Goal: Task Accomplishment & Management: Manage account settings

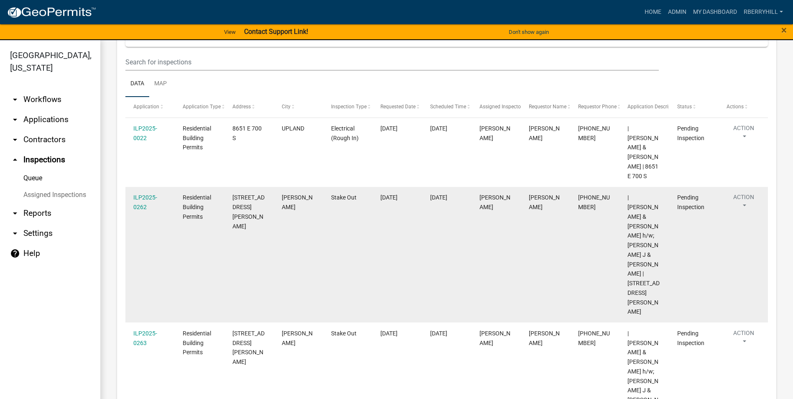
scroll to position [35, 0]
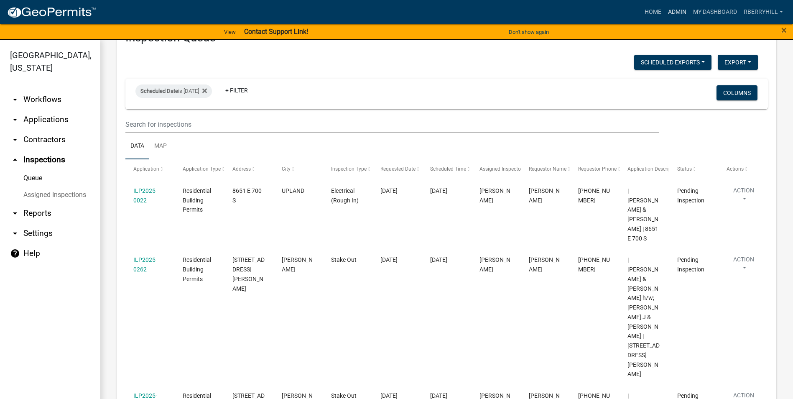
click at [681, 12] on link "Admin" at bounding box center [676, 12] width 25 height 16
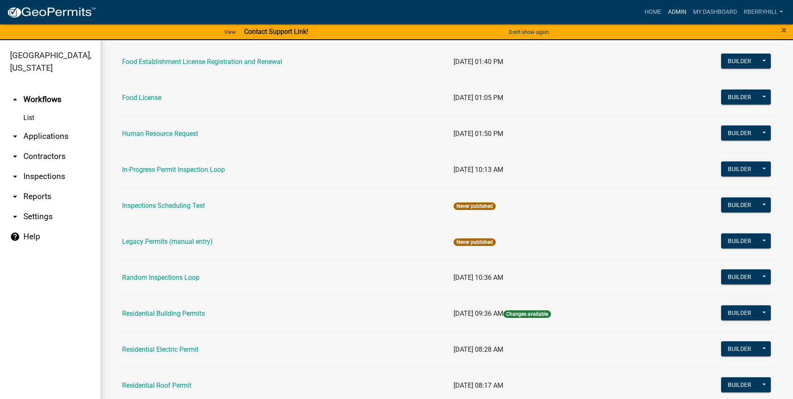
scroll to position [585, 0]
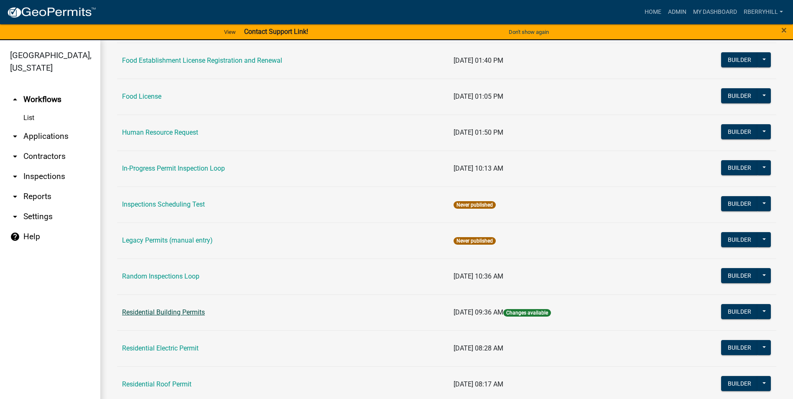
click at [157, 312] on link "Residential Building Permits" at bounding box center [163, 312] width 83 height 8
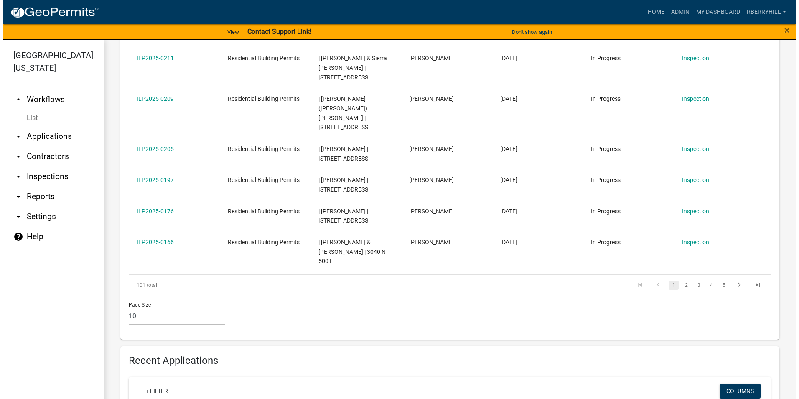
scroll to position [477, 0]
type input "ILP2025-0259"
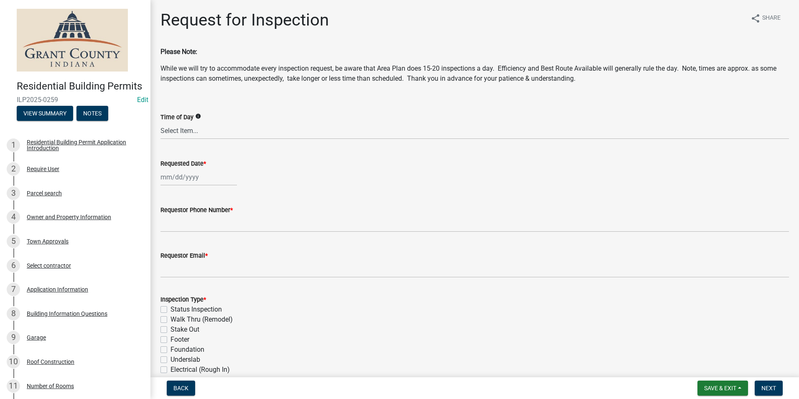
select select "9"
select select "2025"
click at [184, 179] on div "[PERSON_NAME] Feb Mar Apr [PERSON_NAME][DATE] Oct Nov [DATE] 1526 1527 1528 152…" at bounding box center [198, 176] width 76 height 17
click at [209, 248] on div "18" at bounding box center [208, 248] width 13 height 13
type input "[DATE]"
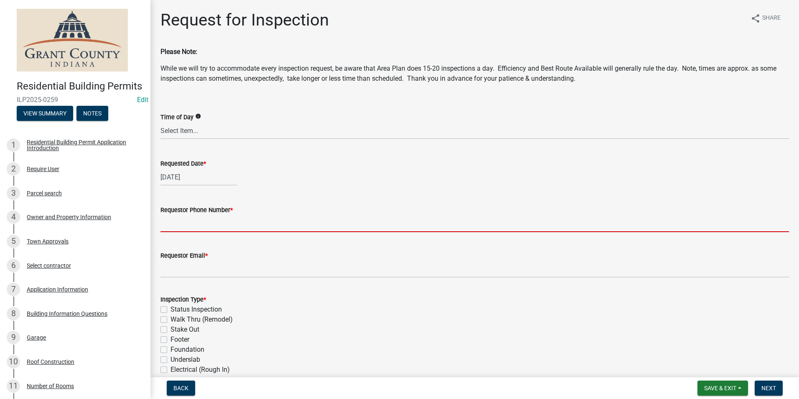
click at [204, 224] on input "Requestor Phone Number *" at bounding box center [474, 223] width 629 height 17
type input "7656684765"
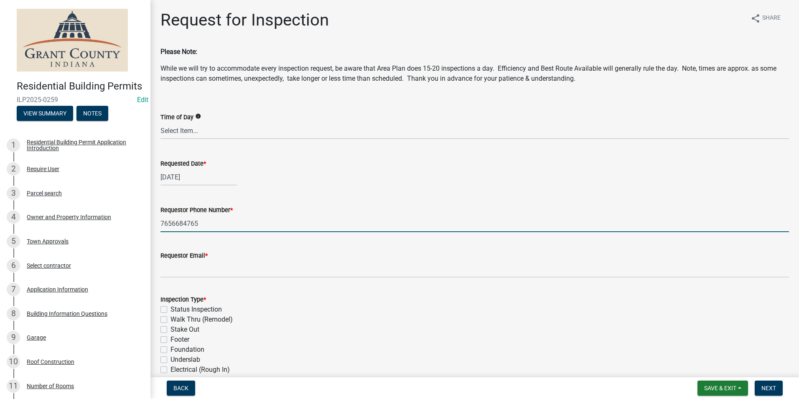
type input "[EMAIL_ADDRESS][DOMAIN_NAME]"
type textarea "n/a"
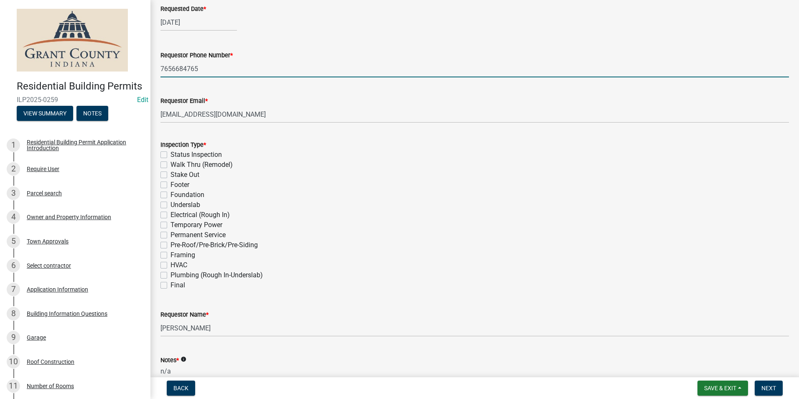
scroll to position [209, 0]
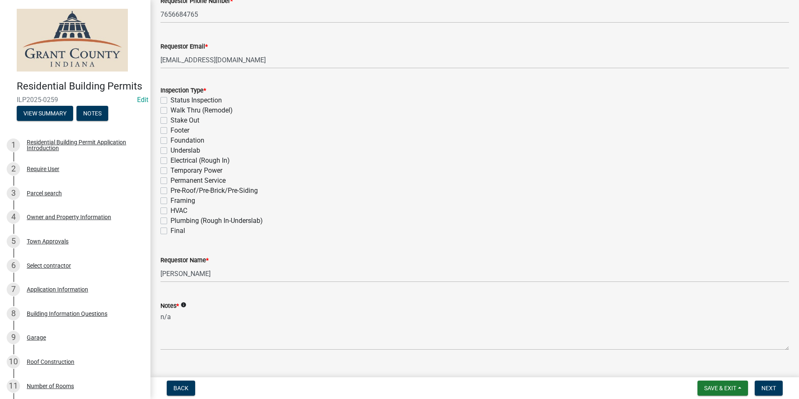
click at [171, 129] on label "Footer" at bounding box center [180, 130] width 19 height 10
click at [171, 129] on input "Footer" at bounding box center [173, 127] width 5 height 5
checkbox input "true"
checkbox input "false"
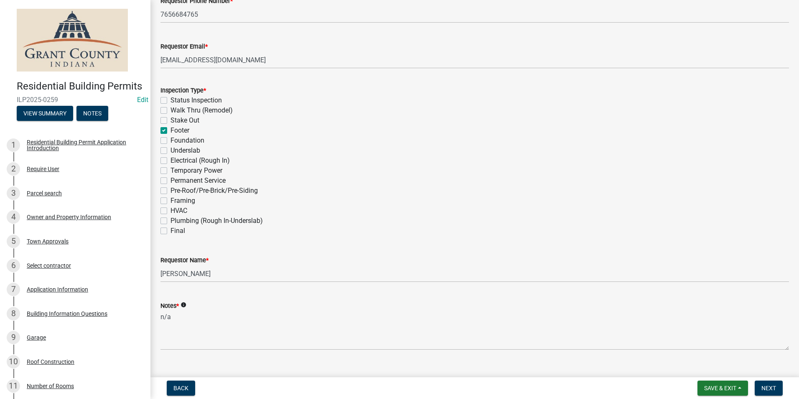
checkbox input "false"
checkbox input "true"
checkbox input "false"
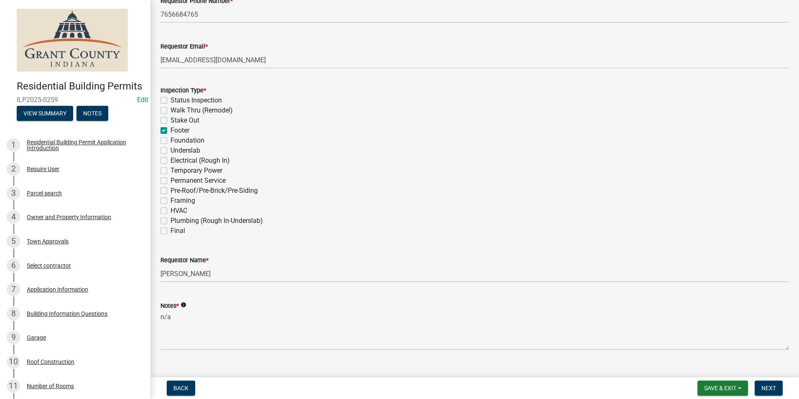
checkbox input "false"
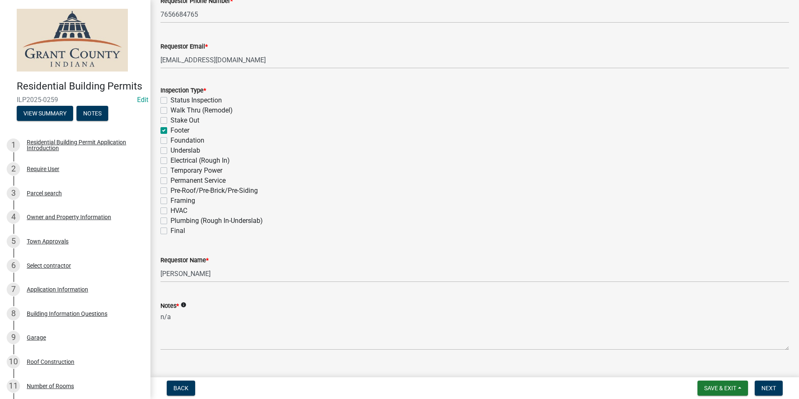
checkbox input "false"
click at [766, 387] on span "Next" at bounding box center [768, 387] width 15 height 7
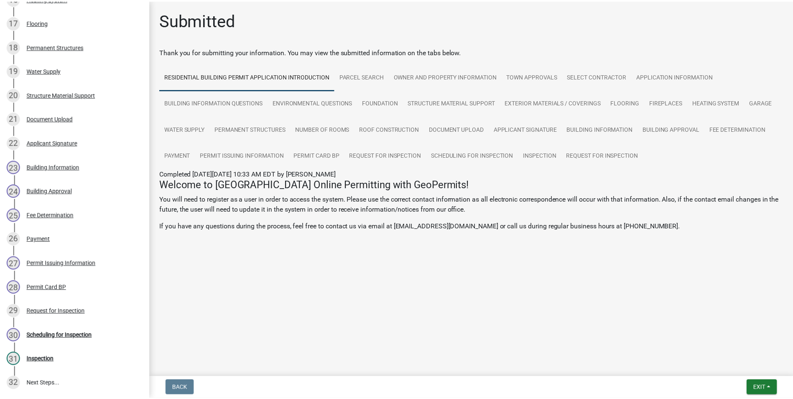
scroll to position [585, 0]
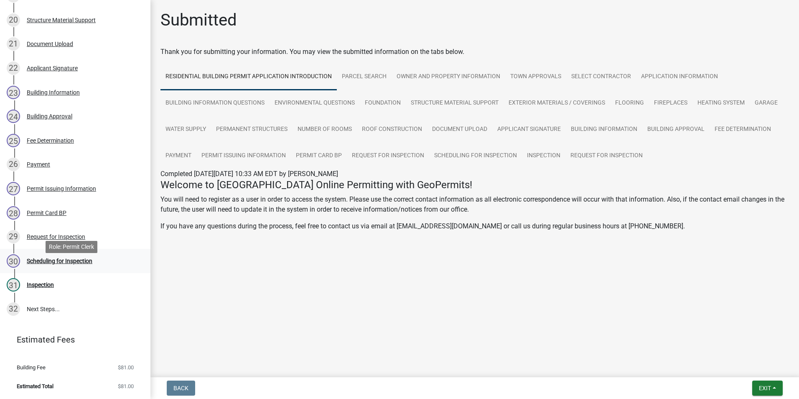
click at [79, 264] on div "Scheduling for Inspection" at bounding box center [60, 261] width 66 height 6
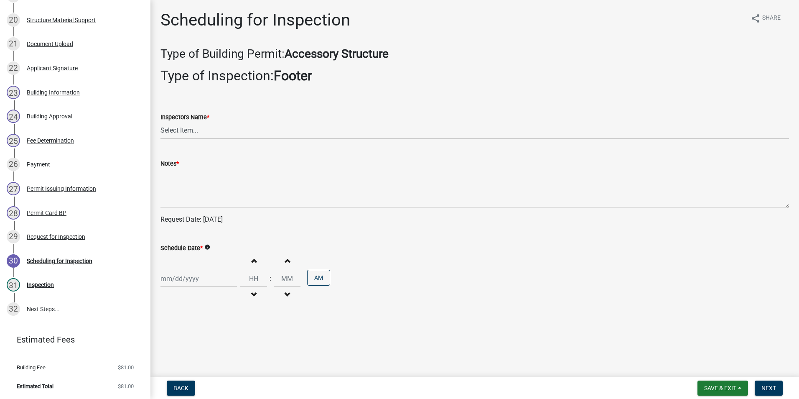
click at [185, 130] on select "Select Item... rberryhill ([PERSON_NAME]) [PERSON_NAME] ([PERSON_NAME]) BBenefi…" at bounding box center [474, 130] width 629 height 17
select select "d7f9a44a-d2ea-4d3c-83b3-1aa71c950bd5"
click at [160, 122] on select "Select Item... rberryhill ([PERSON_NAME]) [PERSON_NAME] ([PERSON_NAME]) BBenefi…" at bounding box center [474, 130] width 629 height 17
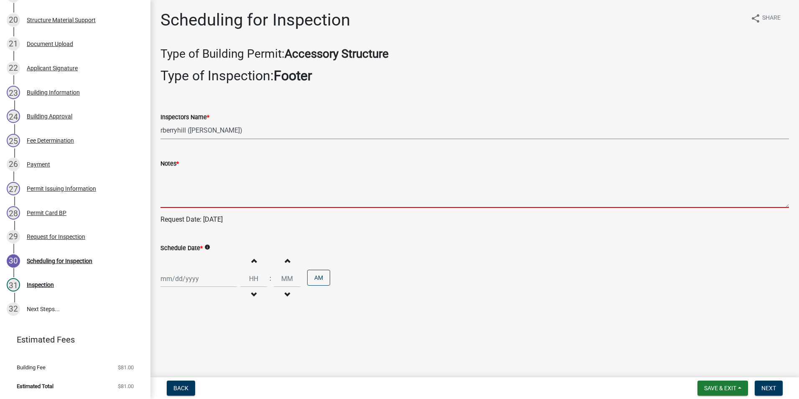
click at [176, 185] on textarea "Notes *" at bounding box center [474, 187] width 629 height 39
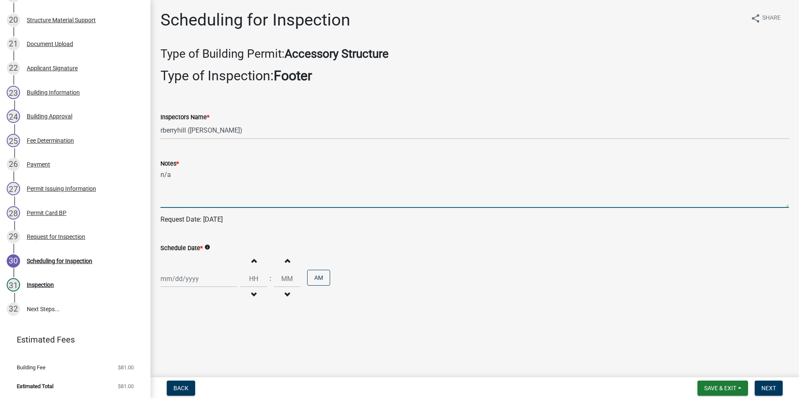
type textarea "n/a"
select select "9"
select select "2025"
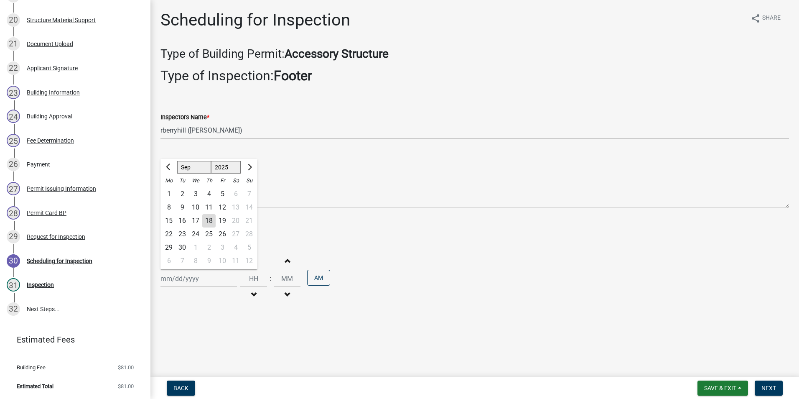
click at [189, 282] on div "[PERSON_NAME] Feb Mar Apr [PERSON_NAME][DATE] Oct Nov [DATE] 1526 1527 1528 152…" at bounding box center [198, 278] width 76 height 17
click at [209, 220] on div "18" at bounding box center [208, 220] width 13 height 13
type input "[DATE]"
click at [772, 387] on span "Next" at bounding box center [768, 387] width 15 height 7
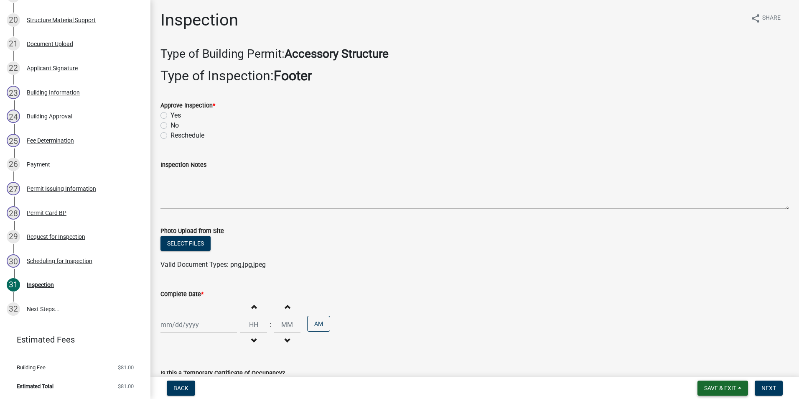
click at [728, 389] on span "Save & Exit" at bounding box center [720, 387] width 32 height 7
click at [724, 368] on button "Save & Exit" at bounding box center [714, 366] width 67 height 20
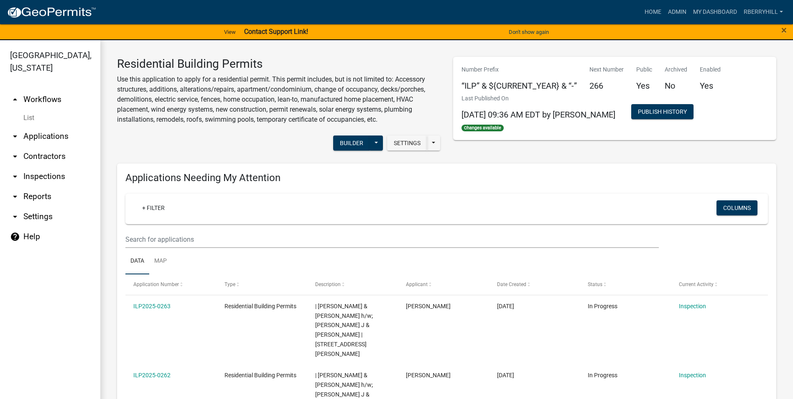
click at [54, 166] on link "arrow_drop_down Inspections" at bounding box center [50, 176] width 100 height 20
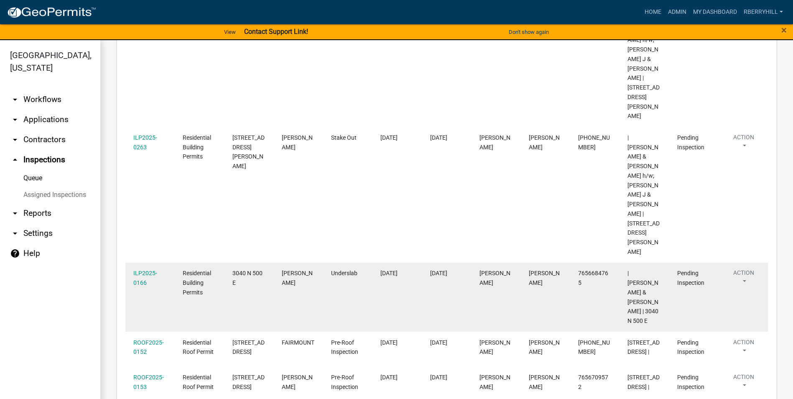
scroll to position [322, 0]
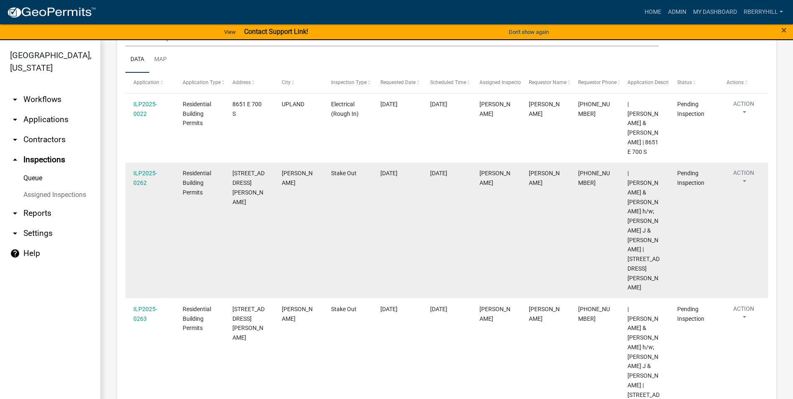
scroll to position [30, 0]
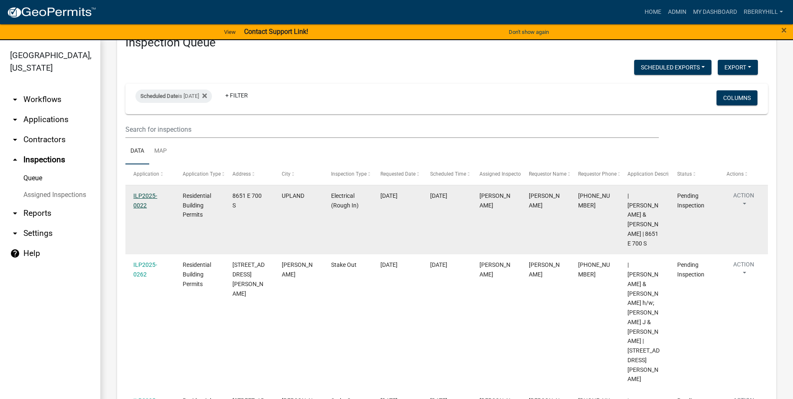
click at [147, 194] on link "ILP2025-0022" at bounding box center [145, 200] width 24 height 16
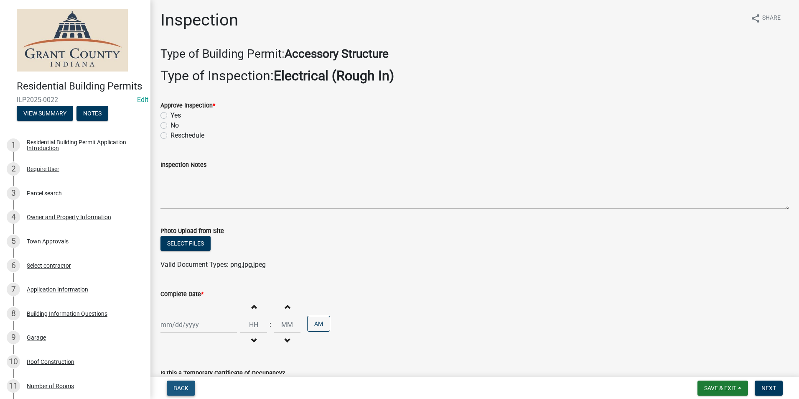
click at [182, 384] on span "Back" at bounding box center [180, 387] width 15 height 7
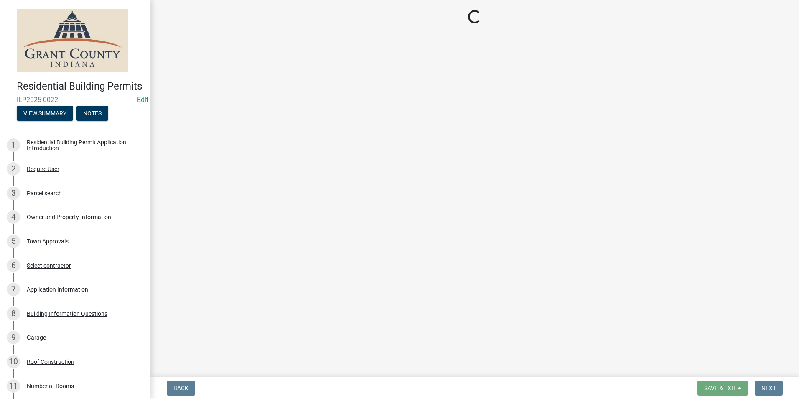
select select "d7f9a44a-d2ea-4d3c-83b3-1aa71c950bd5"
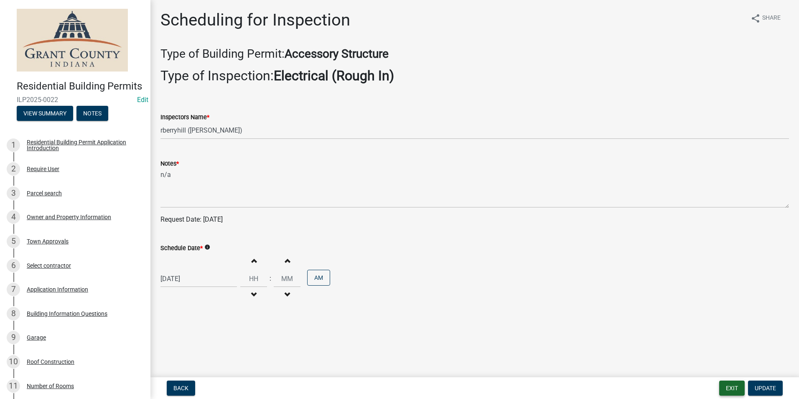
click at [732, 384] on button "Exit" at bounding box center [731, 387] width 25 height 15
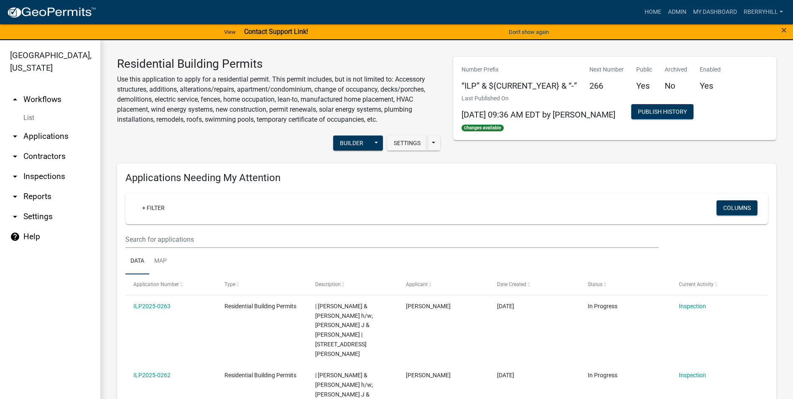
click at [33, 166] on link "arrow_drop_down Inspections" at bounding box center [50, 176] width 100 height 20
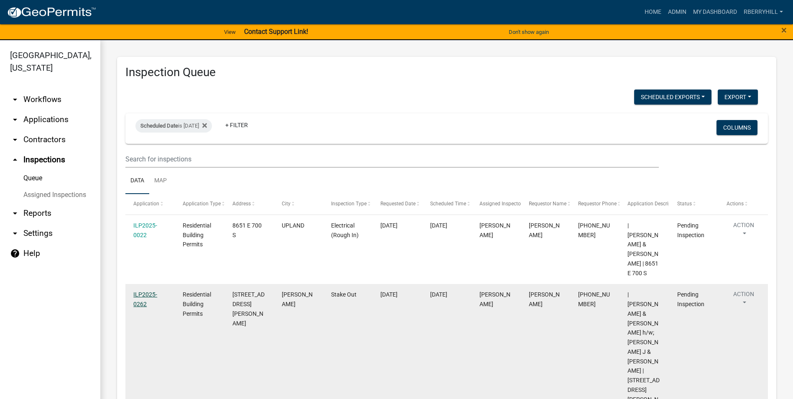
click at [145, 291] on link "ILP2025-0262" at bounding box center [145, 299] width 24 height 16
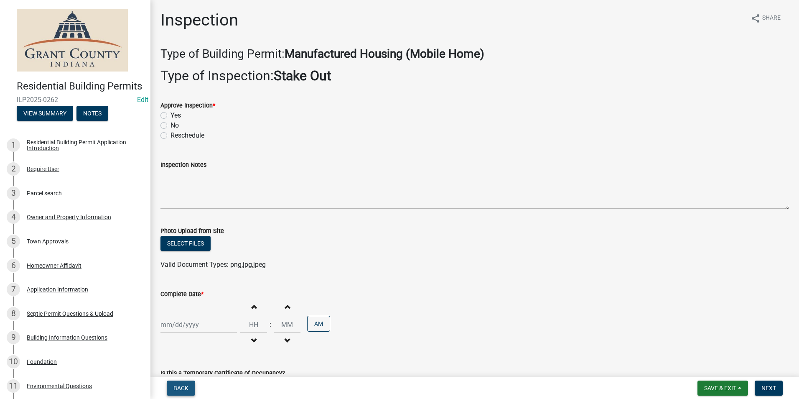
click at [178, 387] on span "Back" at bounding box center [180, 387] width 15 height 7
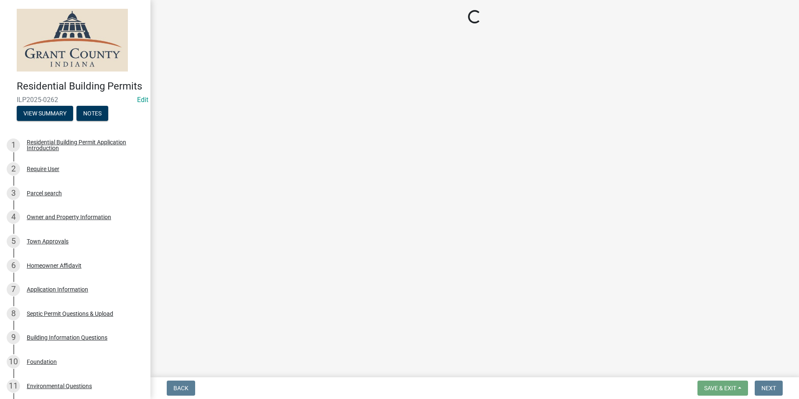
select select "d7f9a44a-d2ea-4d3c-83b3-1aa71c950bd5"
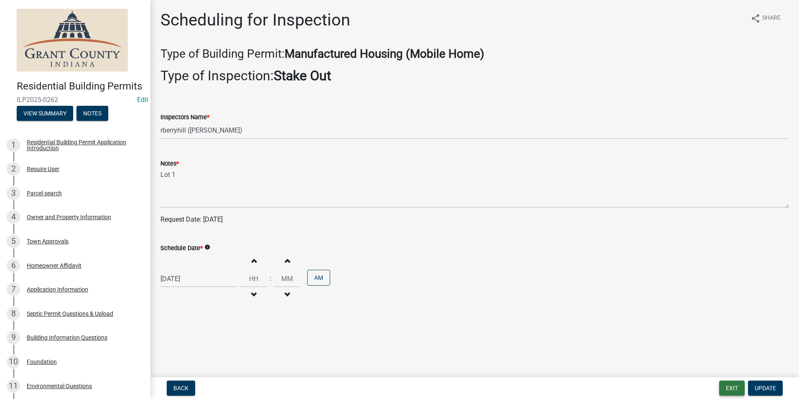
click at [731, 389] on button "Exit" at bounding box center [731, 387] width 25 height 15
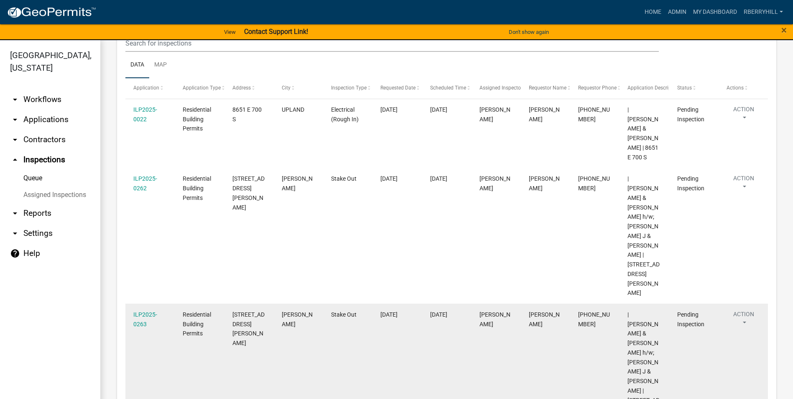
scroll to position [125, 0]
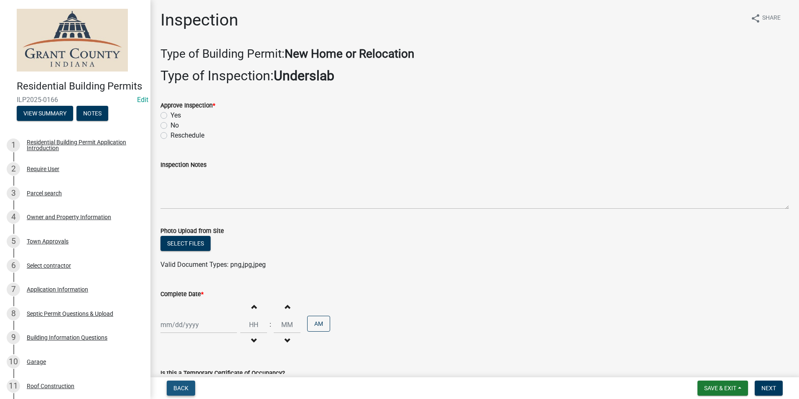
click at [182, 387] on span "Back" at bounding box center [180, 387] width 15 height 7
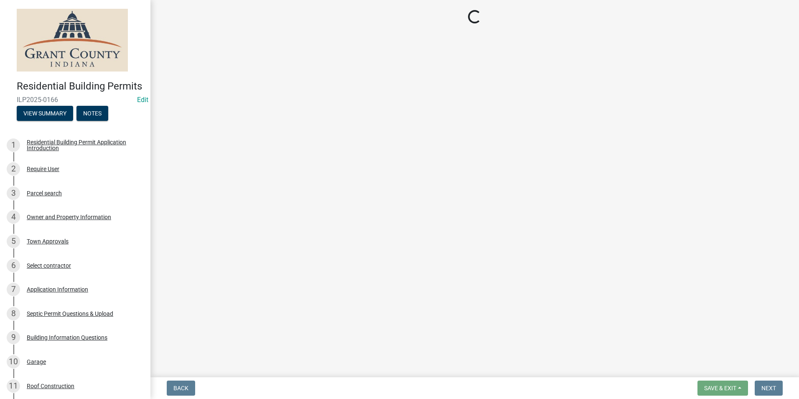
select select "d7f9a44a-d2ea-4d3c-83b3-1aa71c950bd5"
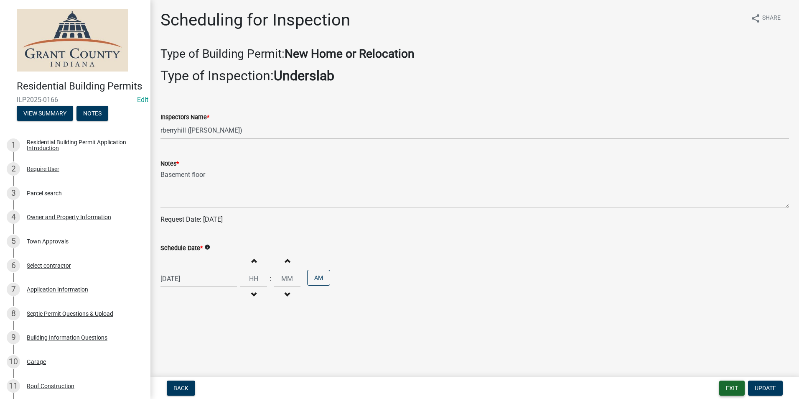
click at [733, 387] on button "Exit" at bounding box center [731, 387] width 25 height 15
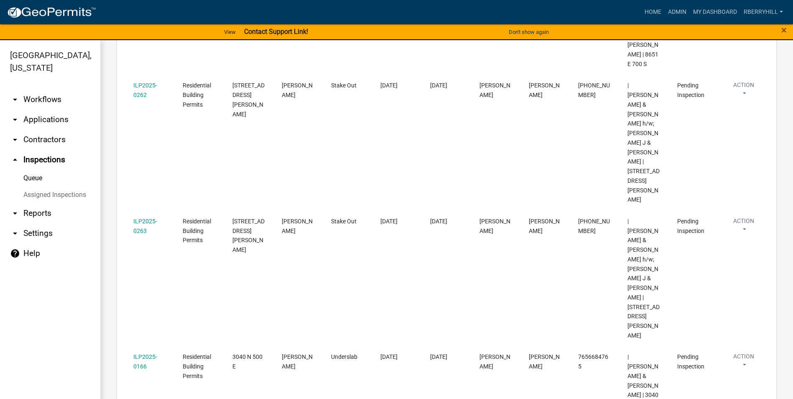
scroll to position [251, 0]
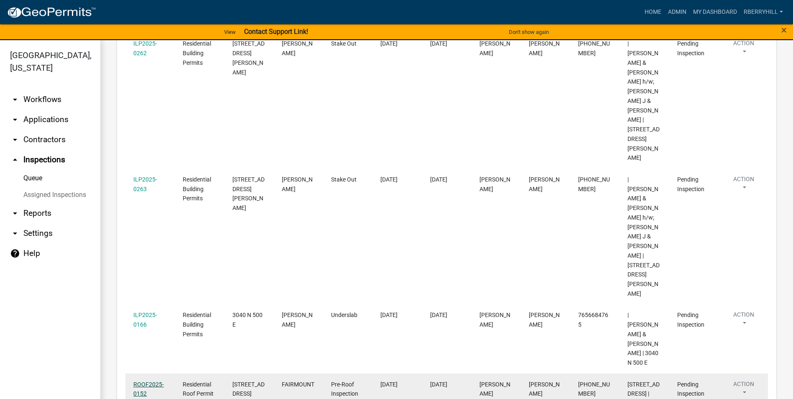
click at [145, 381] on link "ROOF2025-0152" at bounding box center [148, 389] width 31 height 16
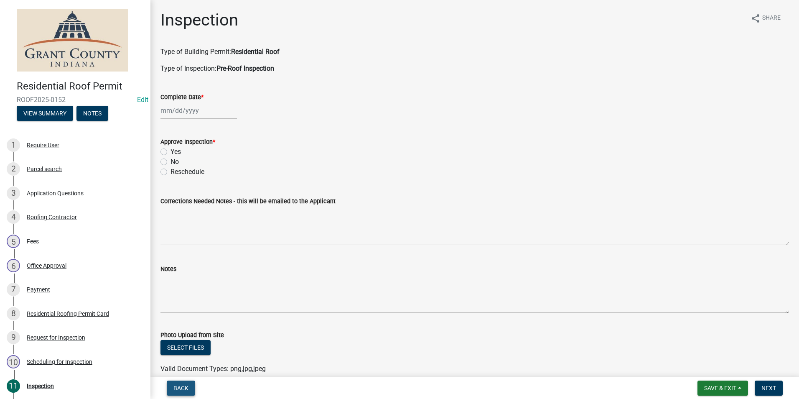
click at [183, 386] on span "Back" at bounding box center [180, 387] width 15 height 7
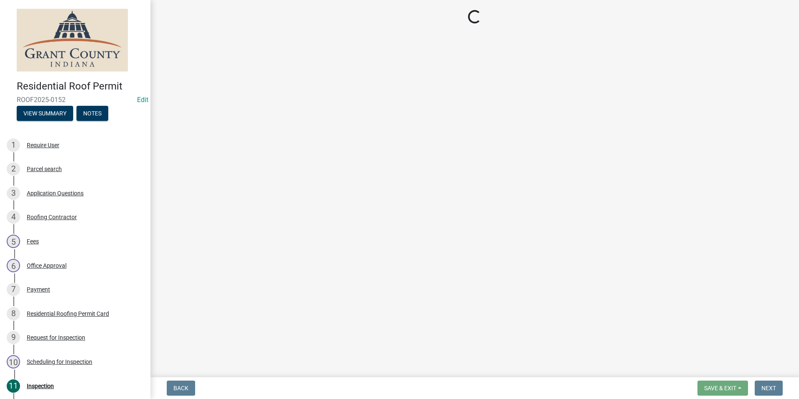
select select "d7f9a44a-d2ea-4d3c-83b3-1aa71c950bd5"
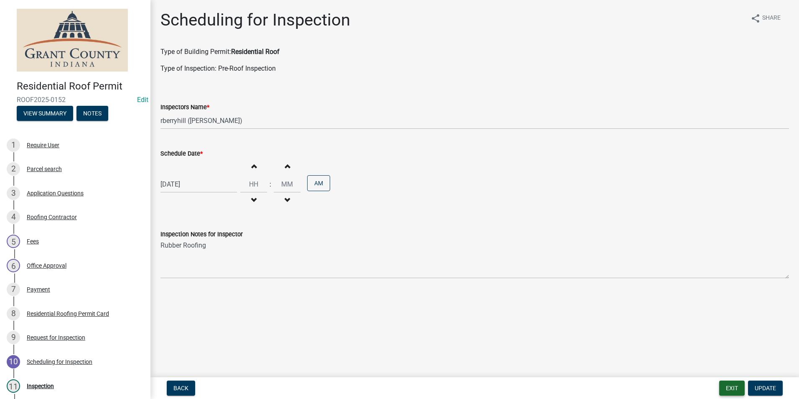
click at [730, 387] on button "Exit" at bounding box center [731, 387] width 25 height 15
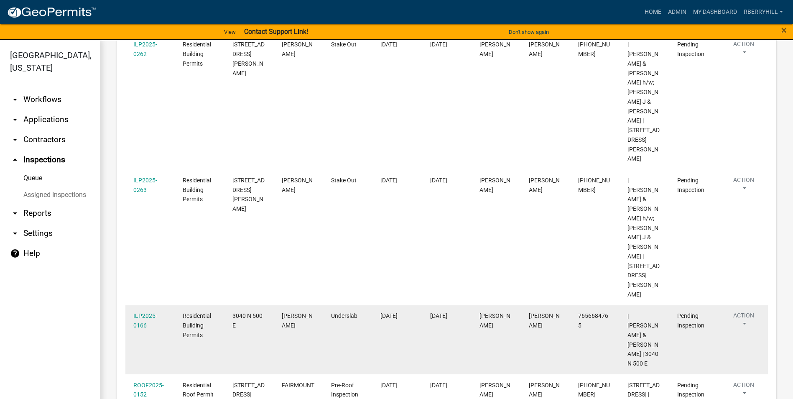
scroll to position [251, 0]
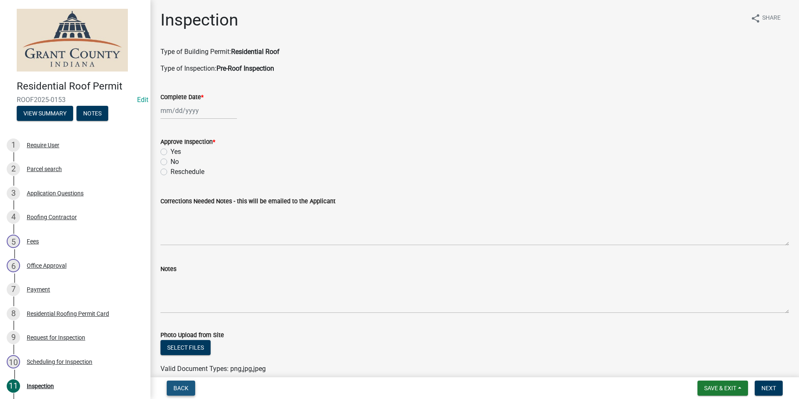
click at [181, 389] on span "Back" at bounding box center [180, 387] width 15 height 7
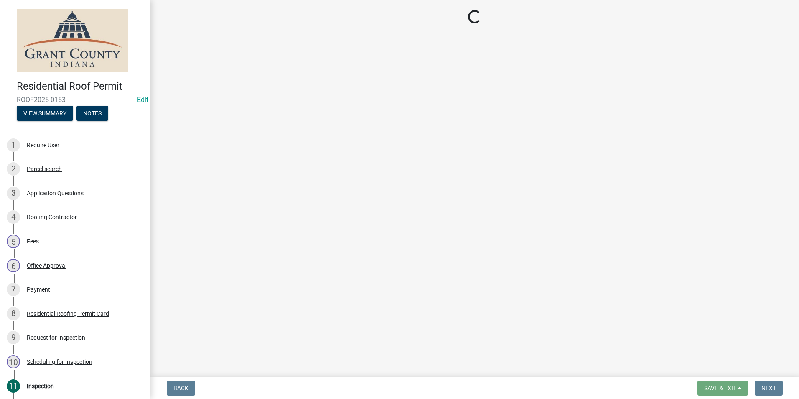
select select "d7f9a44a-d2ea-4d3c-83b3-1aa71c950bd5"
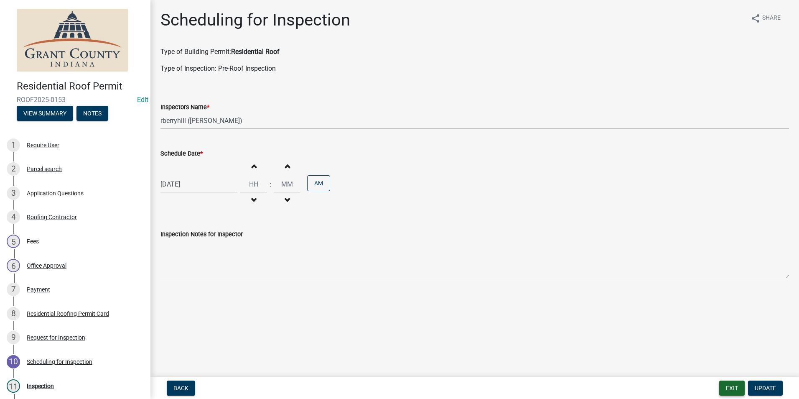
click at [732, 389] on button "Exit" at bounding box center [731, 387] width 25 height 15
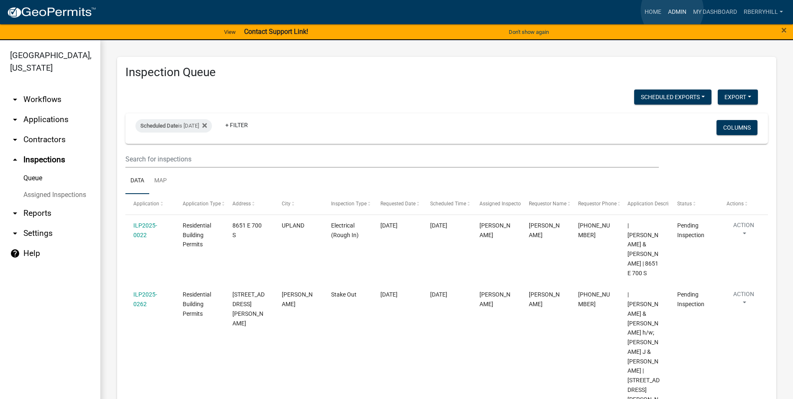
drag, startPoint x: 672, startPoint y: 10, endPoint x: 669, endPoint y: 13, distance: 4.7
click at [671, 11] on link "Admin" at bounding box center [676, 12] width 25 height 16
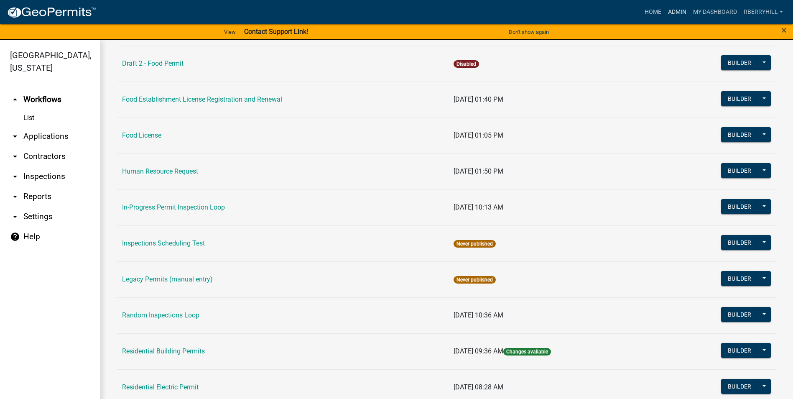
scroll to position [585, 0]
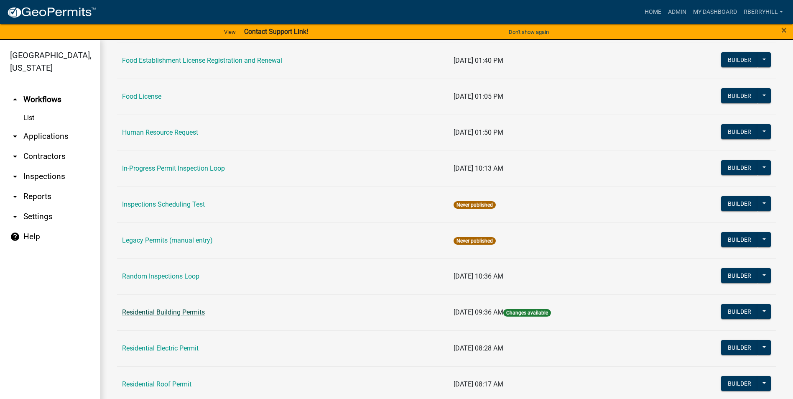
click at [168, 313] on link "Residential Building Permits" at bounding box center [163, 312] width 83 height 8
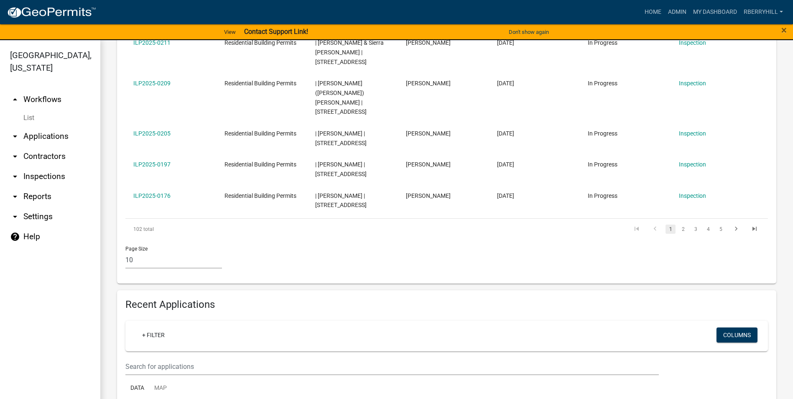
scroll to position [543, 0]
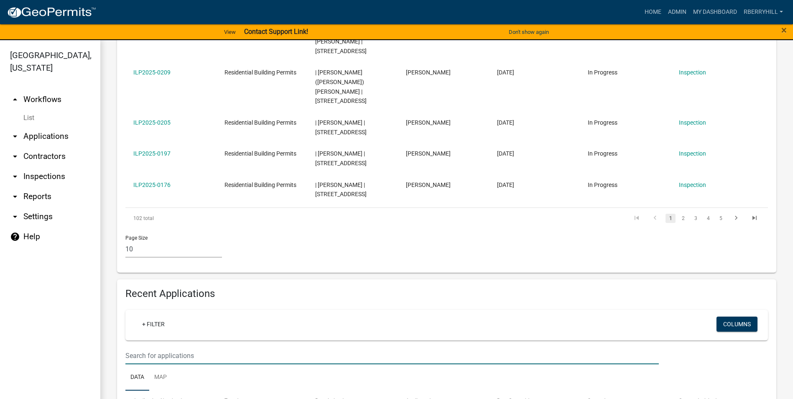
click at [132, 347] on input "text" at bounding box center [391, 355] width 533 height 17
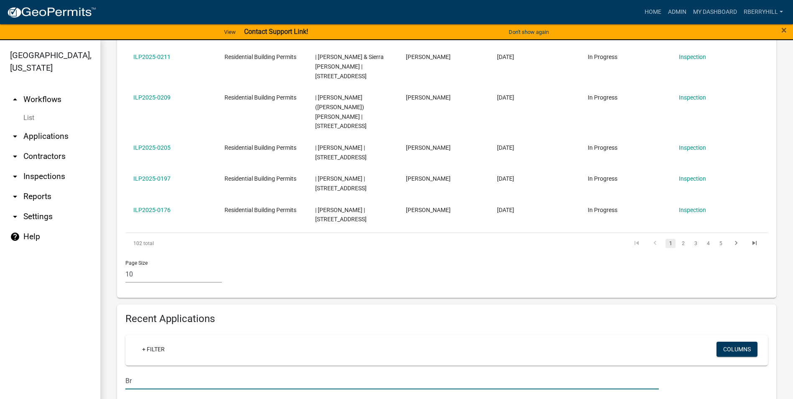
type input "B"
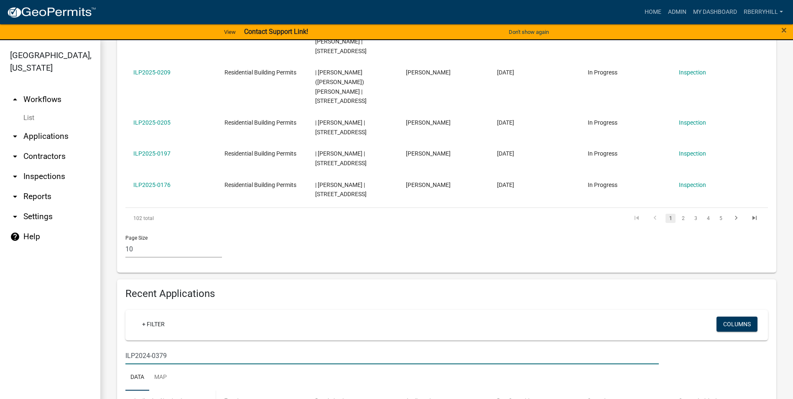
scroll to position [540, 0]
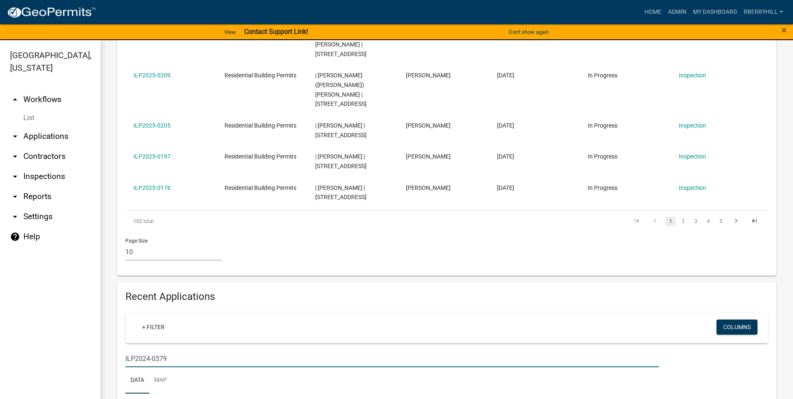
type input "ILP2024-0379"
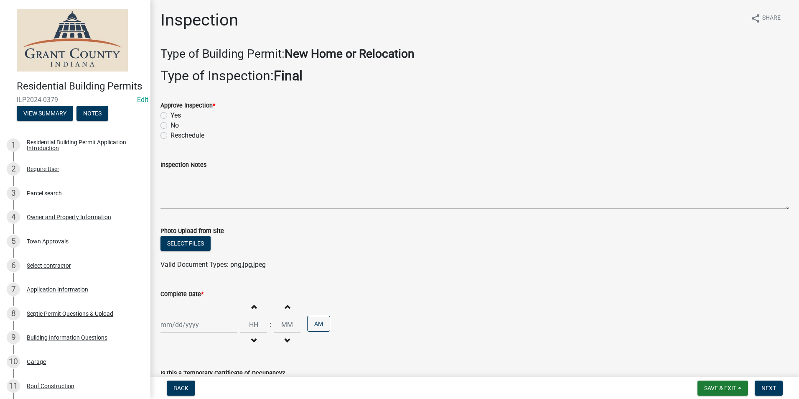
click at [171, 116] on label "Yes" at bounding box center [176, 115] width 10 height 10
click at [171, 116] on input "Yes" at bounding box center [173, 112] width 5 height 5
radio input "true"
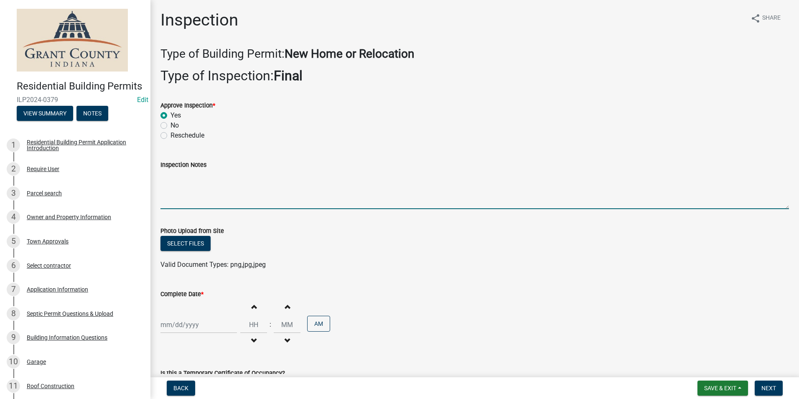
click at [167, 183] on textarea "Inspection Notes" at bounding box center [474, 189] width 629 height 39
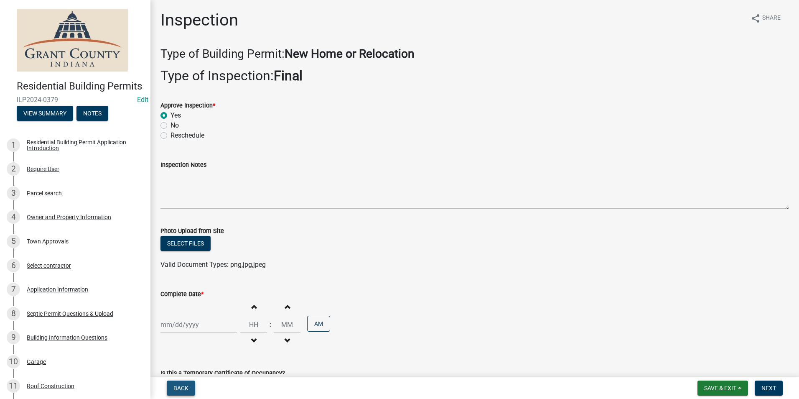
click at [186, 386] on span "Back" at bounding box center [180, 387] width 15 height 7
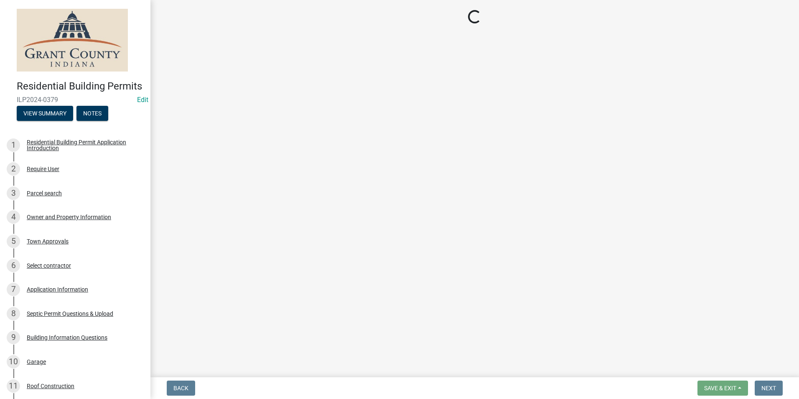
select select "d7f9a44a-d2ea-4d3c-83b3-1aa71c950bd5"
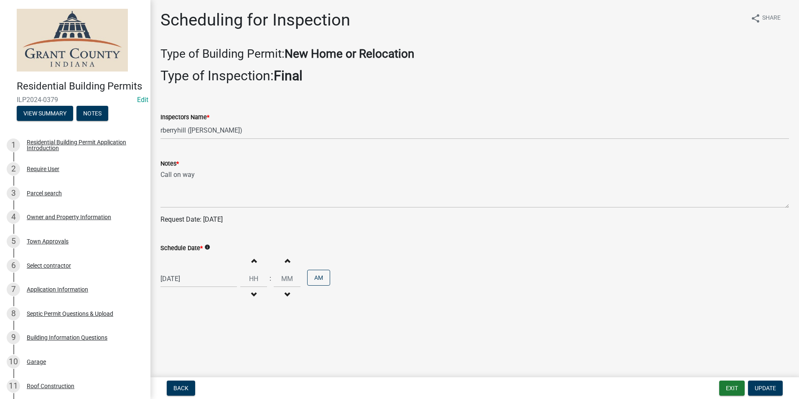
click at [192, 277] on div "[DATE]" at bounding box center [198, 278] width 76 height 17
select select "8"
select select "2025"
click at [250, 167] on span "Next month" at bounding box center [249, 167] width 6 height 6
select select "9"
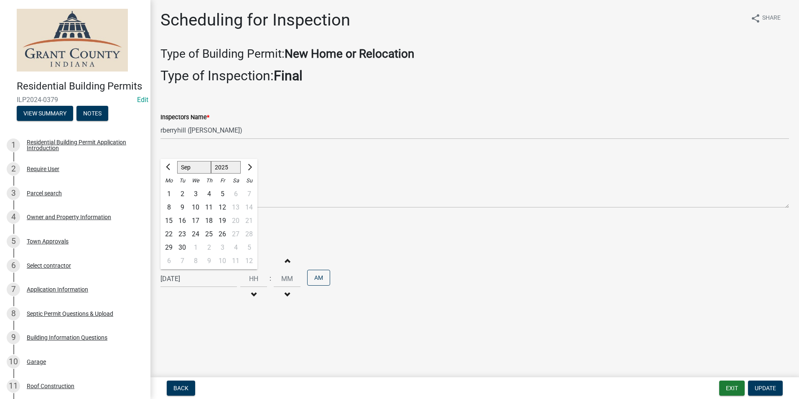
click at [224, 220] on div "19" at bounding box center [222, 220] width 13 height 13
type input "[DATE]"
click at [767, 386] on span "Update" at bounding box center [765, 387] width 21 height 7
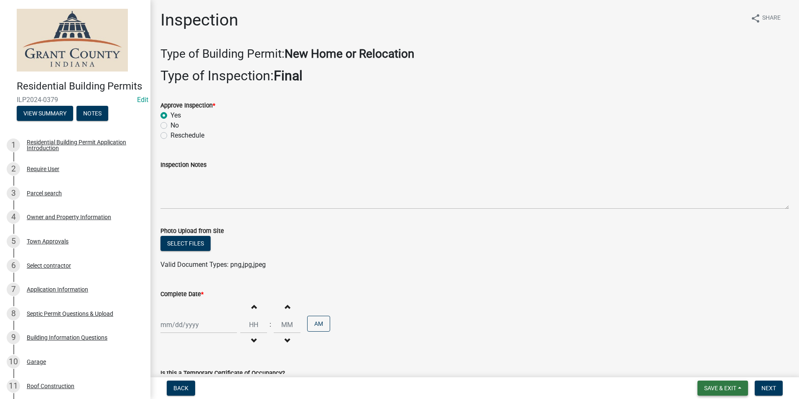
click at [731, 385] on span "Save & Exit" at bounding box center [720, 387] width 32 height 7
click at [699, 365] on button "Save & Exit" at bounding box center [714, 366] width 67 height 20
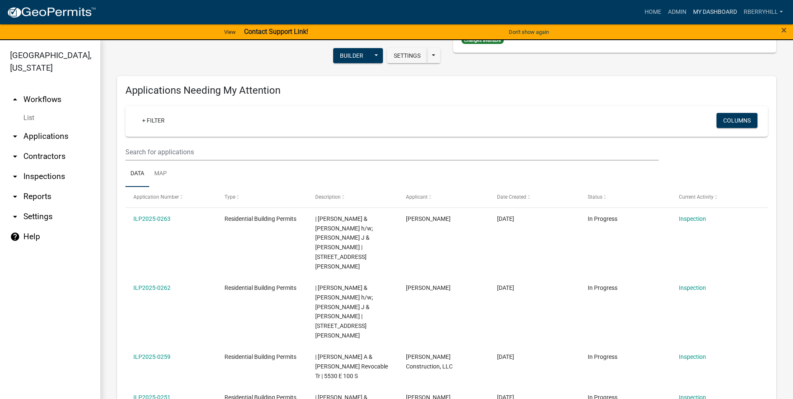
scroll to position [84, 0]
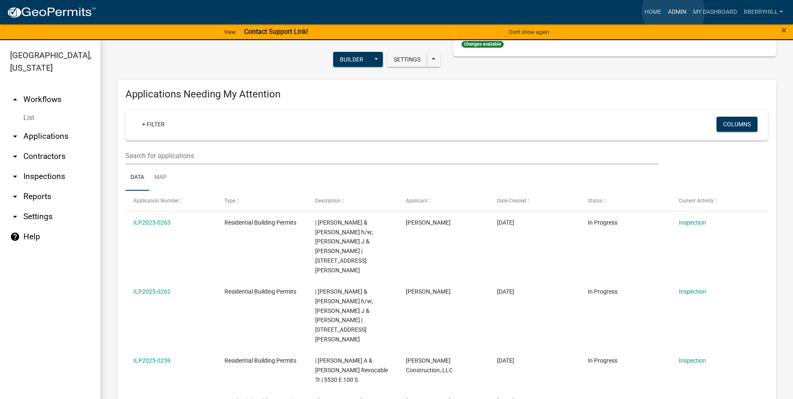
click at [673, 11] on link "Admin" at bounding box center [676, 12] width 25 height 16
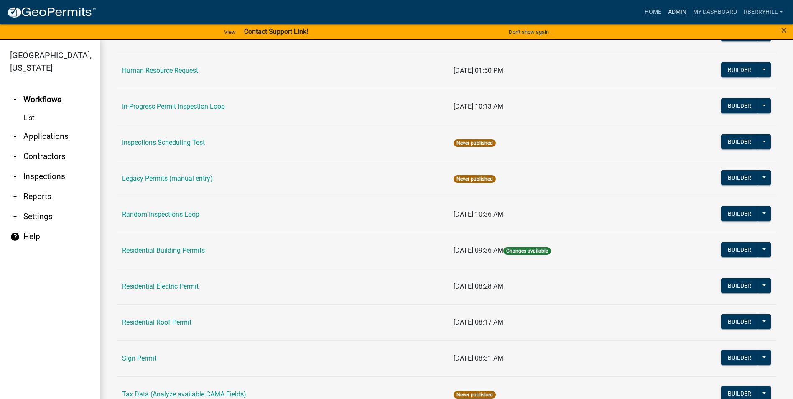
scroll to position [669, 0]
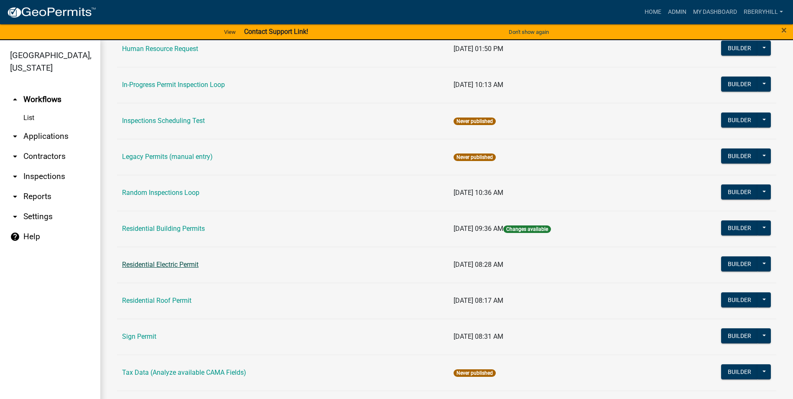
click at [178, 265] on link "Residential Electric Permit" at bounding box center [160, 264] width 76 height 8
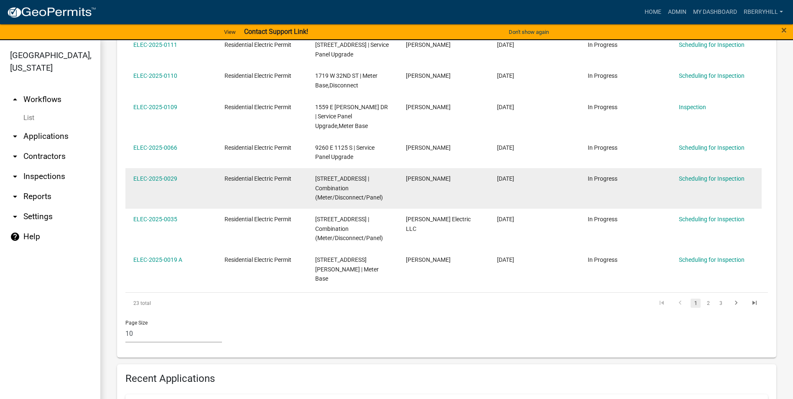
scroll to position [418, 0]
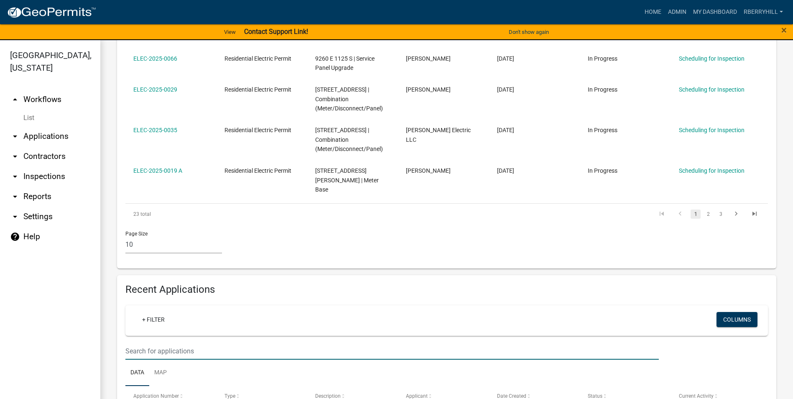
click at [137, 342] on input "text" at bounding box center [391, 350] width 533 height 17
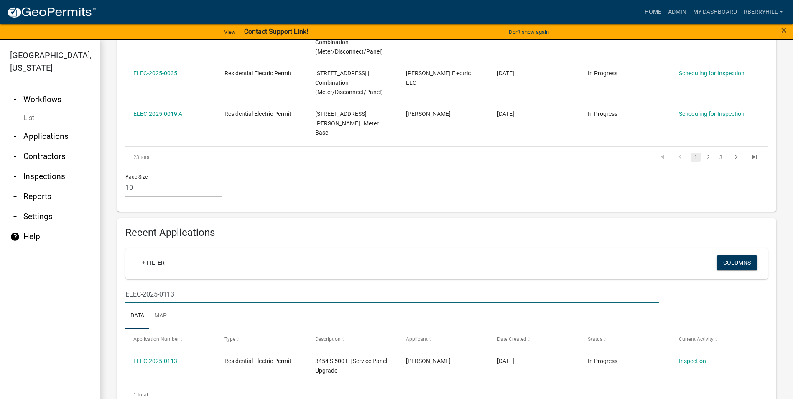
scroll to position [477, 0]
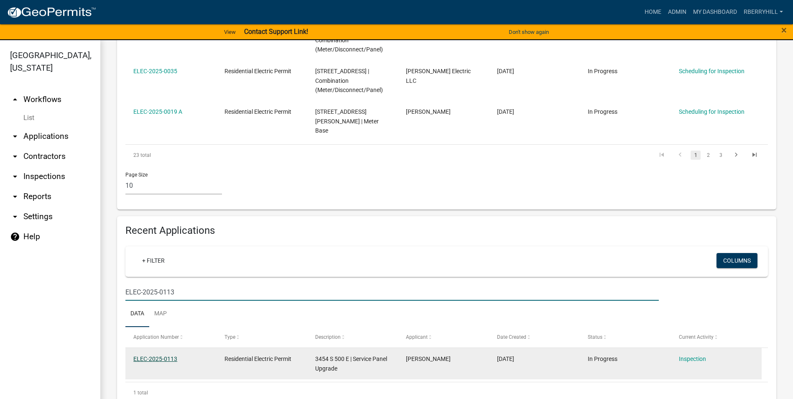
type input "ELEC-2025-0113"
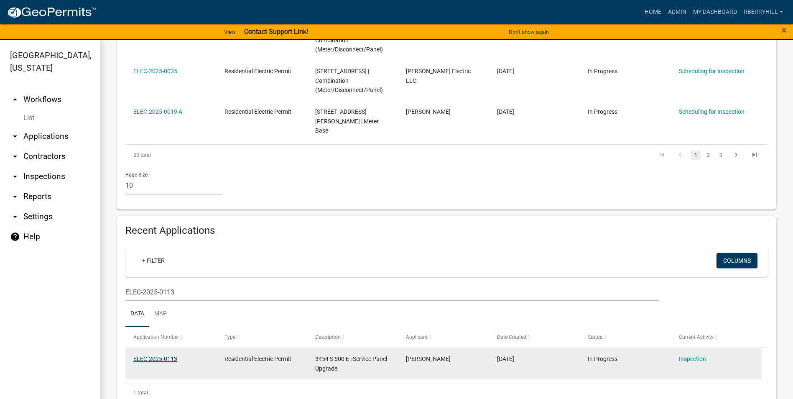
click at [146, 355] on link "ELEC-2025-0113" at bounding box center [155, 358] width 44 height 7
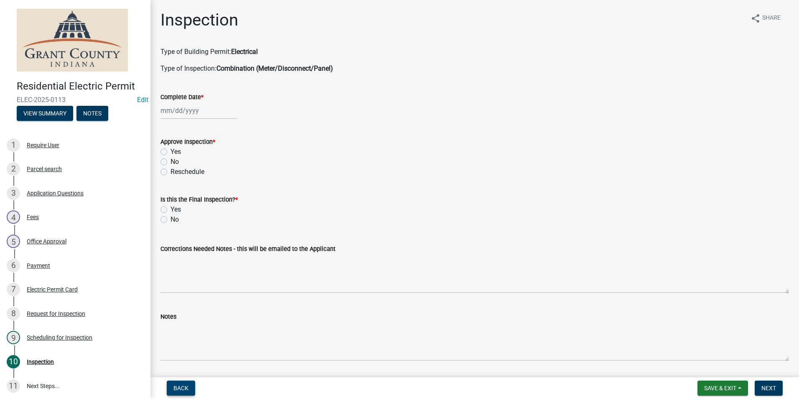
click at [179, 388] on span "Back" at bounding box center [180, 387] width 15 height 7
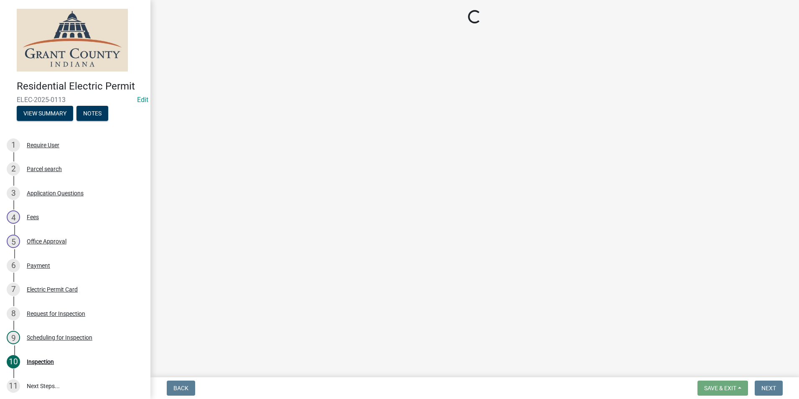
select select "d7f9a44a-d2ea-4d3c-83b3-1aa71c950bd5"
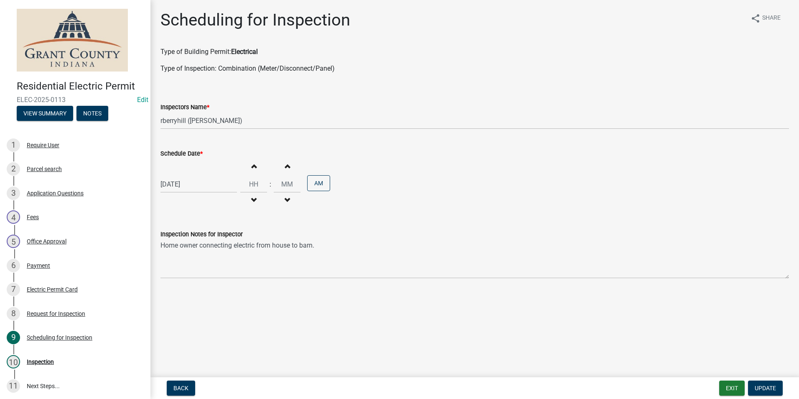
select select "9"
select select "2025"
click at [184, 186] on div "[DATE] [PERSON_NAME] Apr May Jun [DATE] Aug Sep Oct Nov [DATE] 1526 1527 1528 1…" at bounding box center [198, 184] width 76 height 17
click at [223, 255] on div "19" at bounding box center [222, 255] width 13 height 13
type input "[DATE]"
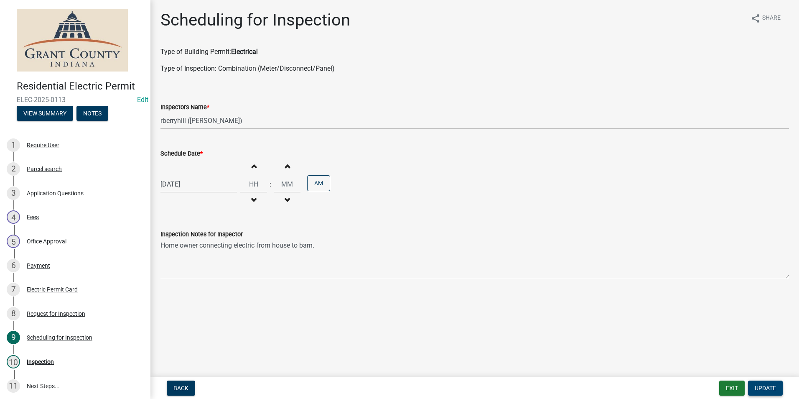
click at [764, 389] on span "Update" at bounding box center [765, 387] width 21 height 7
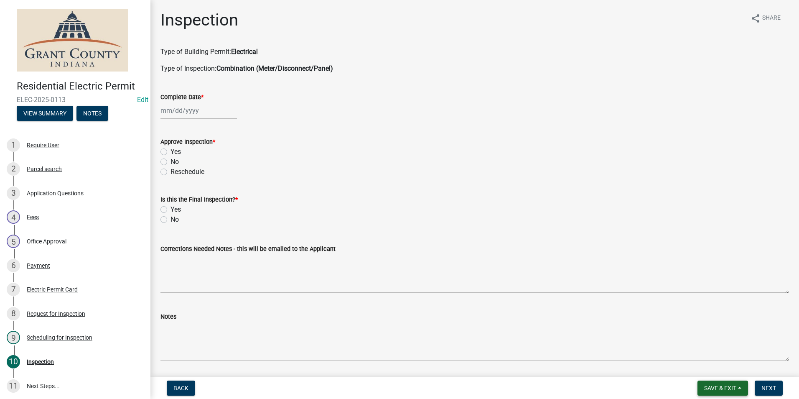
click at [719, 385] on span "Save & Exit" at bounding box center [720, 387] width 32 height 7
click at [711, 367] on button "Save & Exit" at bounding box center [714, 366] width 67 height 20
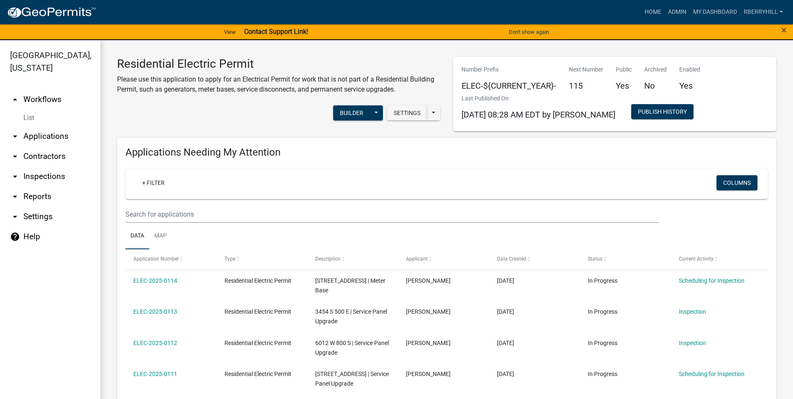
click at [33, 166] on link "arrow_drop_down Inspections" at bounding box center [50, 176] width 100 height 20
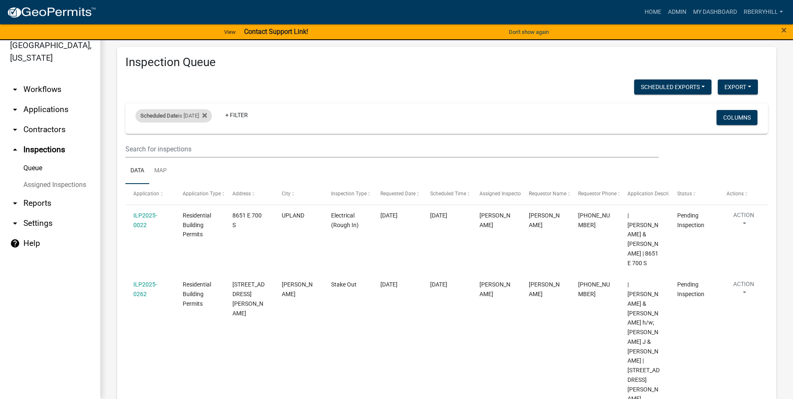
click at [202, 114] on div "Scheduled Date is [DATE]" at bounding box center [173, 115] width 76 height 13
click at [206, 148] on input "[DATE]" at bounding box center [181, 146] width 59 height 17
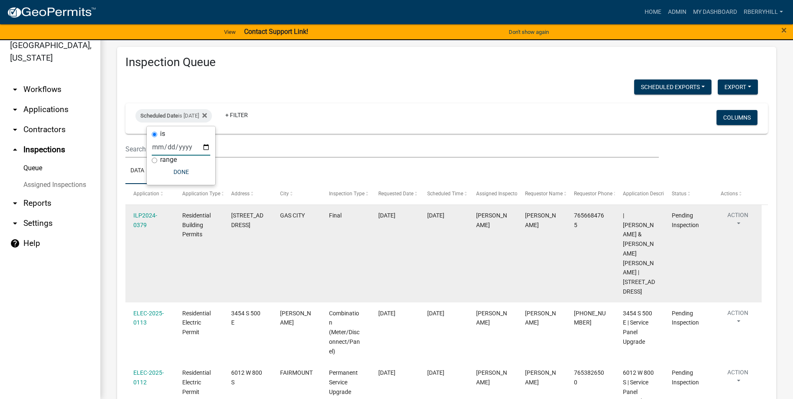
scroll to position [42, 0]
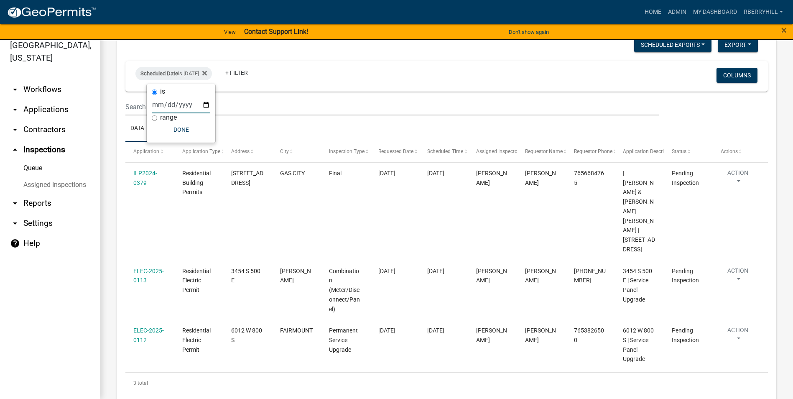
click at [206, 104] on input "[DATE]" at bounding box center [181, 104] width 59 height 17
type input "[DATE]"
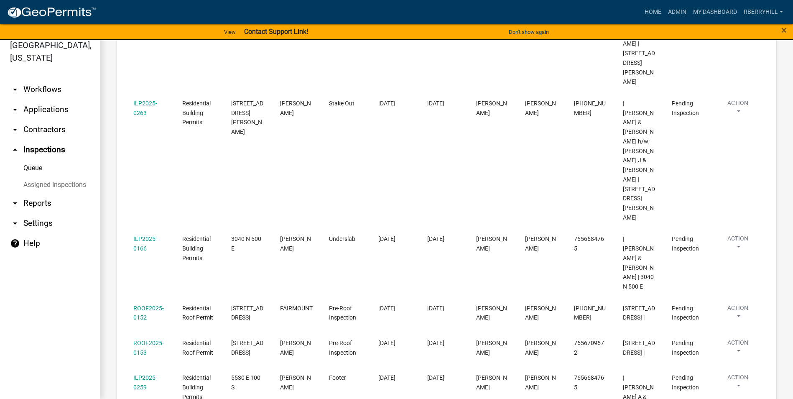
scroll to position [322, 0]
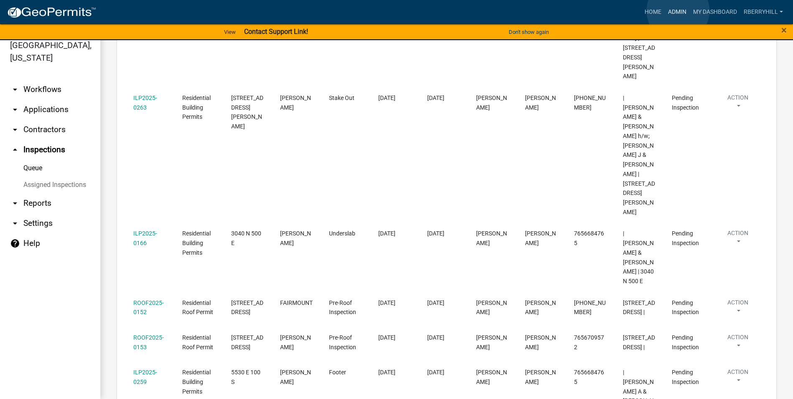
click at [678, 11] on link "Admin" at bounding box center [676, 12] width 25 height 16
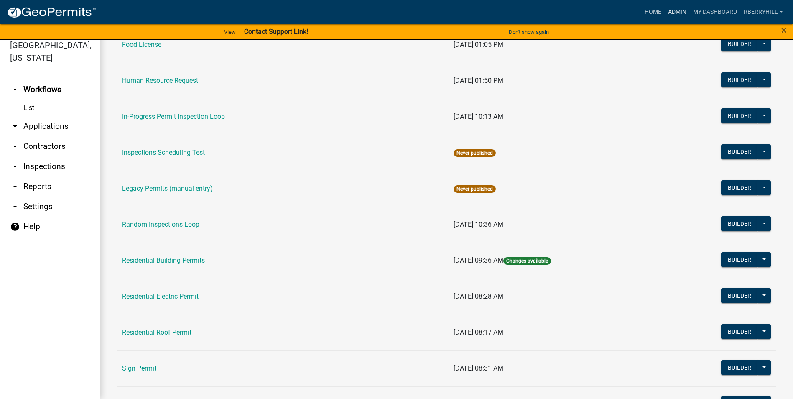
scroll to position [710, 0]
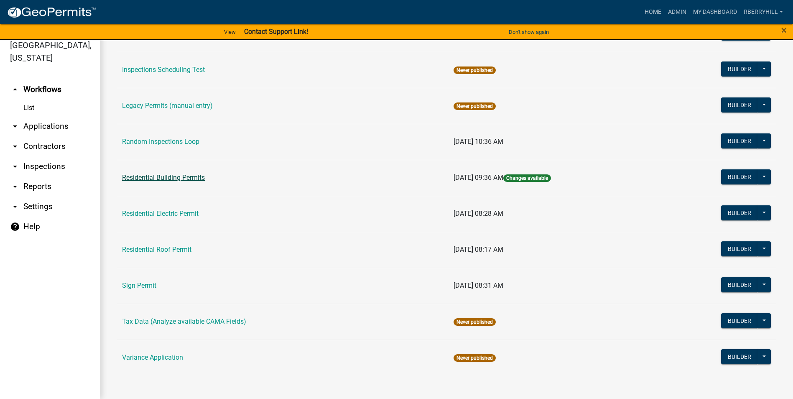
click at [177, 181] on link "Residential Building Permits" at bounding box center [163, 177] width 83 height 8
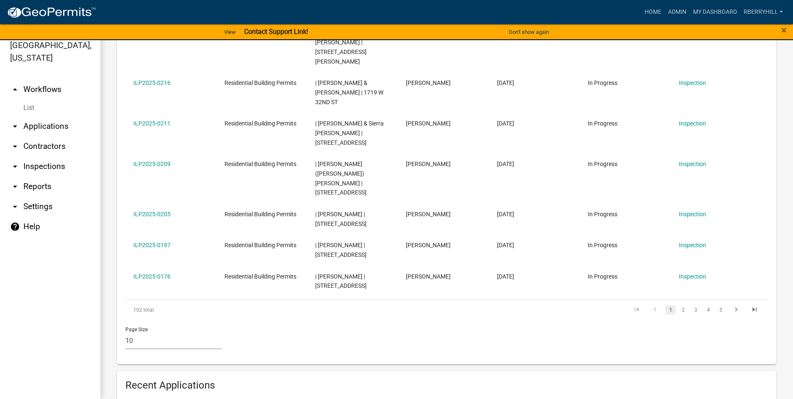
scroll to position [519, 0]
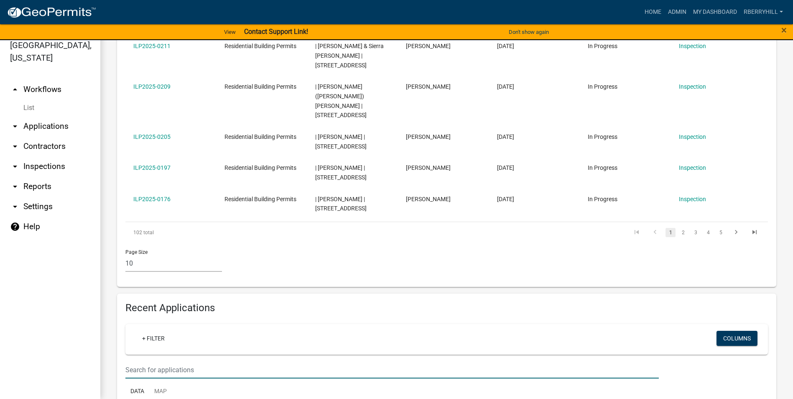
click at [135, 361] on input "text" at bounding box center [391, 369] width 533 height 17
type input "ILP2023-0709"
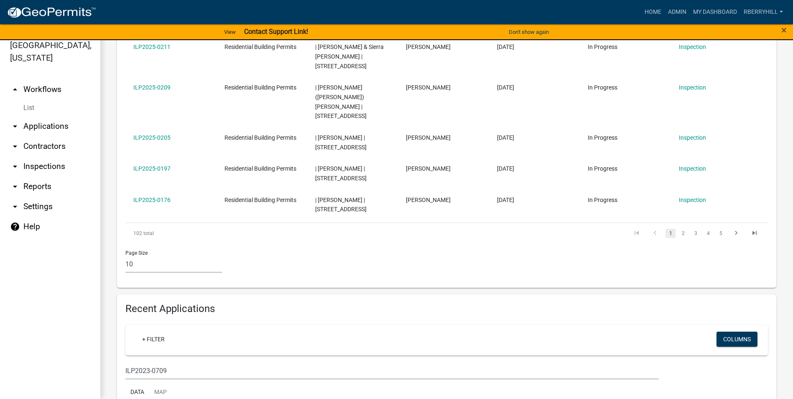
click at [47, 156] on link "arrow_drop_down Inspections" at bounding box center [50, 166] width 100 height 20
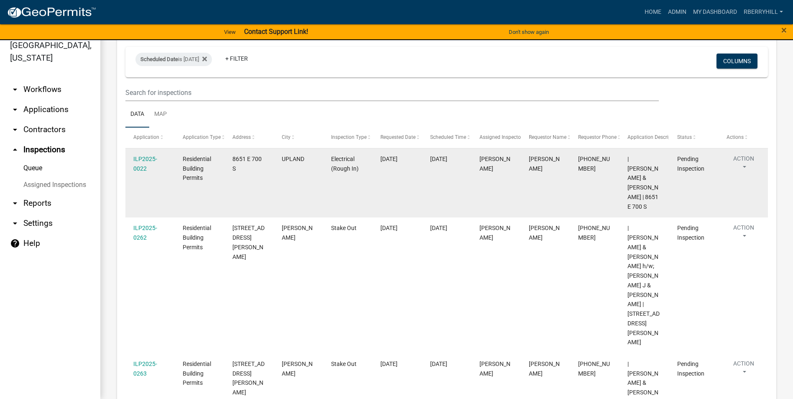
scroll to position [42, 0]
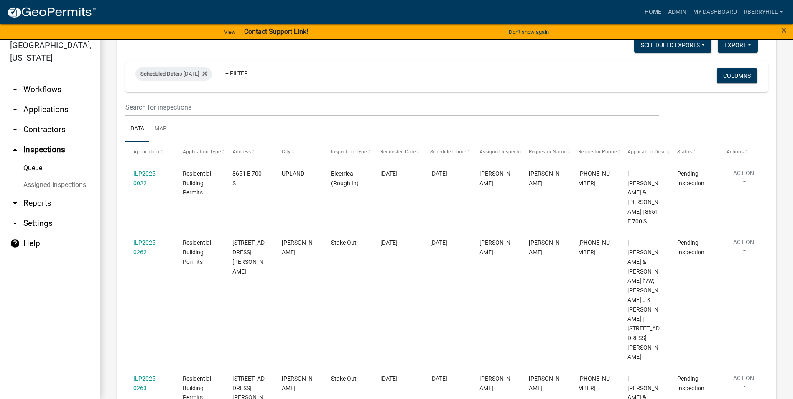
click at [43, 120] on link "arrow_drop_down Contractors" at bounding box center [50, 130] width 100 height 20
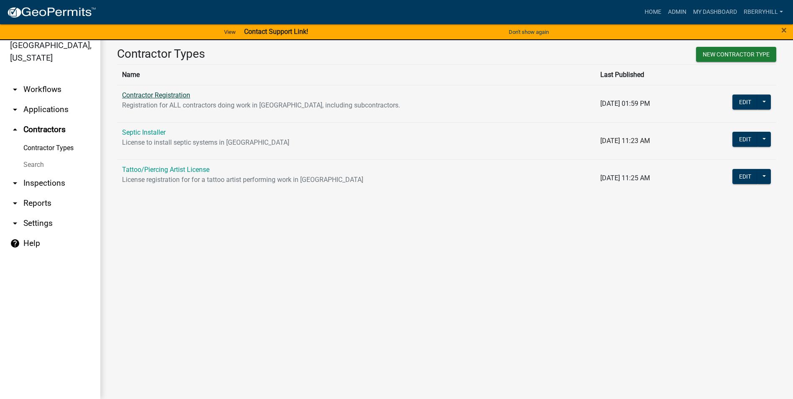
click at [164, 91] on link "Contractor Registration" at bounding box center [156, 95] width 68 height 8
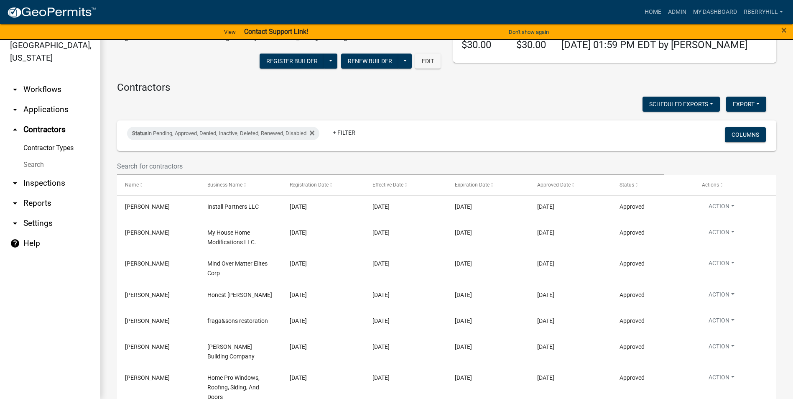
scroll to position [84, 0]
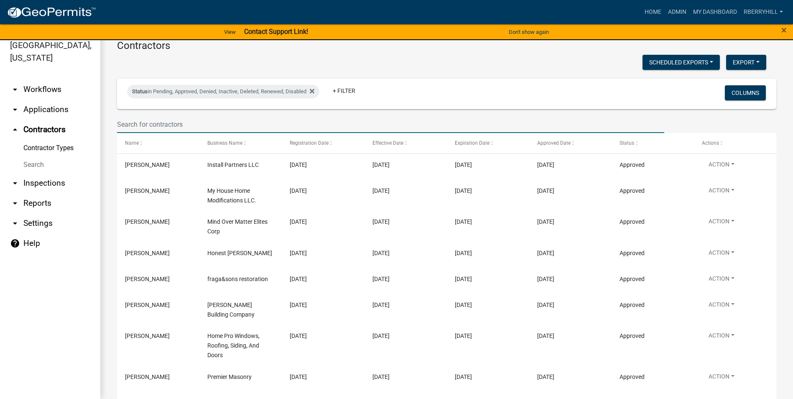
click at [152, 124] on input "text" at bounding box center [390, 124] width 547 height 17
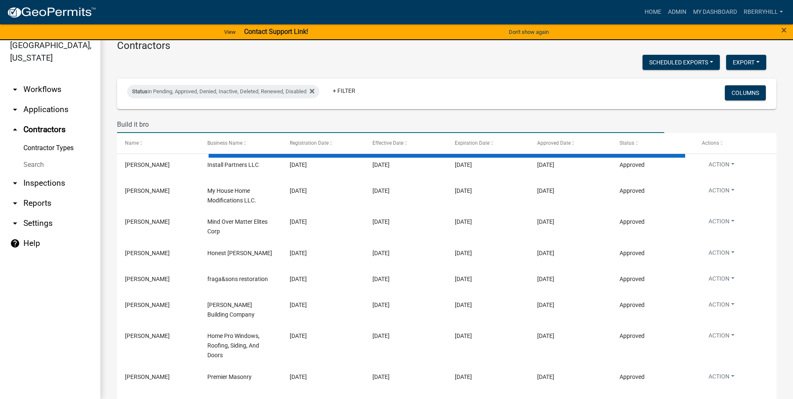
scroll to position [0, 0]
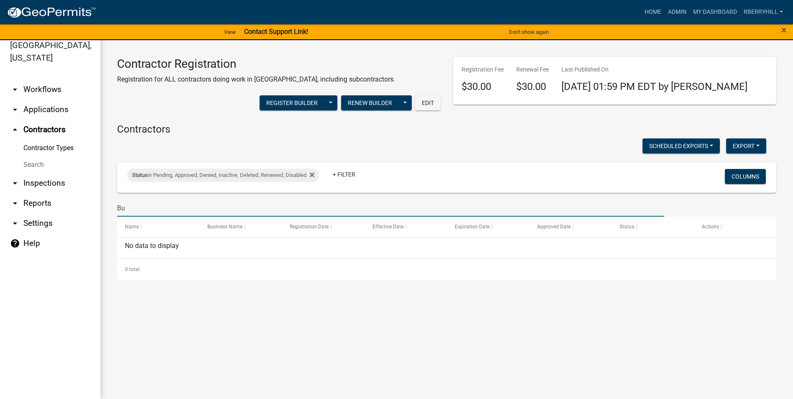
type input "B"
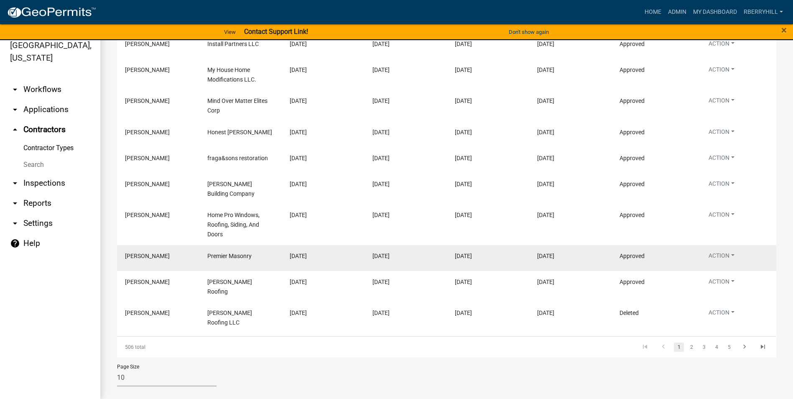
scroll to position [205, 0]
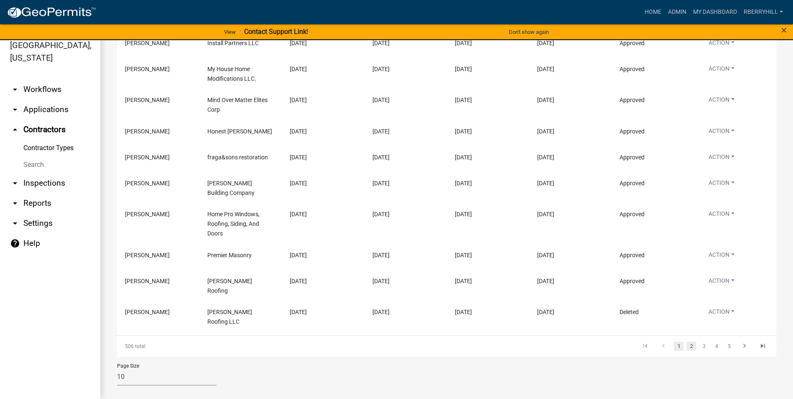
click at [686, 341] on link "2" at bounding box center [691, 345] width 10 height 9
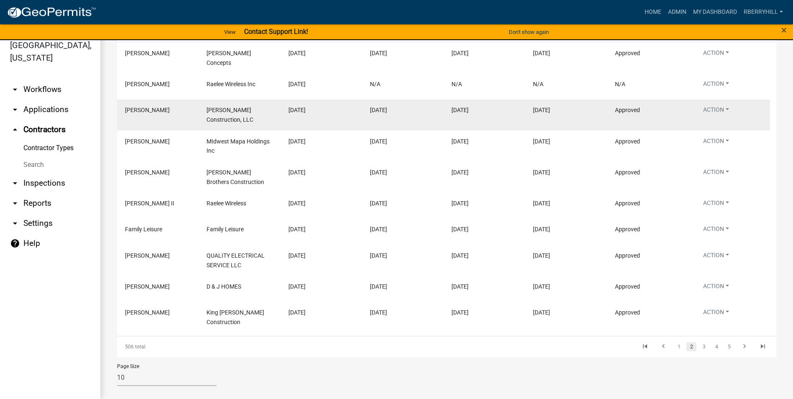
scroll to position [196, 0]
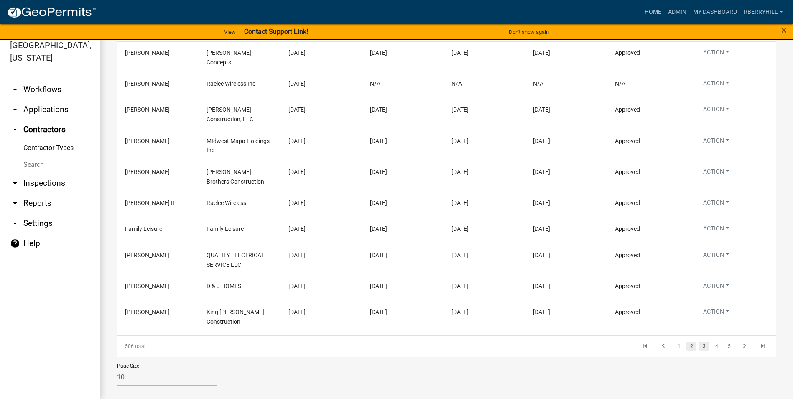
click at [699, 341] on link "3" at bounding box center [704, 345] width 10 height 9
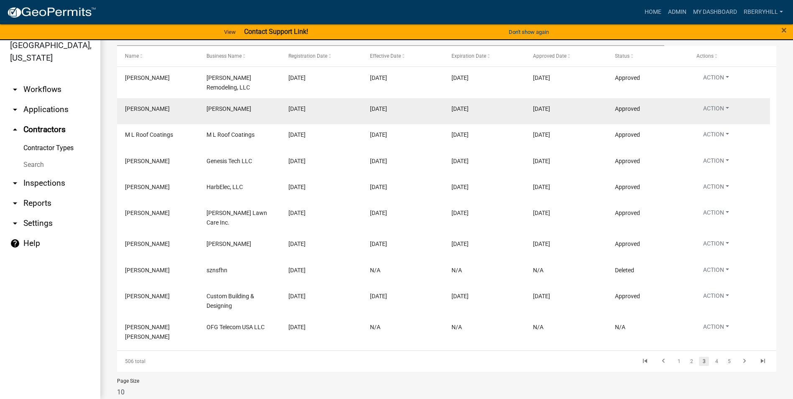
scroll to position [191, 0]
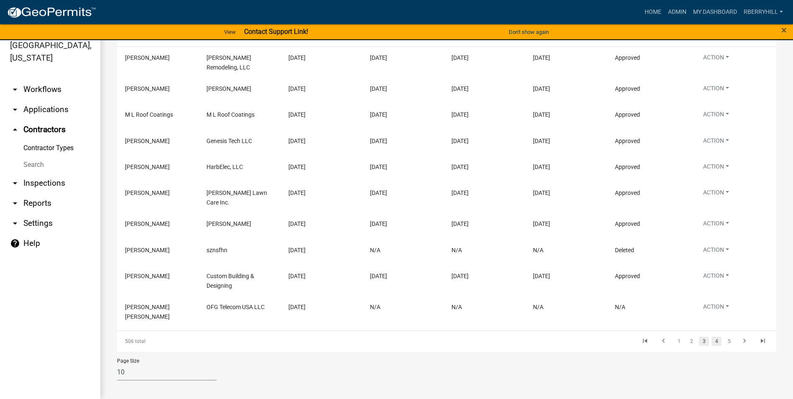
click at [711, 336] on link "4" at bounding box center [716, 340] width 10 height 9
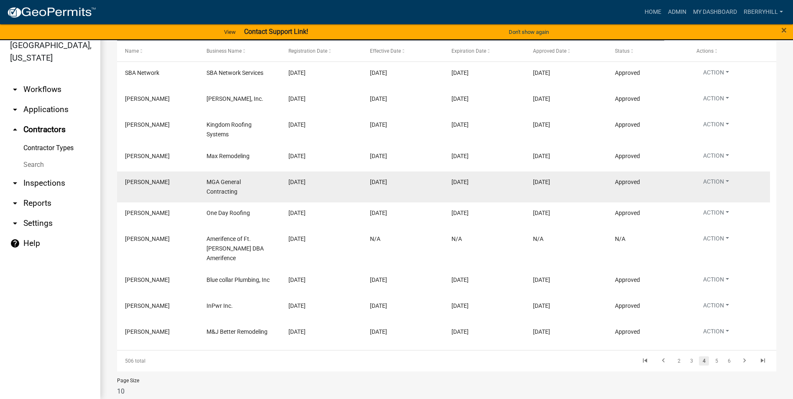
scroll to position [191, 0]
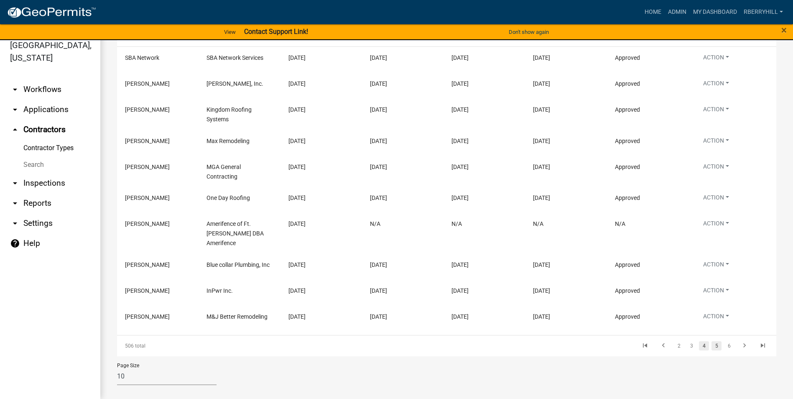
click at [711, 341] on link "5" at bounding box center [716, 345] width 10 height 9
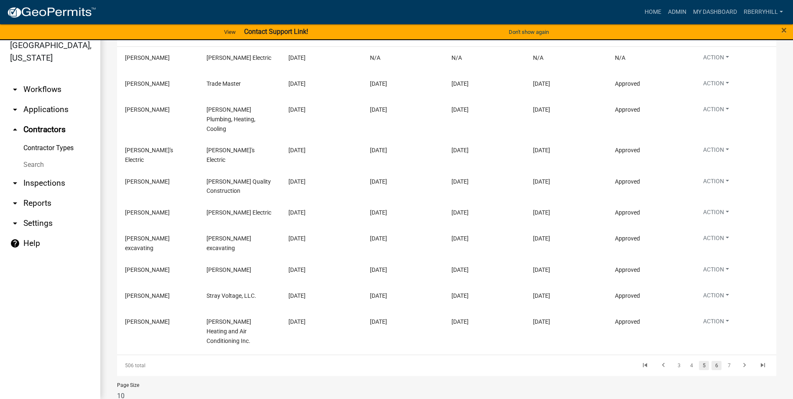
click at [711, 361] on link "6" at bounding box center [716, 365] width 10 height 9
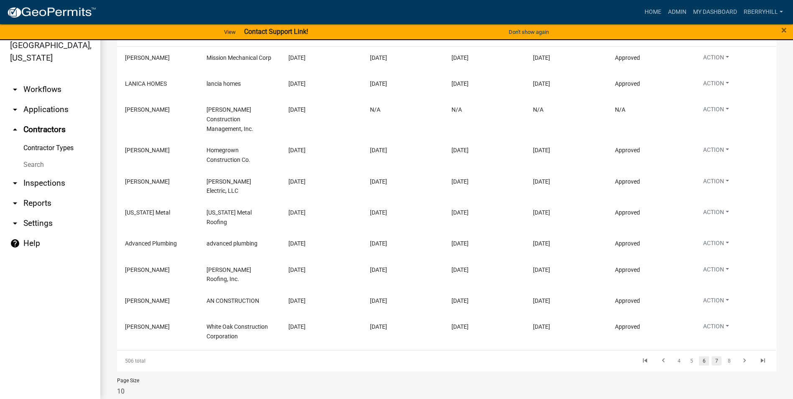
click at [712, 356] on link "7" at bounding box center [716, 360] width 10 height 9
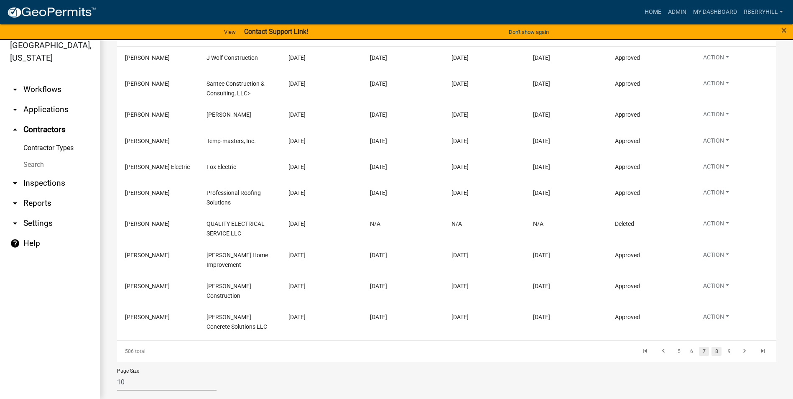
click at [711, 351] on link "8" at bounding box center [716, 350] width 10 height 9
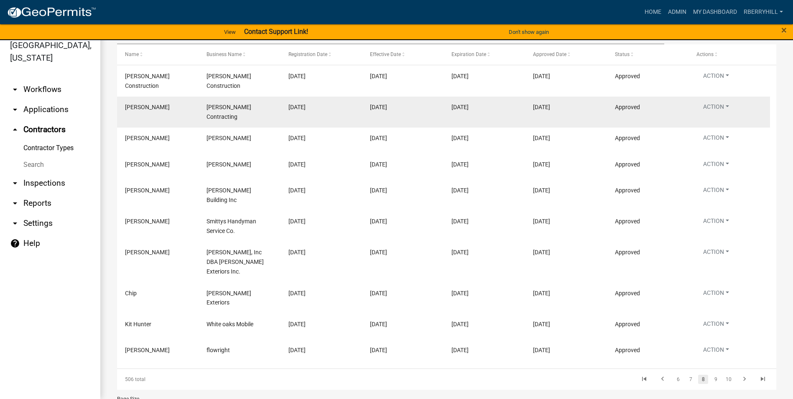
scroll to position [186, 0]
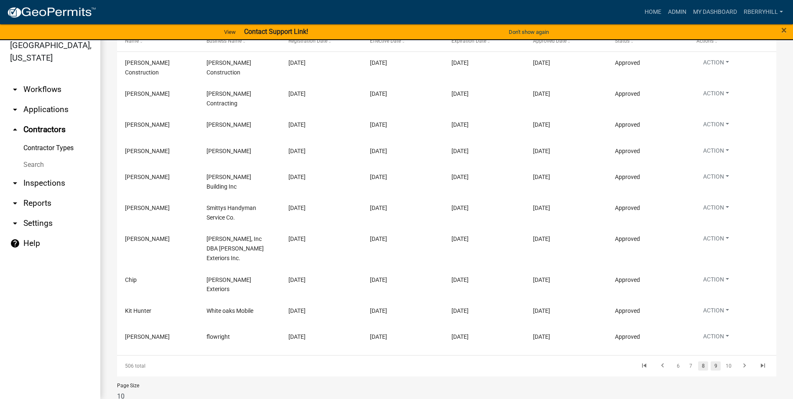
click at [710, 361] on link "9" at bounding box center [715, 365] width 10 height 9
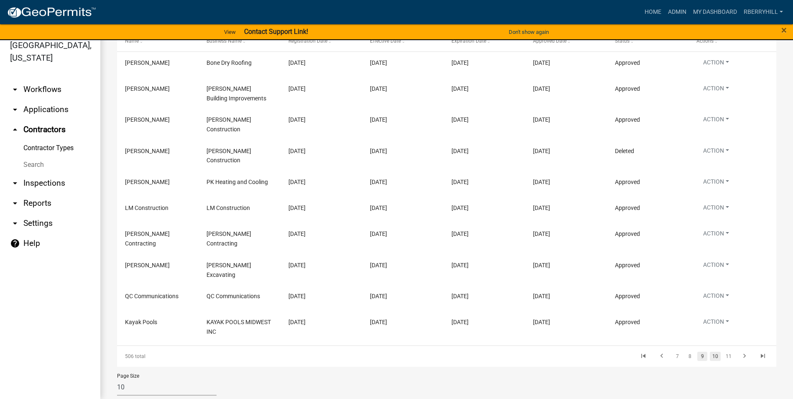
click at [710, 352] on link "10" at bounding box center [715, 355] width 11 height 9
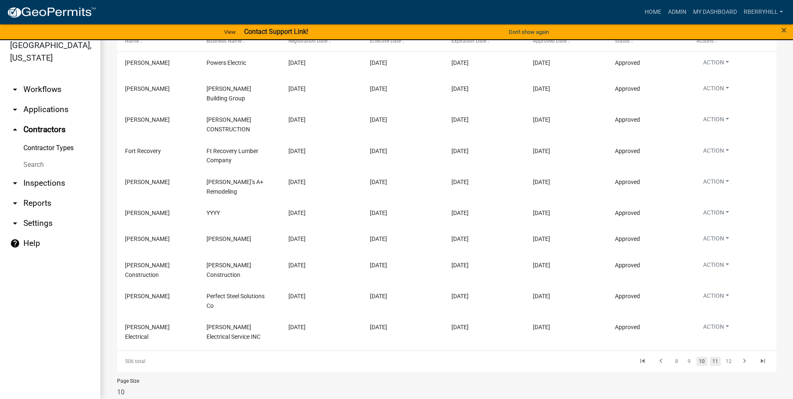
click at [710, 356] on link "11" at bounding box center [715, 360] width 11 height 9
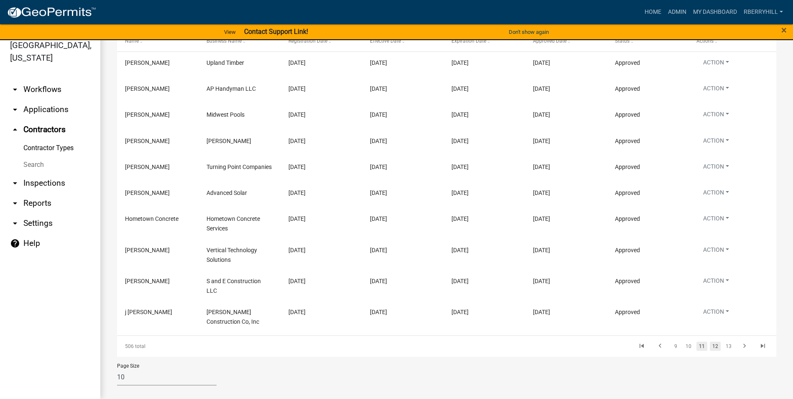
click at [710, 350] on link "12" at bounding box center [715, 345] width 11 height 9
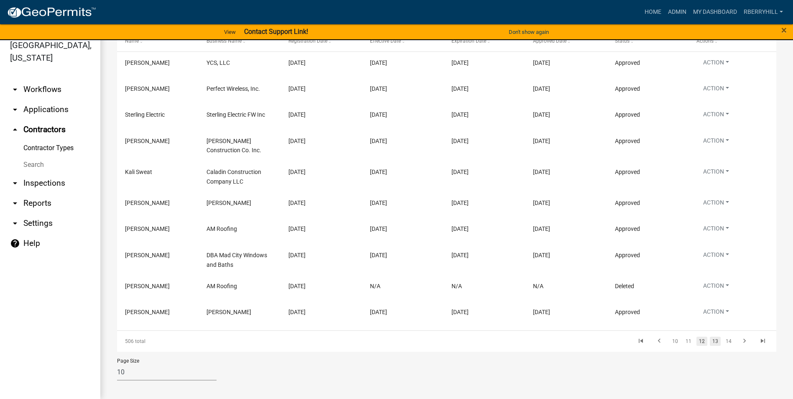
click at [711, 342] on link "13" at bounding box center [715, 340] width 11 height 9
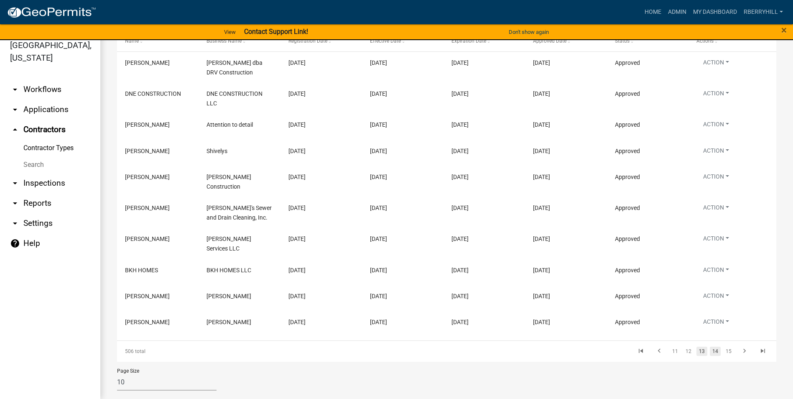
click at [710, 346] on link "14" at bounding box center [715, 350] width 11 height 9
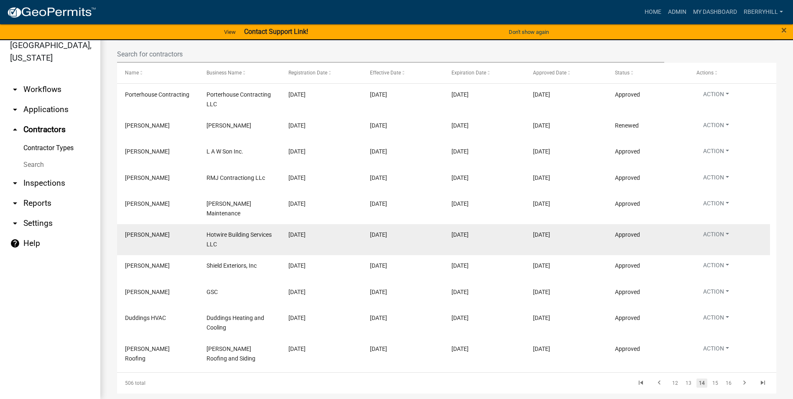
scroll to position [196, 0]
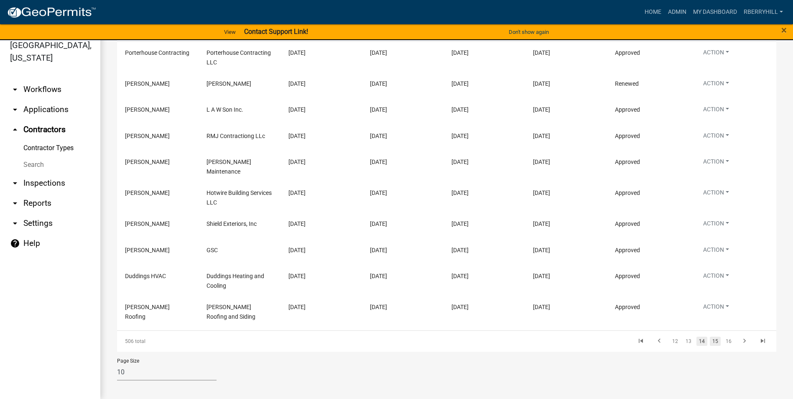
click at [710, 336] on link "15" at bounding box center [715, 340] width 11 height 9
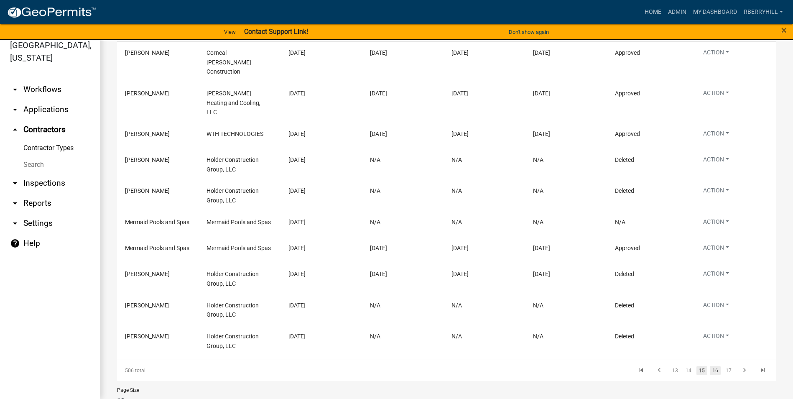
click at [710, 366] on link "16" at bounding box center [715, 370] width 11 height 9
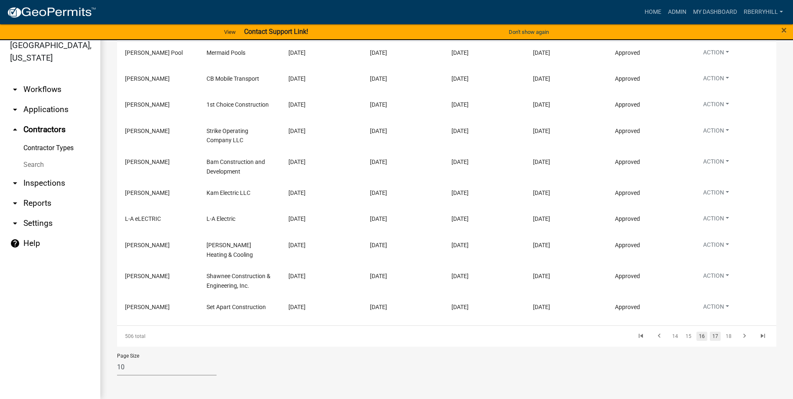
click at [712, 336] on link "17" at bounding box center [715, 335] width 11 height 9
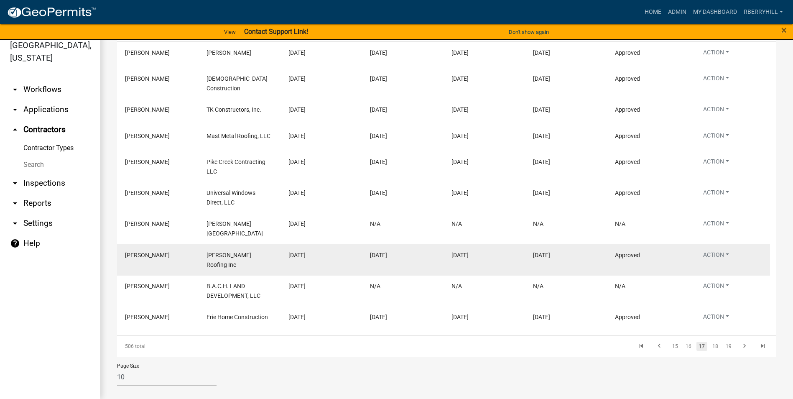
scroll to position [191, 0]
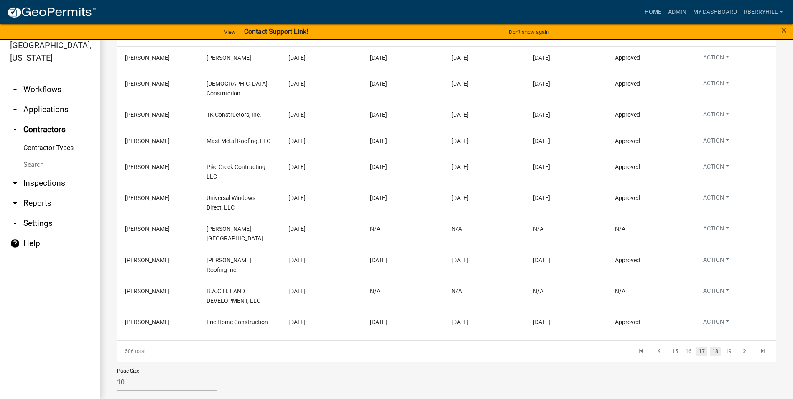
click at [710, 346] on link "18" at bounding box center [715, 350] width 11 height 9
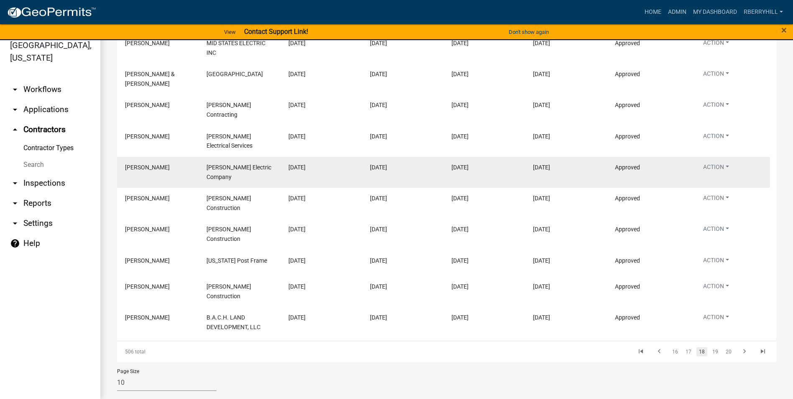
scroll to position [211, 0]
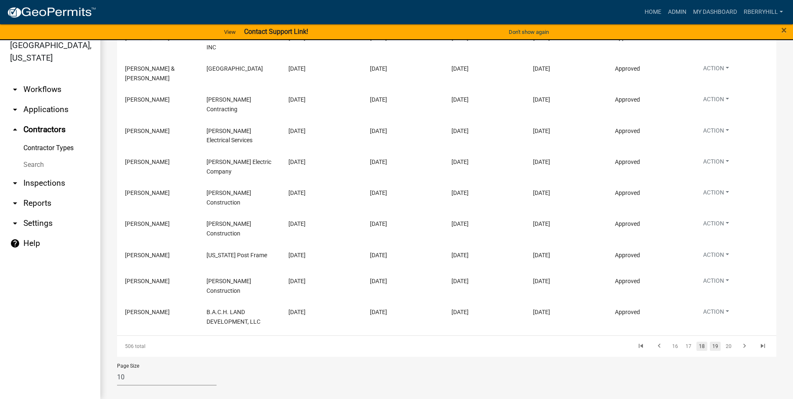
click at [710, 341] on link "19" at bounding box center [715, 345] width 11 height 9
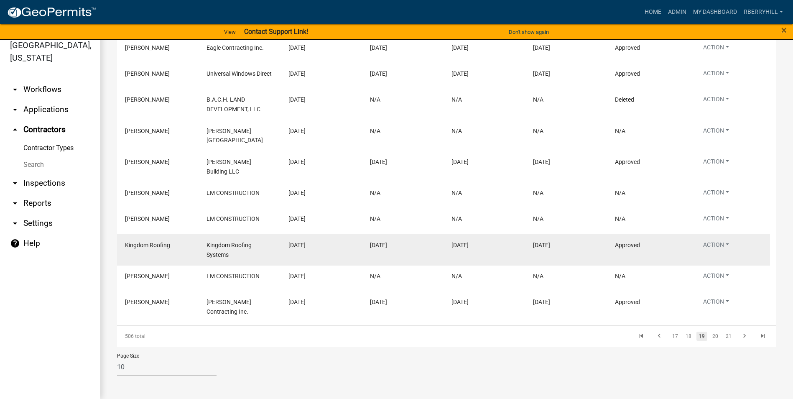
scroll to position [191, 0]
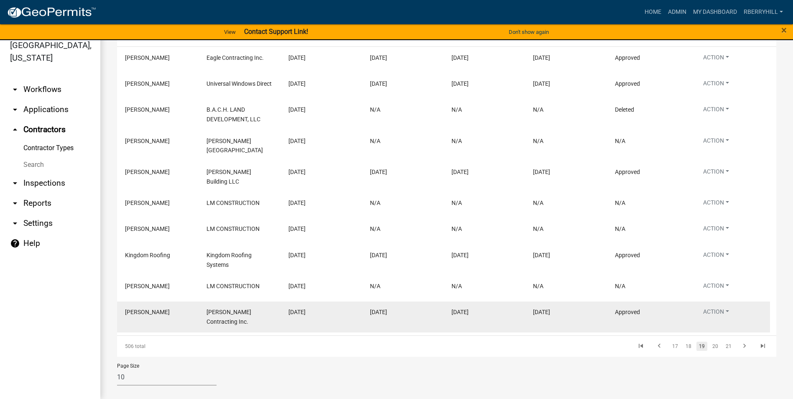
click at [710, 341] on link "20" at bounding box center [715, 345] width 11 height 9
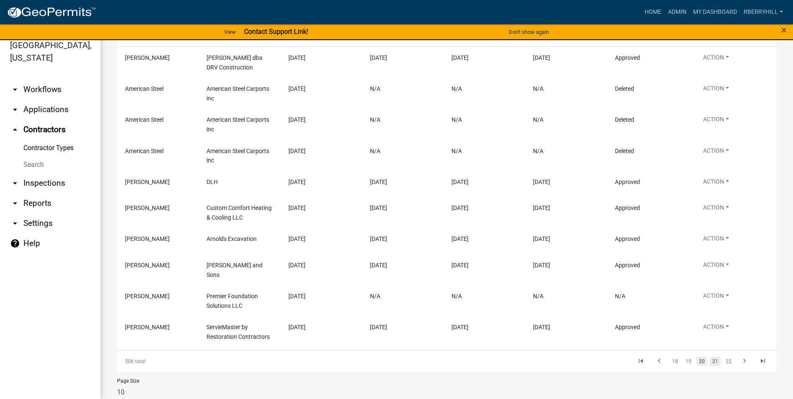
click at [710, 358] on link "21" at bounding box center [715, 360] width 11 height 9
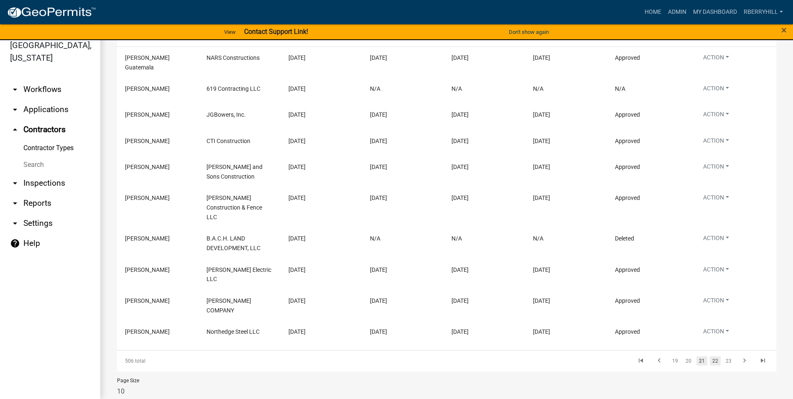
click at [710, 356] on link "22" at bounding box center [715, 360] width 11 height 9
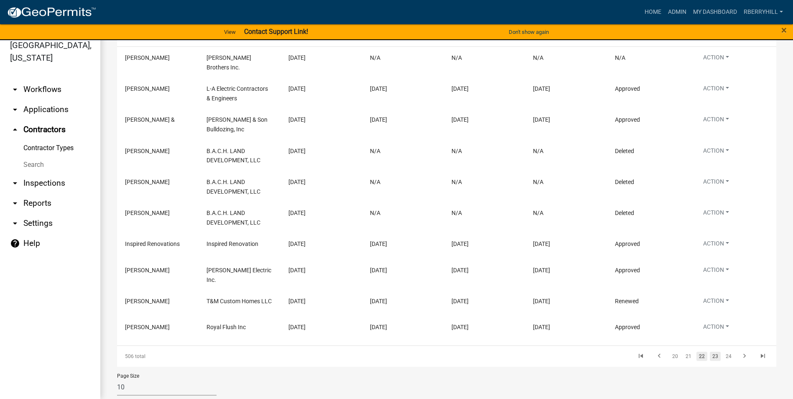
click at [712, 352] on link "23" at bounding box center [715, 355] width 11 height 9
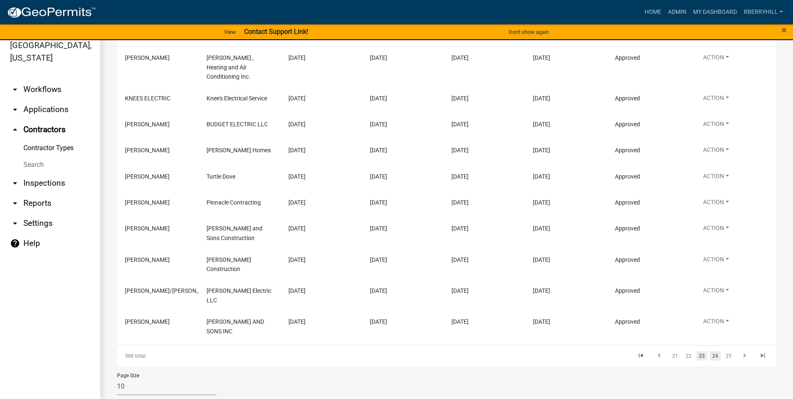
click at [710, 351] on link "24" at bounding box center [715, 355] width 11 height 9
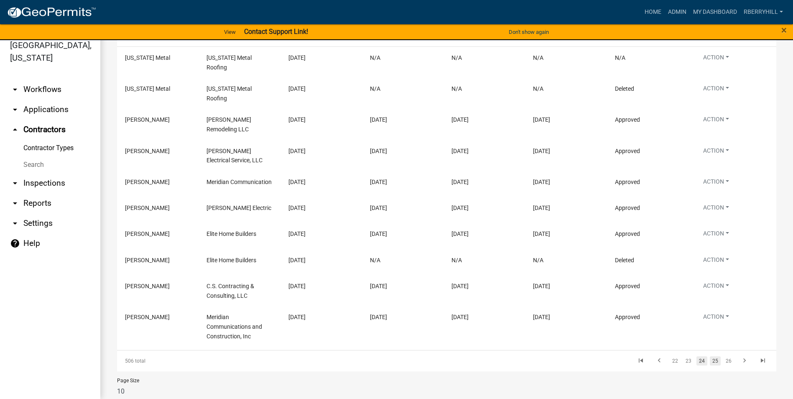
click at [710, 356] on link "25" at bounding box center [715, 360] width 11 height 9
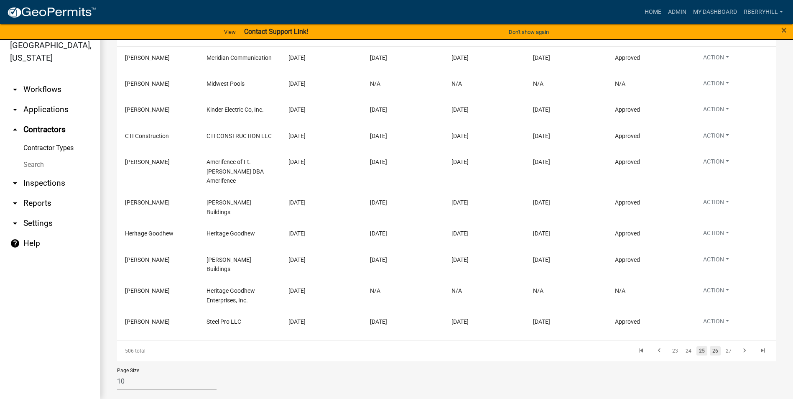
click at [710, 346] on link "26" at bounding box center [715, 350] width 11 height 9
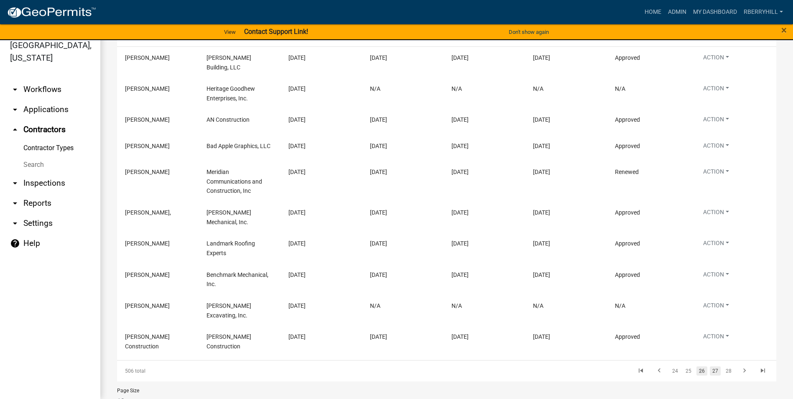
click at [710, 366] on link "27" at bounding box center [715, 370] width 11 height 9
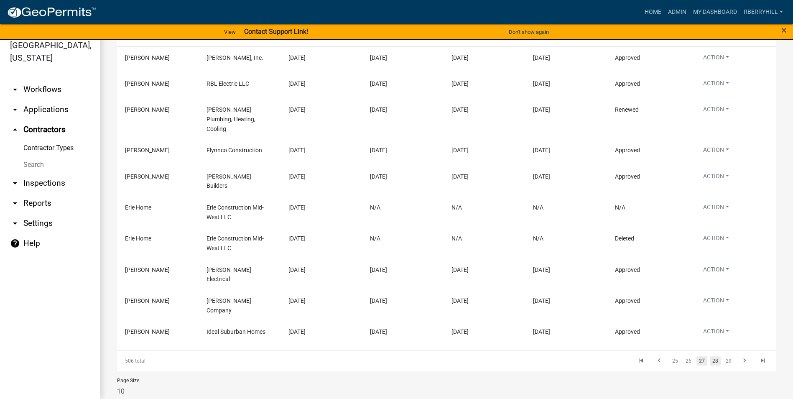
click at [711, 356] on link "28" at bounding box center [715, 360] width 11 height 9
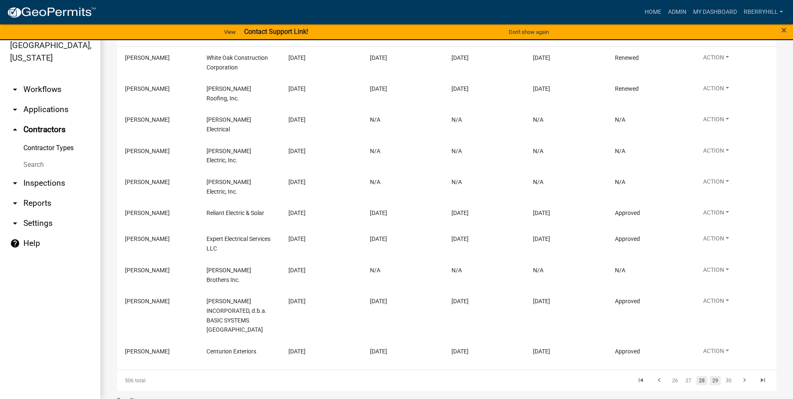
click at [710, 376] on link "29" at bounding box center [715, 380] width 11 height 9
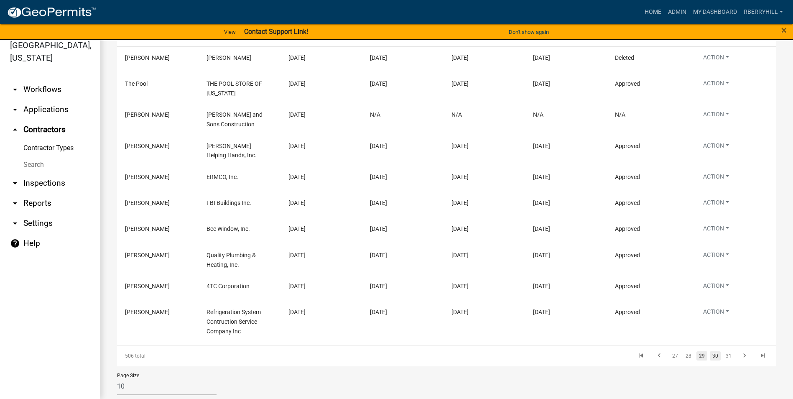
click at [712, 356] on link "30" at bounding box center [715, 355] width 11 height 9
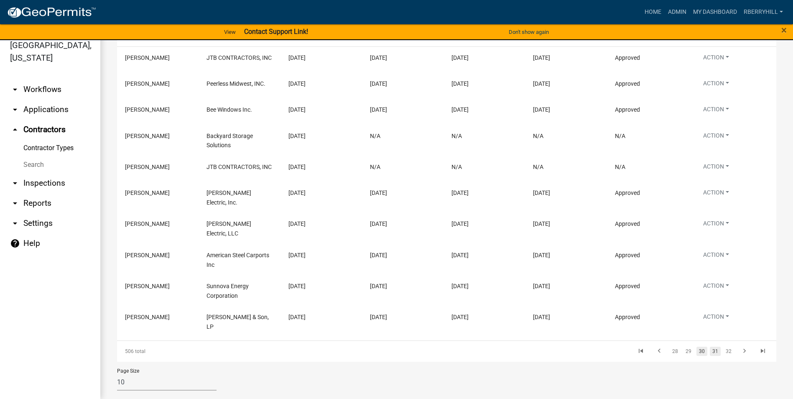
click at [710, 346] on link "31" at bounding box center [715, 350] width 11 height 9
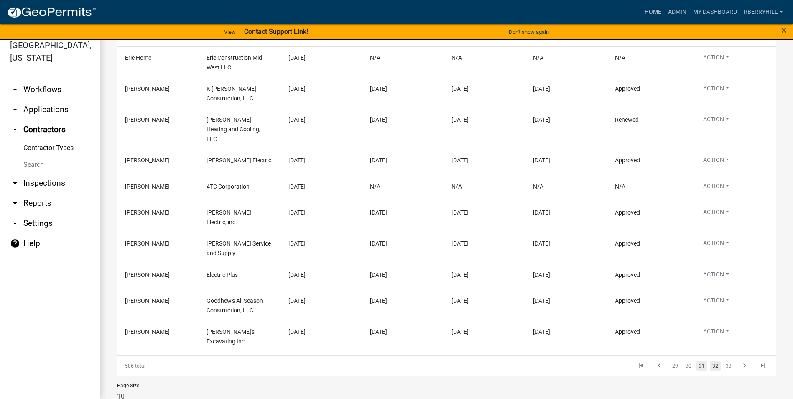
click at [710, 361] on link "32" at bounding box center [715, 365] width 11 height 9
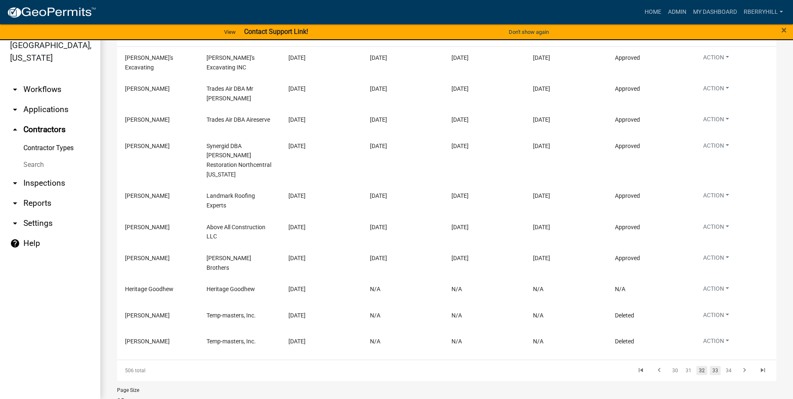
click at [710, 366] on link "33" at bounding box center [715, 370] width 11 height 9
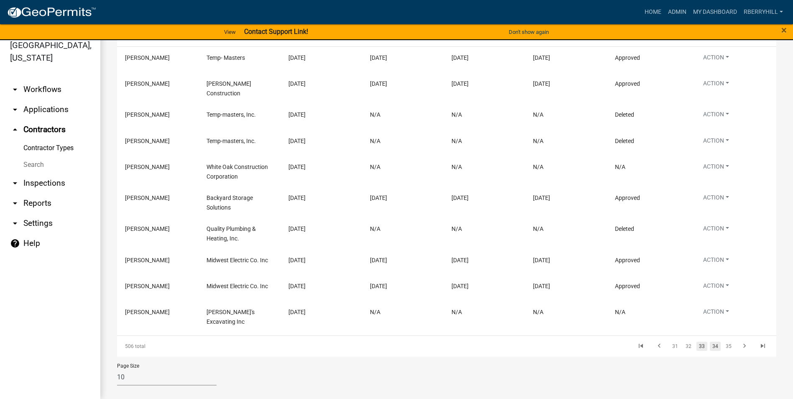
click at [710, 341] on link "34" at bounding box center [715, 345] width 11 height 9
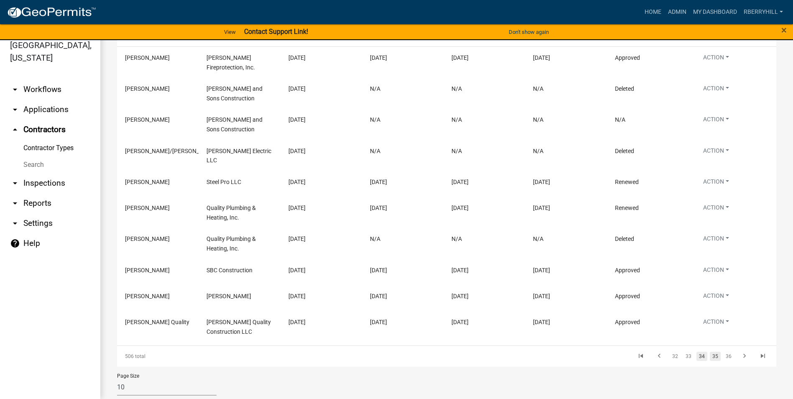
click at [711, 351] on link "35" at bounding box center [715, 355] width 11 height 9
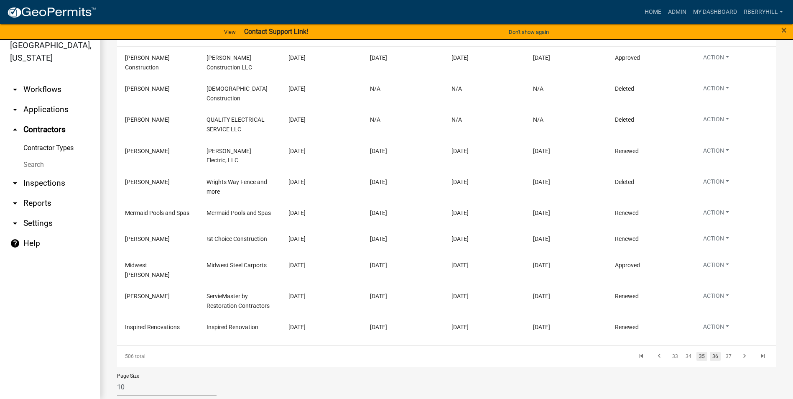
click at [712, 351] on link "36" at bounding box center [715, 355] width 11 height 9
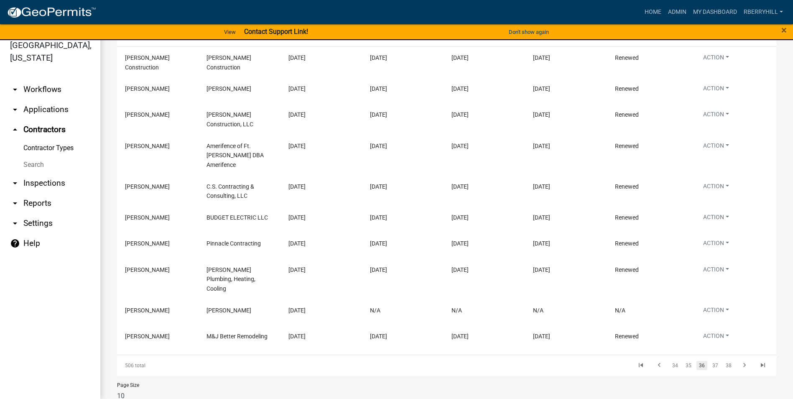
click at [43, 173] on link "arrow_drop_down Inspections" at bounding box center [50, 183] width 100 height 20
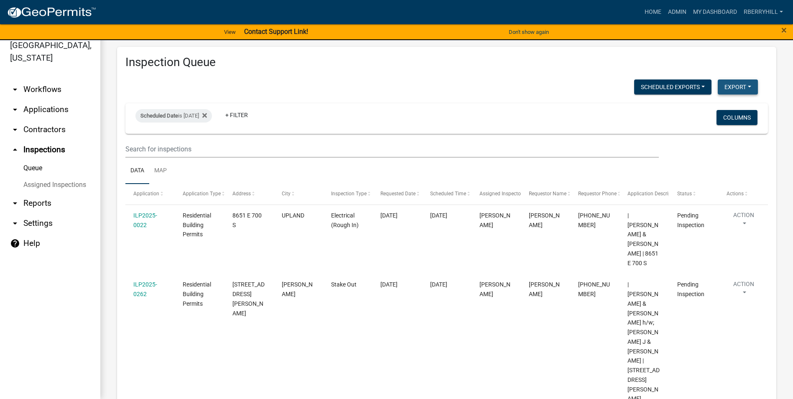
click at [724, 87] on button "Export" at bounding box center [738, 86] width 40 height 15
click at [714, 109] on button "Excel Format (.xlsx)" at bounding box center [719, 109] width 78 height 20
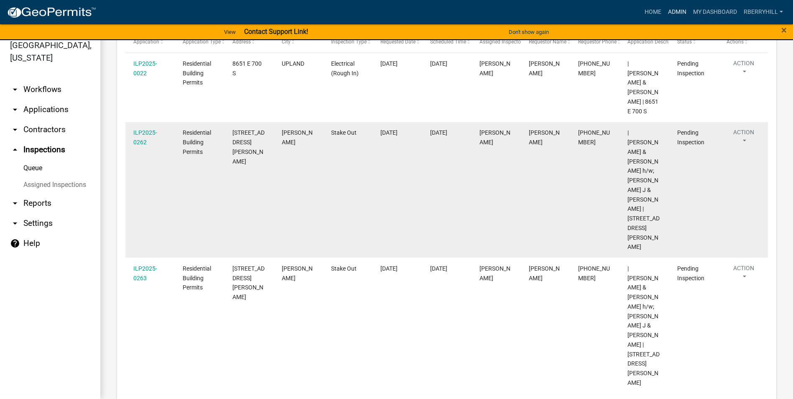
scroll to position [71, 0]
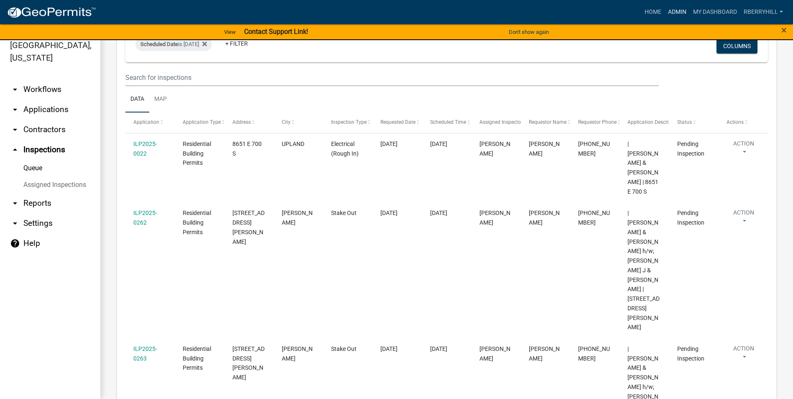
click at [680, 13] on link "Admin" at bounding box center [676, 12] width 25 height 16
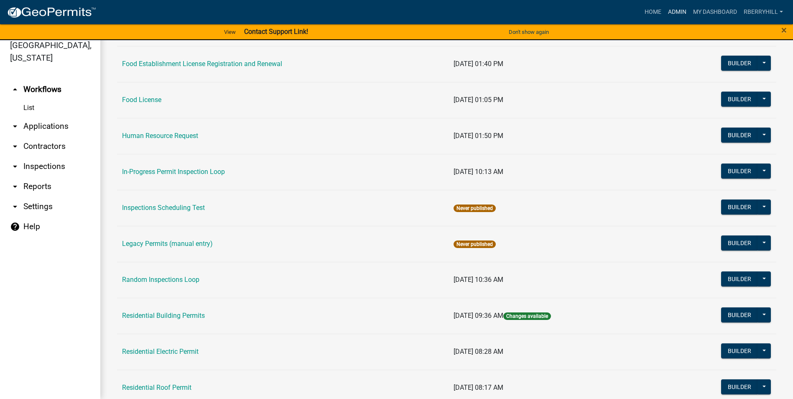
scroll to position [627, 0]
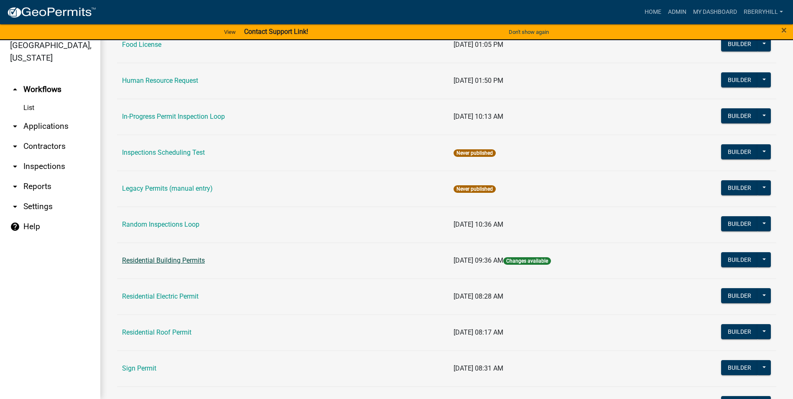
click at [197, 262] on link "Residential Building Permits" at bounding box center [163, 260] width 83 height 8
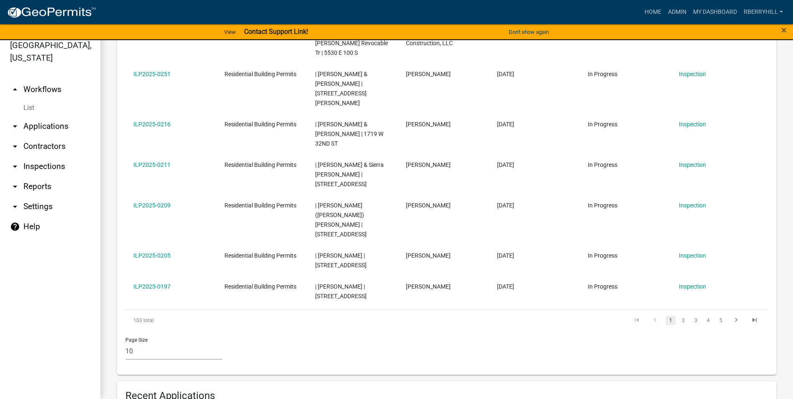
scroll to position [460, 0]
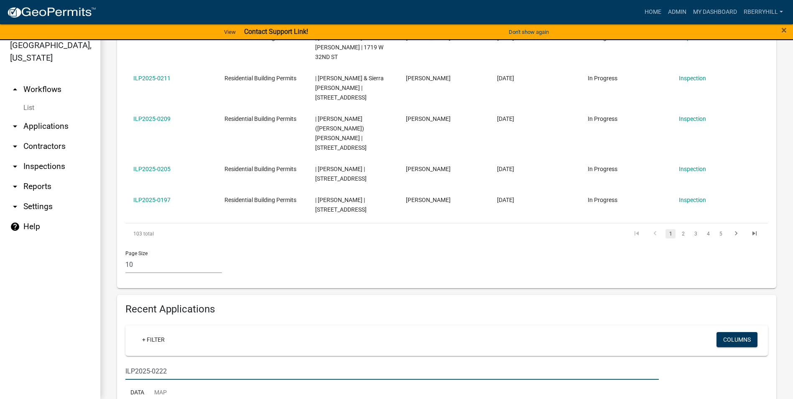
scroll to position [531, 0]
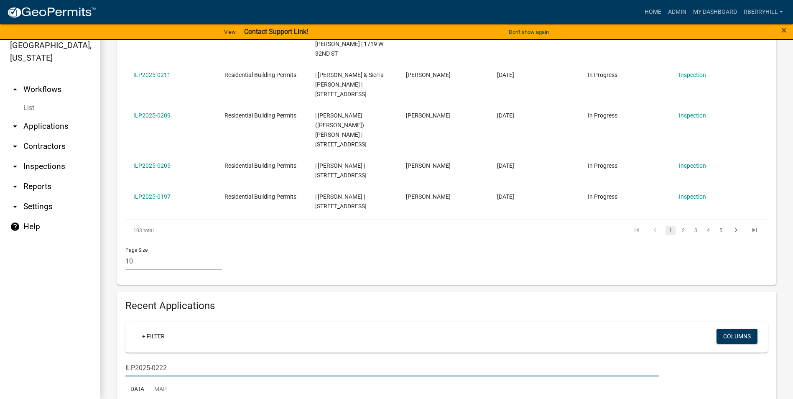
type input "ILP2025-0222"
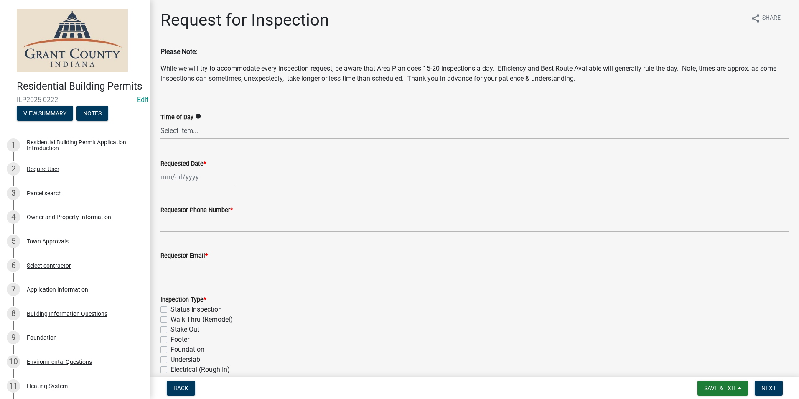
click at [189, 178] on div at bounding box center [198, 176] width 76 height 17
select select "9"
select select "2025"
click at [208, 245] on div "18" at bounding box center [208, 248] width 13 height 13
type input "[DATE]"
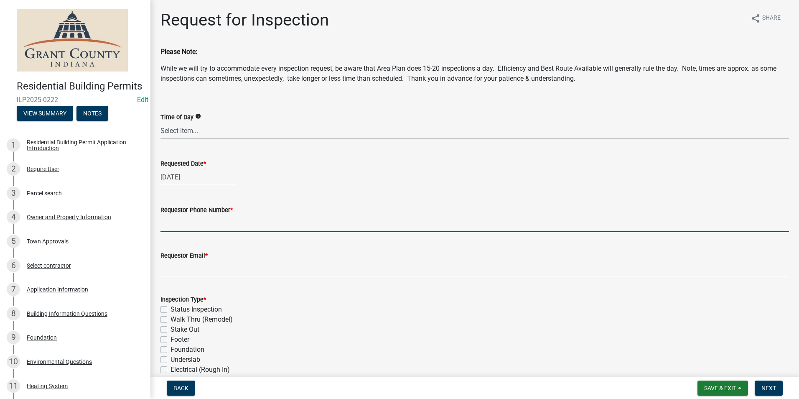
click at [202, 221] on input "Requestor Phone Number *" at bounding box center [474, 223] width 629 height 17
type input "7656684765"
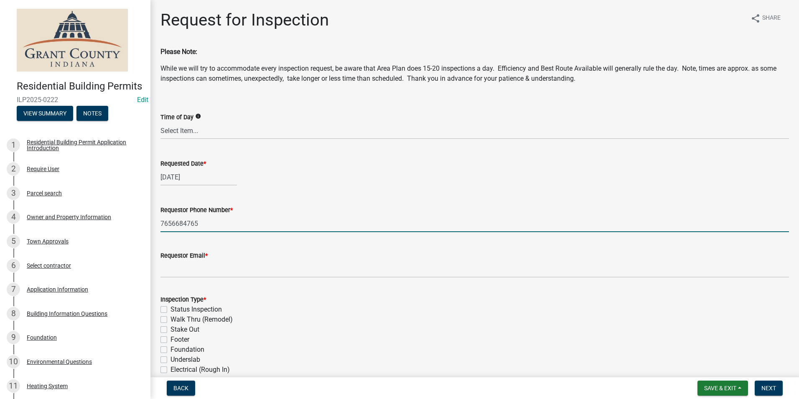
type input "[EMAIL_ADDRESS][DOMAIN_NAME]"
type textarea "n/a"
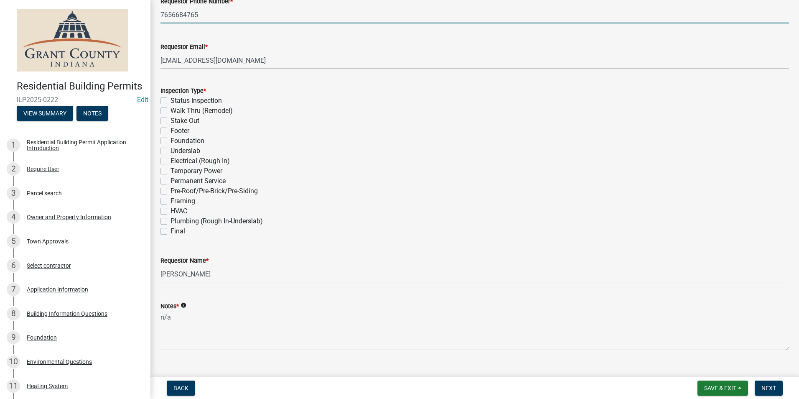
scroll to position [209, 0]
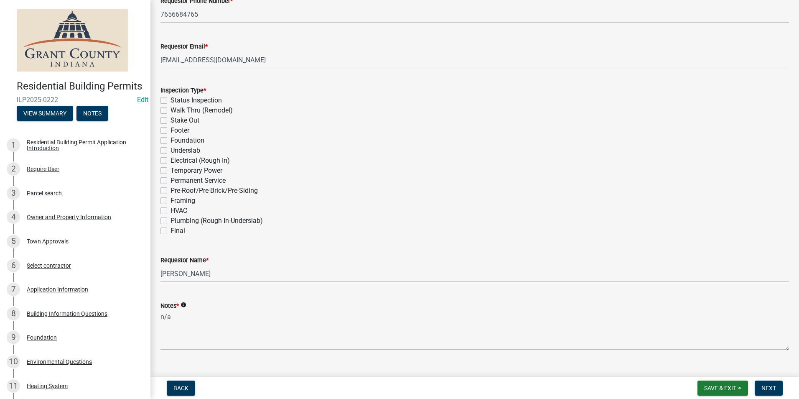
click at [171, 180] on label "Permanent Service" at bounding box center [198, 181] width 55 height 10
click at [171, 180] on input "Permanent Service" at bounding box center [173, 178] width 5 height 5
checkbox input "true"
checkbox input "false"
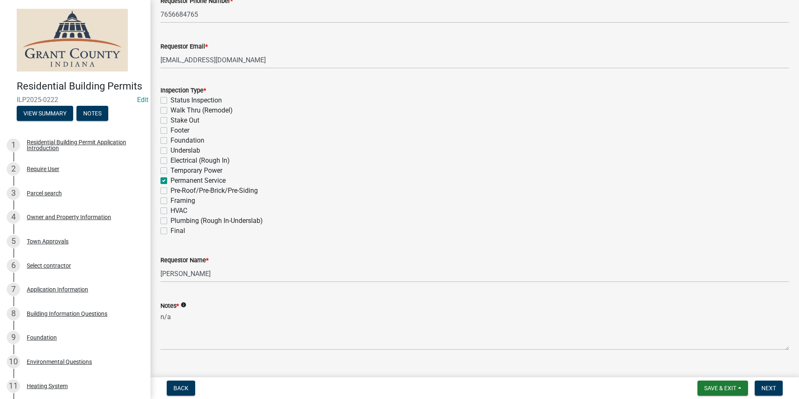
checkbox input "false"
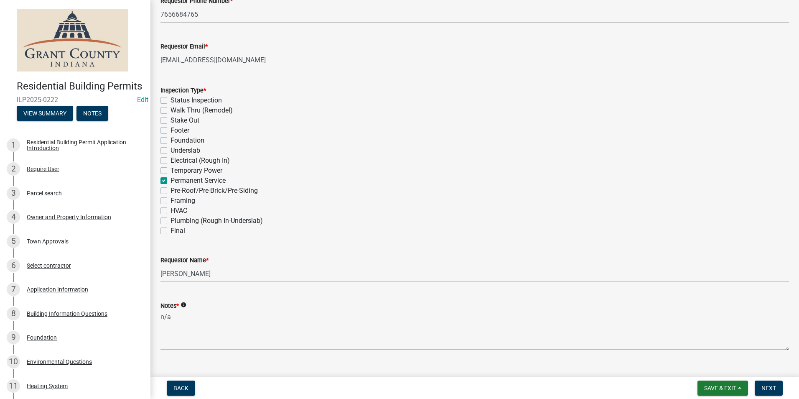
checkbox input "false"
checkbox input "true"
checkbox input "false"
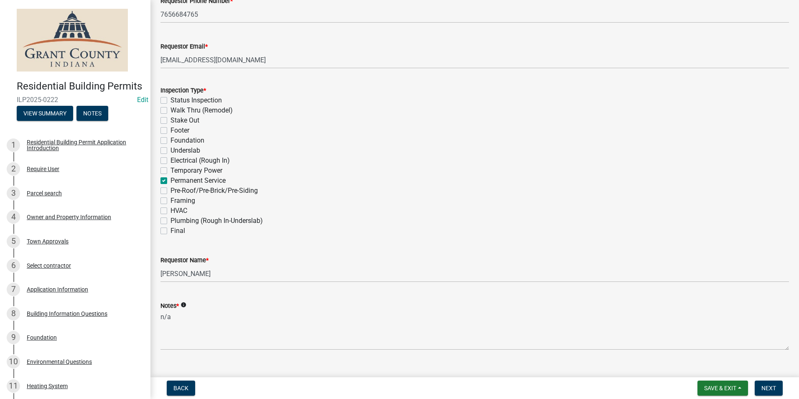
checkbox input "false"
click at [764, 387] on span "Next" at bounding box center [768, 387] width 15 height 7
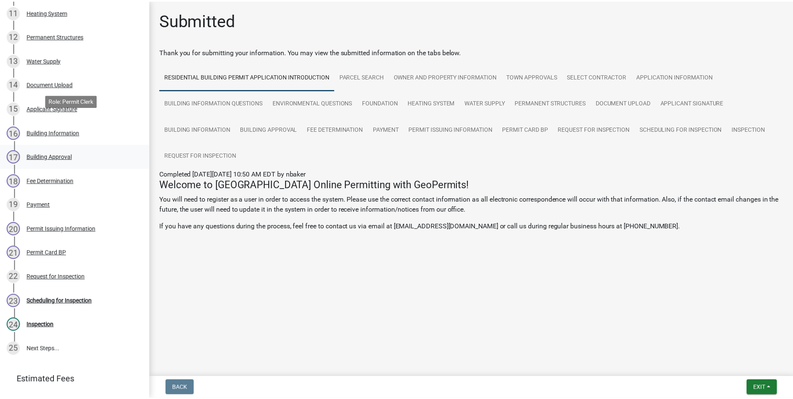
scroll to position [418, 0]
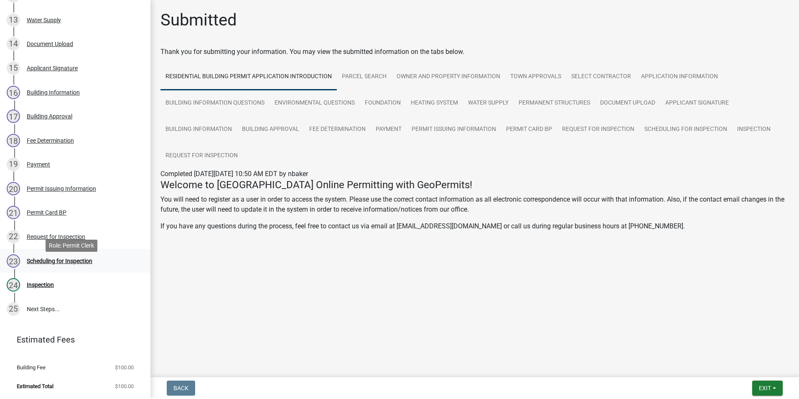
click at [77, 264] on div "Scheduling for Inspection" at bounding box center [60, 261] width 66 height 6
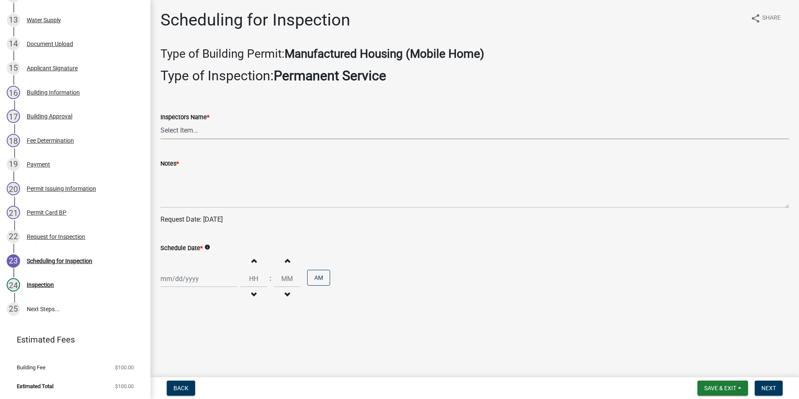
click at [190, 128] on select "Select Item... rberryhill ([PERSON_NAME]) [PERSON_NAME] ([PERSON_NAME]) BBenefi…" at bounding box center [474, 130] width 629 height 17
select select "d7f9a44a-d2ea-4d3c-83b3-1aa71c950bd5"
click at [160, 122] on select "Select Item... rberryhill ([PERSON_NAME]) [PERSON_NAME] ([PERSON_NAME]) BBenefi…" at bounding box center [474, 130] width 629 height 17
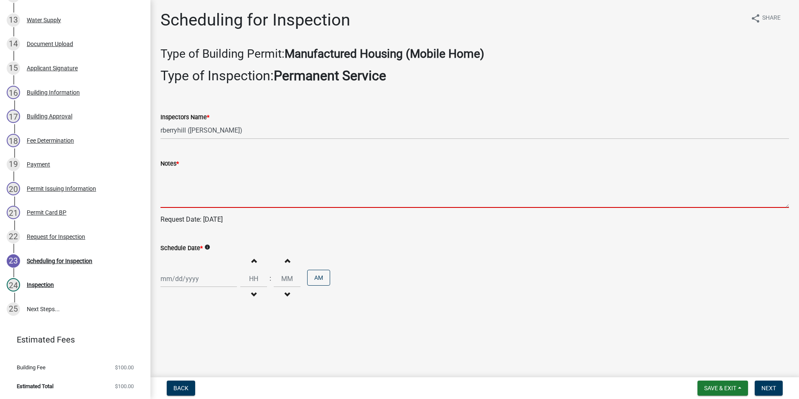
click at [165, 191] on textarea "Notes *" at bounding box center [474, 187] width 629 height 39
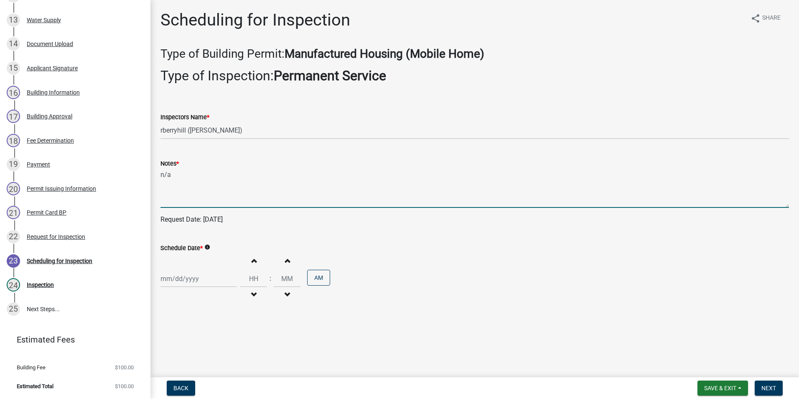
type textarea "n/a"
click at [189, 278] on div at bounding box center [198, 278] width 76 height 17
select select "9"
select select "2025"
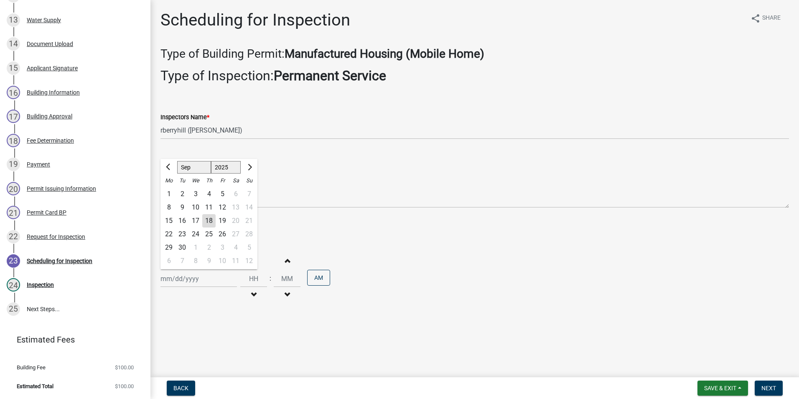
click at [210, 219] on div "18" at bounding box center [208, 220] width 13 height 13
type input "[DATE]"
click at [765, 387] on span "Next" at bounding box center [768, 387] width 15 height 7
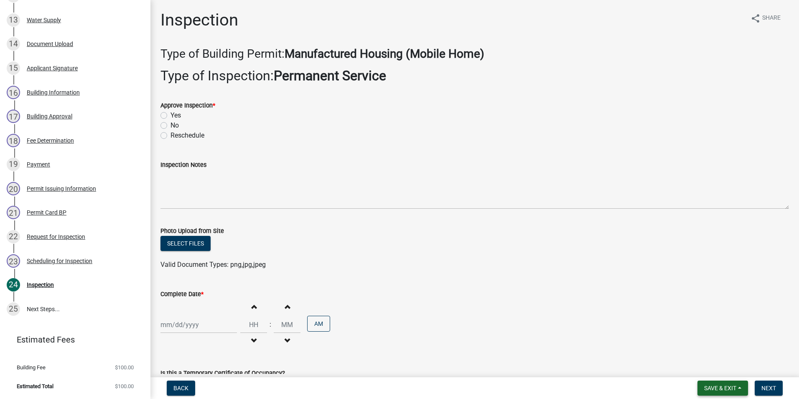
click at [728, 389] on span "Save & Exit" at bounding box center [720, 387] width 32 height 7
click at [724, 369] on button "Save & Exit" at bounding box center [714, 366] width 67 height 20
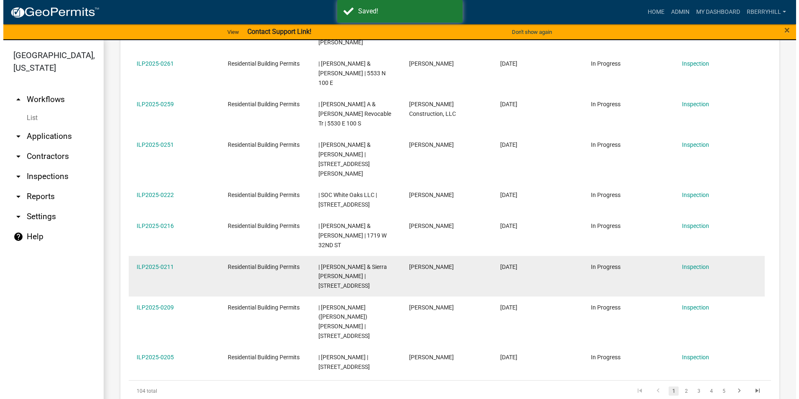
scroll to position [501, 0]
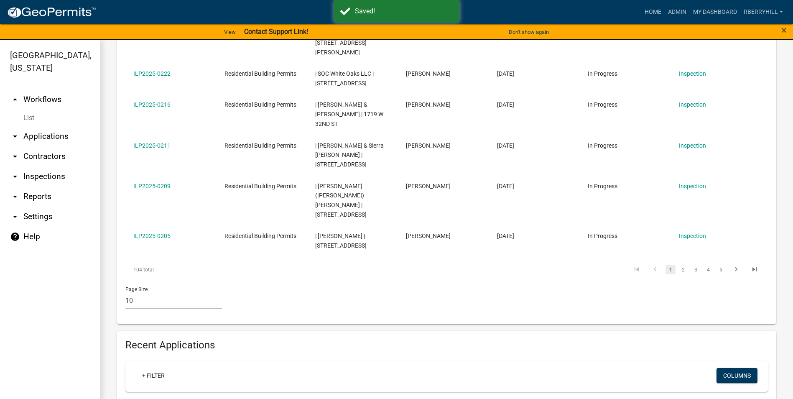
type input "Ilp2025-0223"
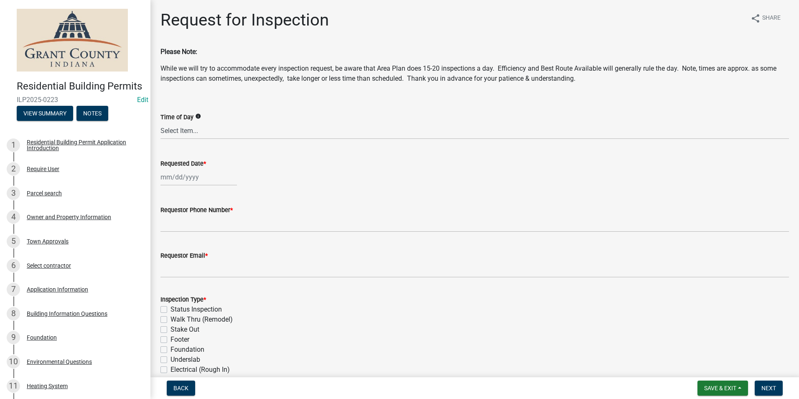
click at [190, 176] on div at bounding box center [198, 176] width 76 height 17
select select "9"
select select "2025"
type input "[DATE]"
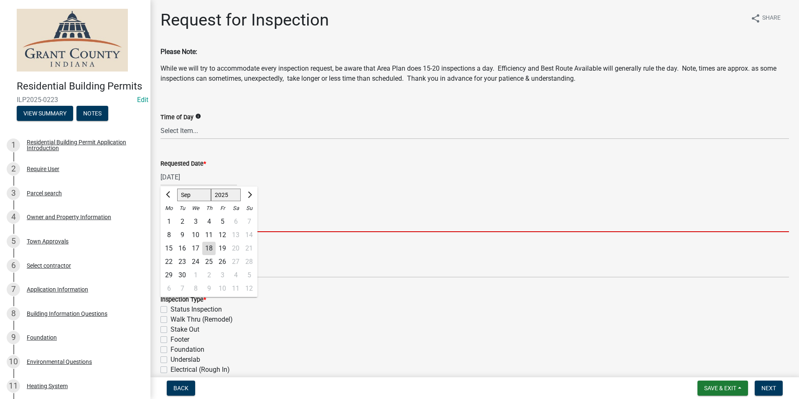
type input "7656684765"
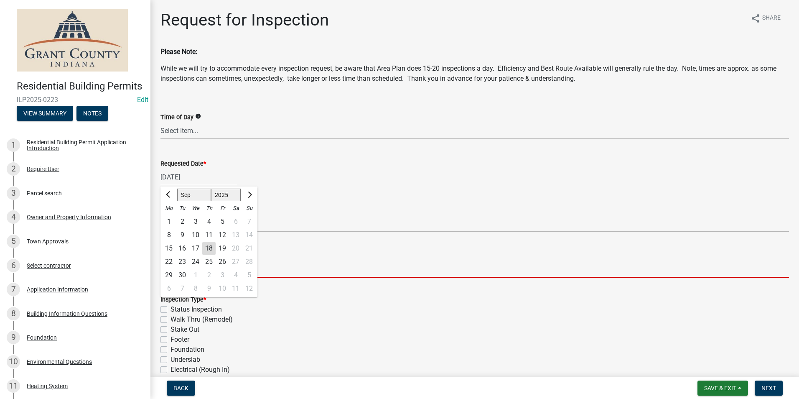
type input "[EMAIL_ADDRESS][DOMAIN_NAME]"
type textarea "n/a"
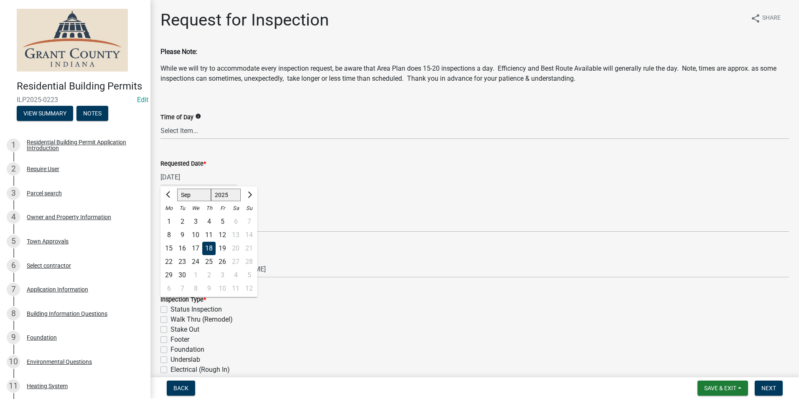
click at [209, 246] on div "18" at bounding box center [208, 248] width 13 height 13
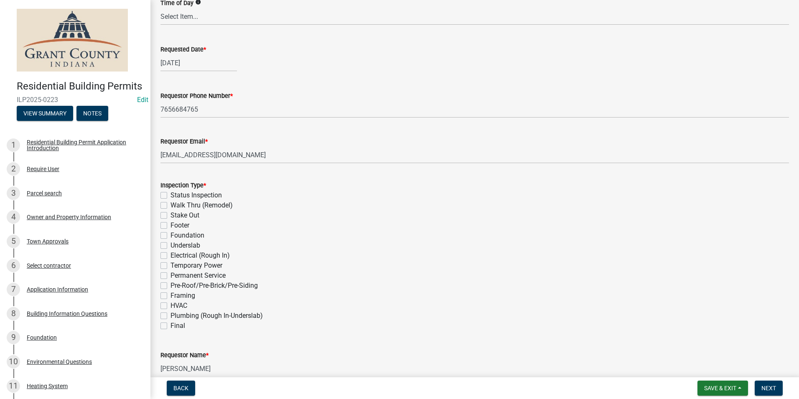
scroll to position [125, 0]
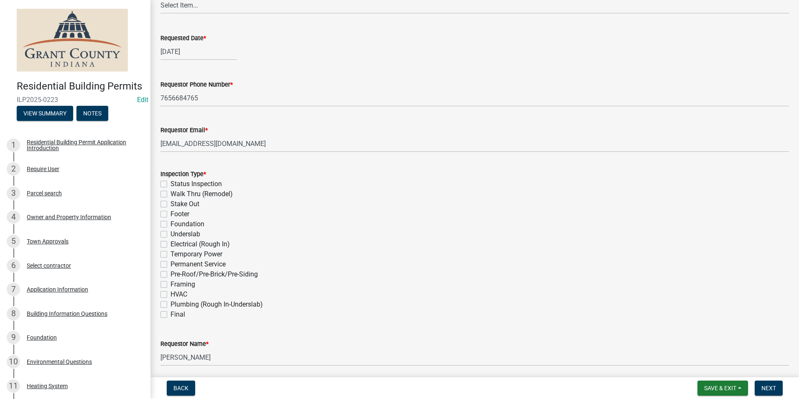
click at [171, 264] on label "Permanent Service" at bounding box center [198, 264] width 55 height 10
click at [171, 264] on input "Permanent Service" at bounding box center [173, 261] width 5 height 5
checkbox input "true"
checkbox input "false"
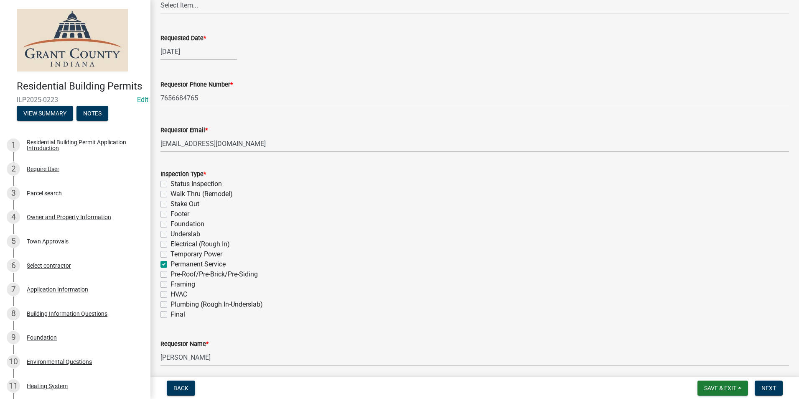
checkbox input "false"
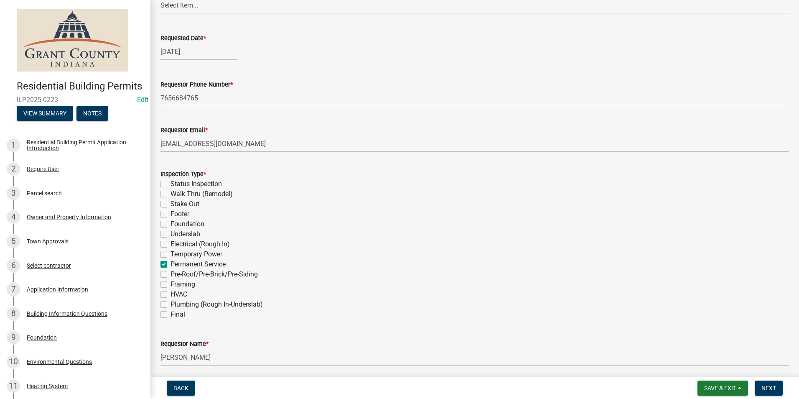
checkbox input "false"
checkbox input "true"
checkbox input "false"
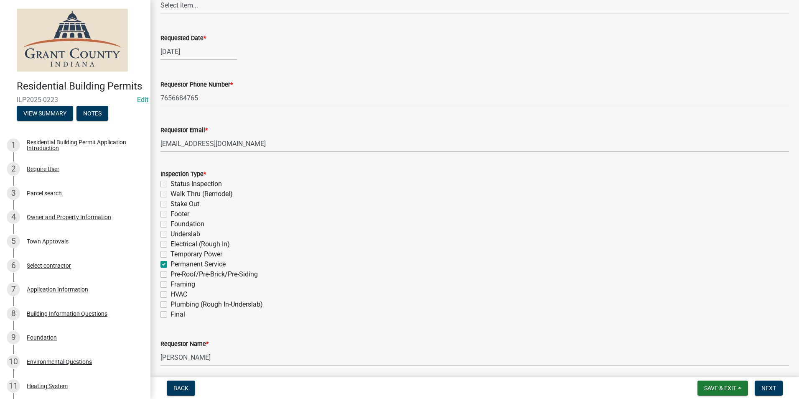
checkbox input "false"
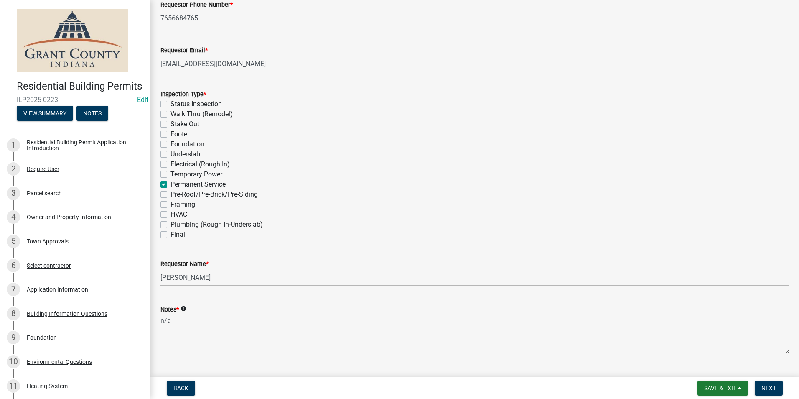
scroll to position [224, 0]
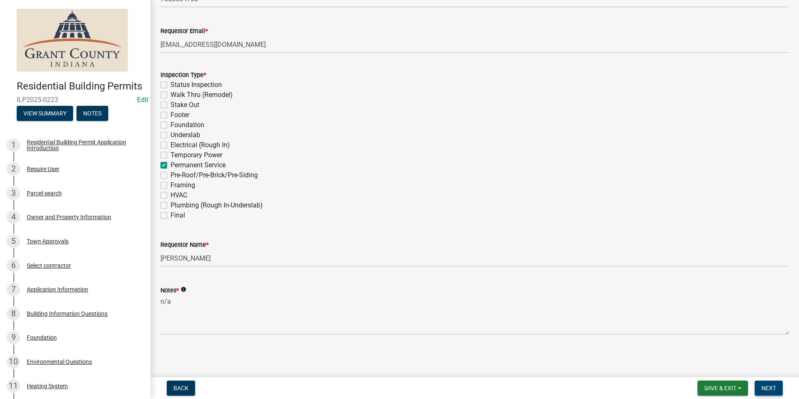
click at [766, 389] on span "Next" at bounding box center [768, 387] width 15 height 7
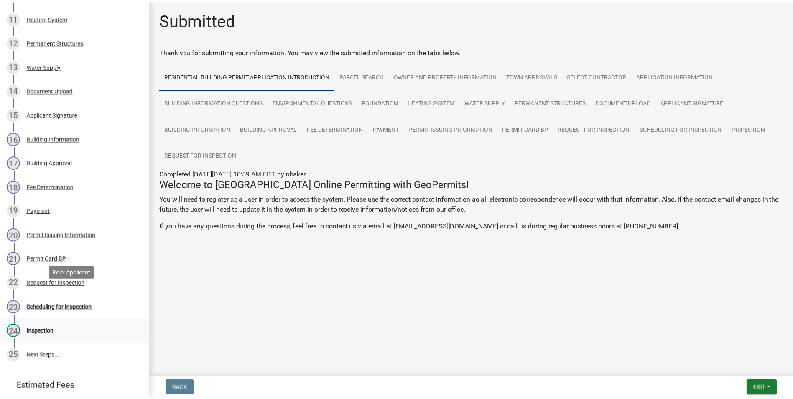
scroll to position [376, 0]
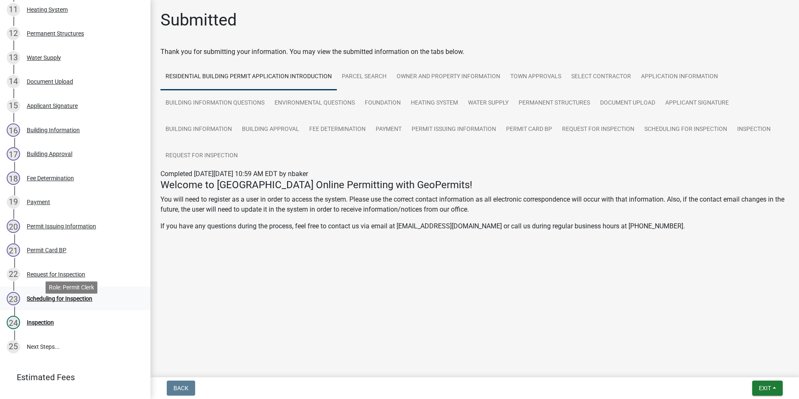
click at [77, 301] on div "Scheduling for Inspection" at bounding box center [60, 298] width 66 height 6
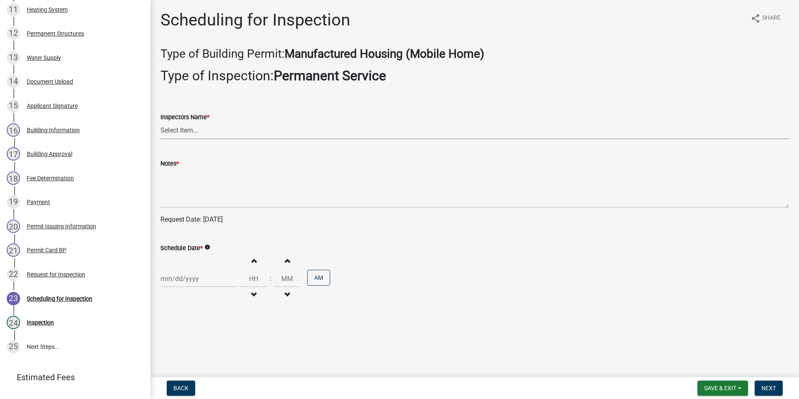
click at [186, 130] on select "Select Item... rberryhill ([PERSON_NAME]) [PERSON_NAME] ([PERSON_NAME]) BBenefi…" at bounding box center [474, 130] width 629 height 17
select select "d7f9a44a-d2ea-4d3c-83b3-1aa71c950bd5"
click at [160, 122] on select "Select Item... rberryhill ([PERSON_NAME]) [PERSON_NAME] ([PERSON_NAME]) BBenefi…" at bounding box center [474, 130] width 629 height 17
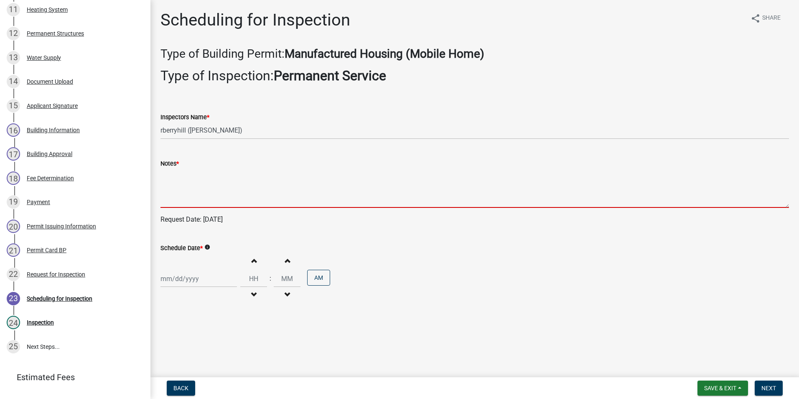
click at [170, 189] on textarea "Notes *" at bounding box center [474, 187] width 629 height 39
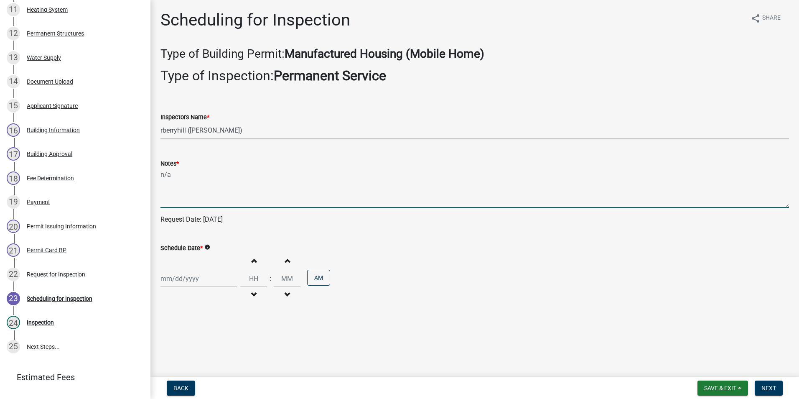
type textarea "n/a"
select select "9"
select select "2025"
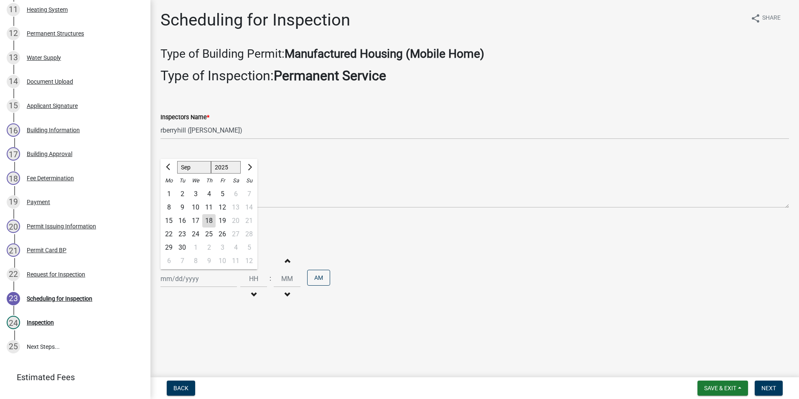
click at [188, 278] on div "[PERSON_NAME] Feb Mar Apr [PERSON_NAME][DATE] Oct Nov [DATE] 1526 1527 1528 152…" at bounding box center [198, 278] width 76 height 17
click at [210, 219] on div "18" at bounding box center [208, 220] width 13 height 13
type input "[DATE]"
click at [770, 388] on span "Next" at bounding box center [768, 387] width 15 height 7
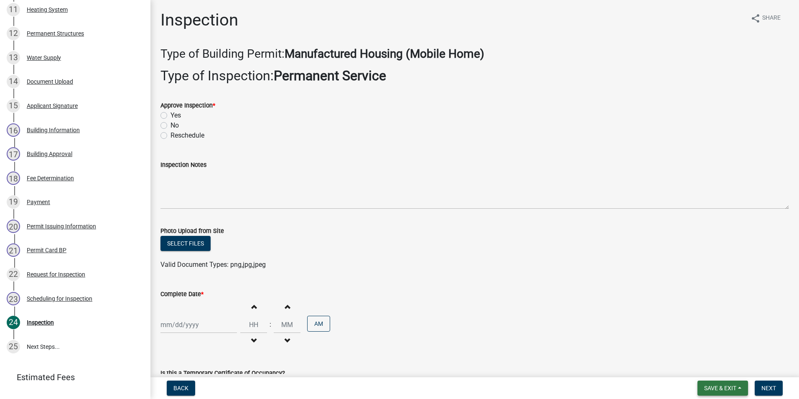
drag, startPoint x: 731, startPoint y: 385, endPoint x: 728, endPoint y: 373, distance: 12.6
click at [731, 384] on span "Save & Exit" at bounding box center [720, 387] width 32 height 7
click at [725, 367] on button "Save & Exit" at bounding box center [714, 366] width 67 height 20
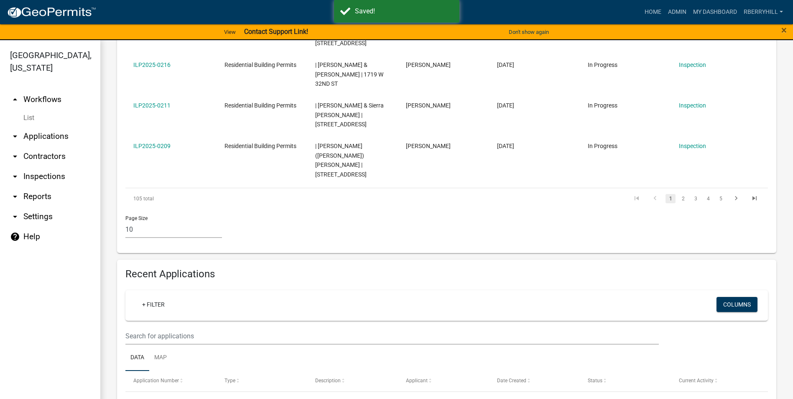
scroll to position [585, 0]
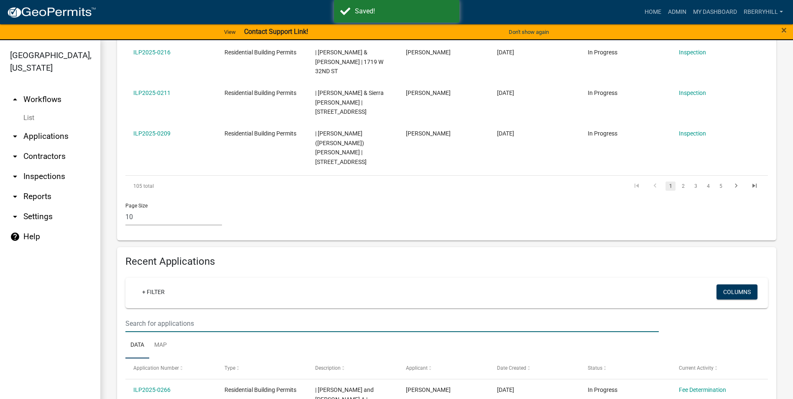
click at [143, 315] on input "text" at bounding box center [391, 323] width 533 height 17
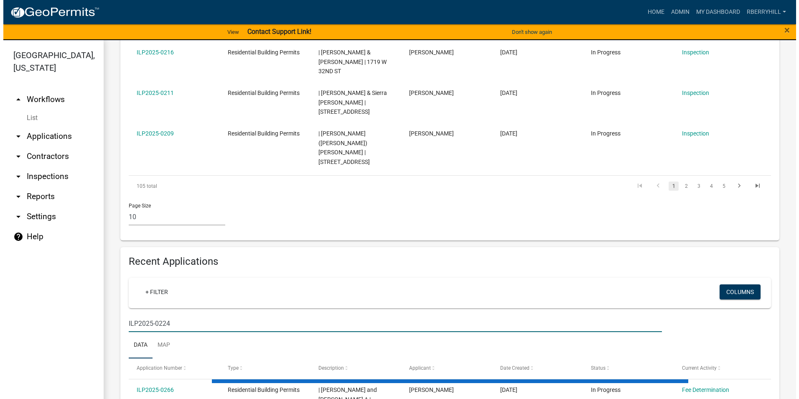
scroll to position [531, 0]
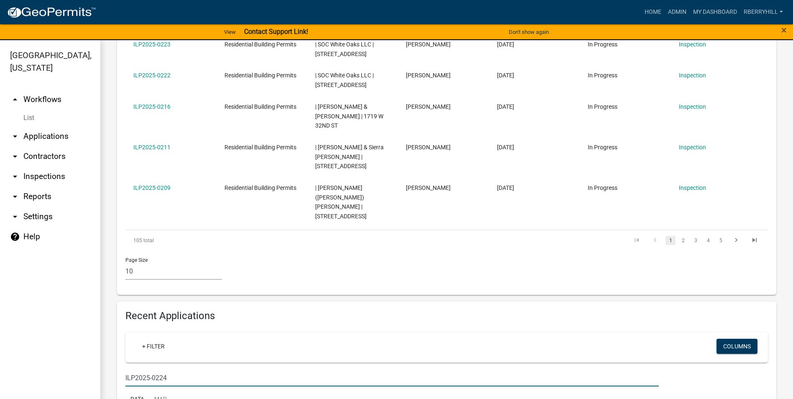
type input "ILP2025-0224"
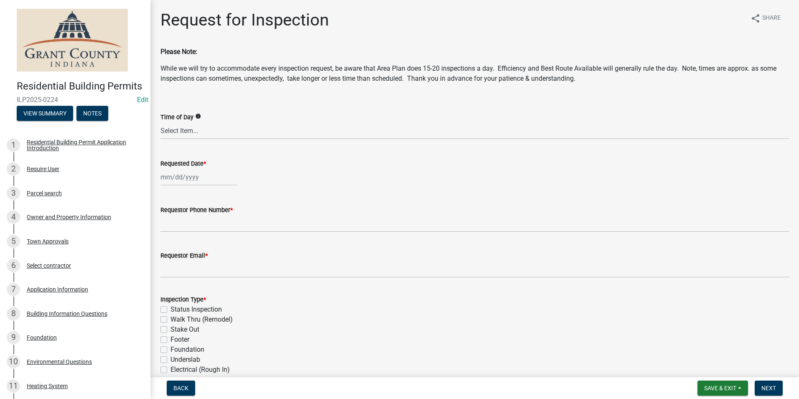
click at [193, 177] on div at bounding box center [198, 176] width 76 height 17
select select "9"
select select "2025"
click at [210, 249] on div "18" at bounding box center [208, 248] width 13 height 13
type input "[DATE]"
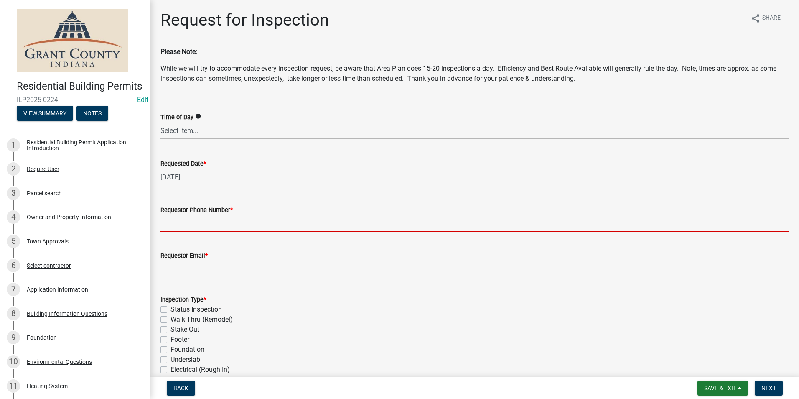
click at [210, 222] on input "Requestor Phone Number *" at bounding box center [474, 223] width 629 height 17
type input "7656684765"
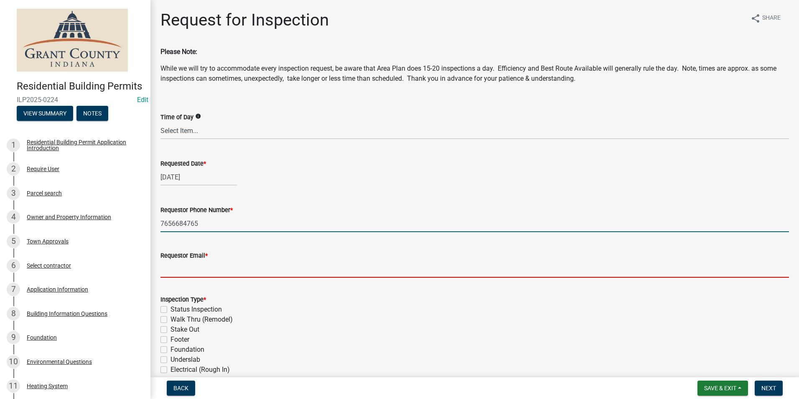
type input "[EMAIL_ADDRESS][DOMAIN_NAME]"
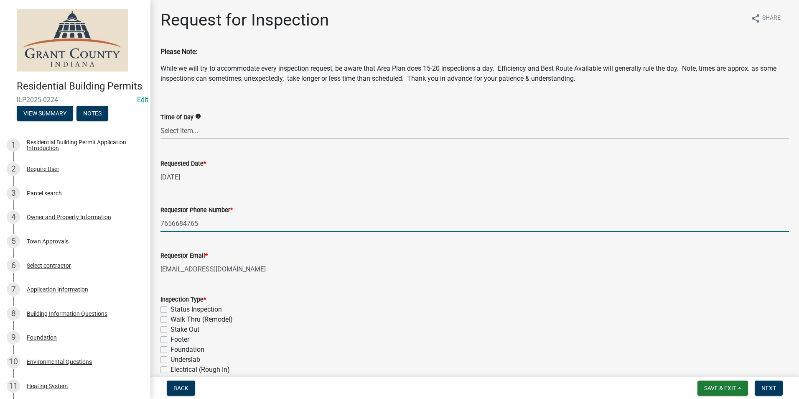
type textarea "n/a"
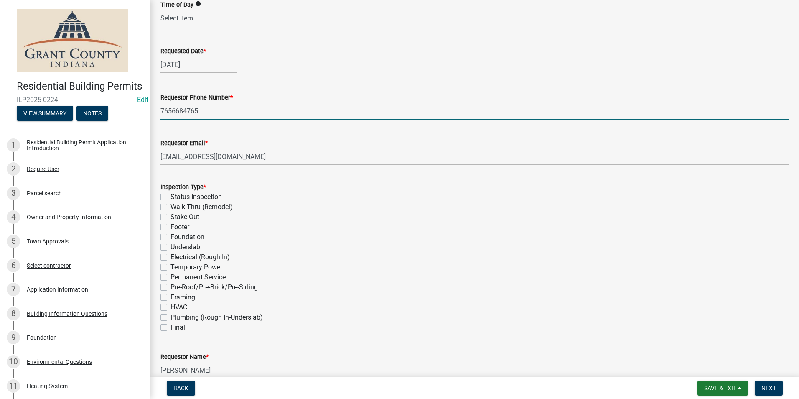
scroll to position [125, 0]
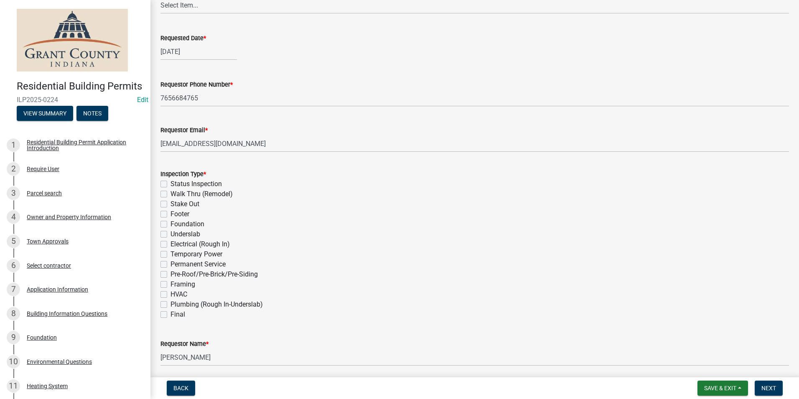
click at [171, 262] on label "Permanent Service" at bounding box center [198, 264] width 55 height 10
click at [171, 262] on input "Permanent Service" at bounding box center [173, 261] width 5 height 5
checkbox input "true"
checkbox input "false"
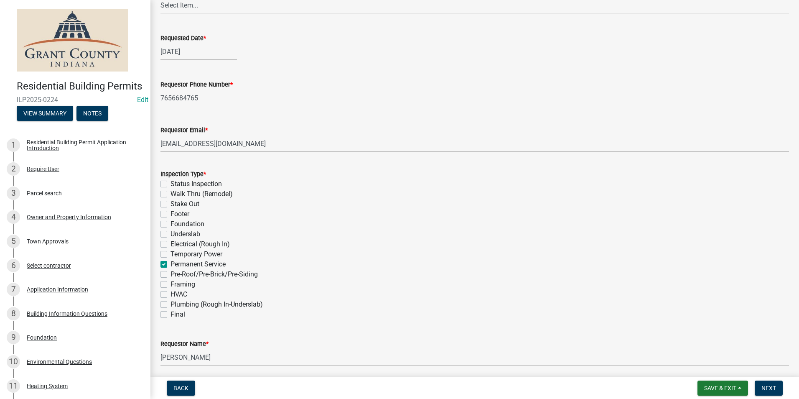
checkbox input "false"
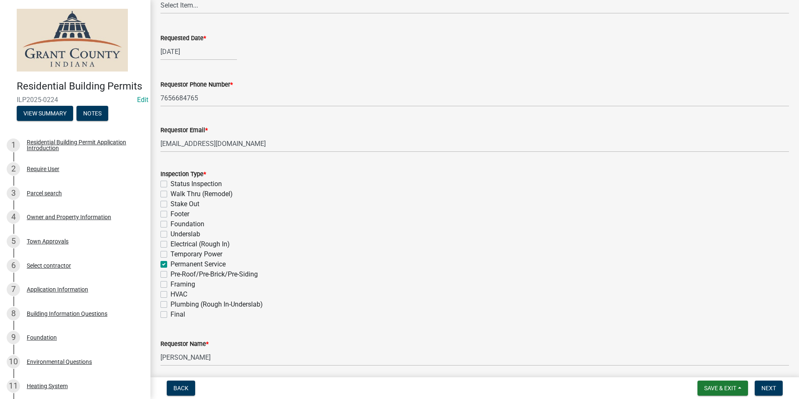
checkbox input "false"
checkbox input "true"
checkbox input "false"
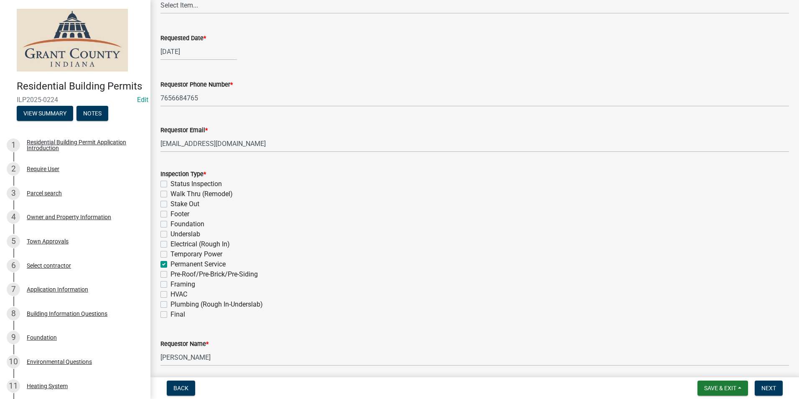
checkbox input "false"
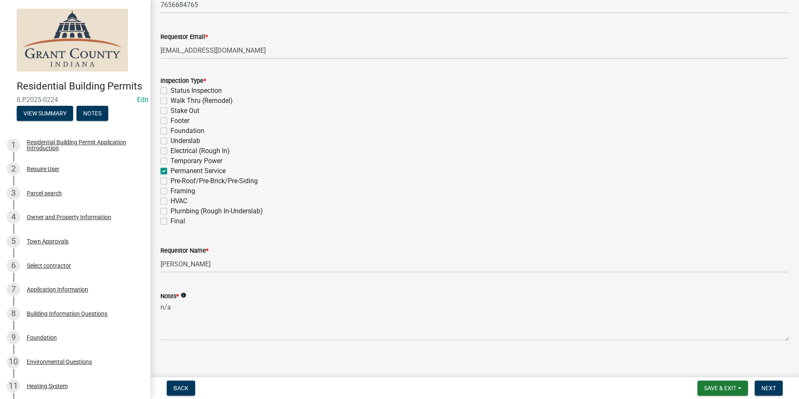
scroll to position [224, 0]
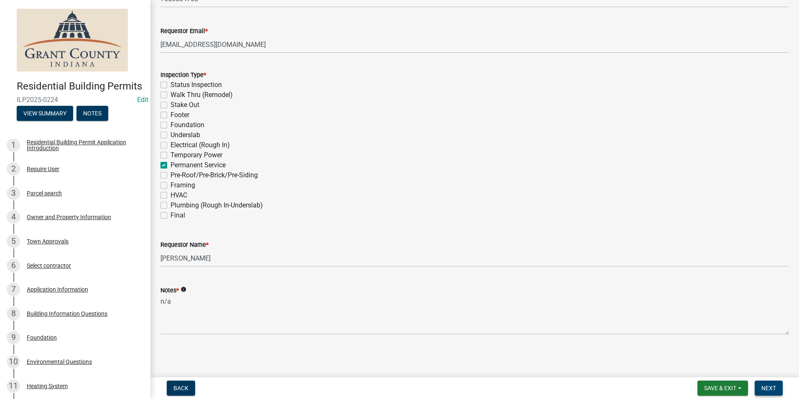
click at [770, 387] on span "Next" at bounding box center [768, 387] width 15 height 7
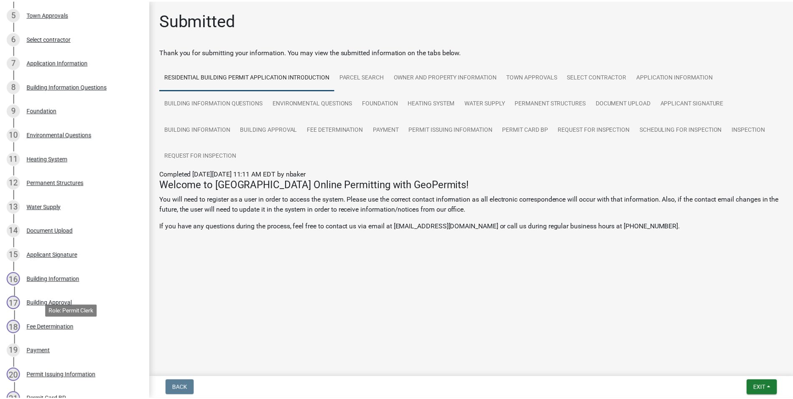
scroll to position [334, 0]
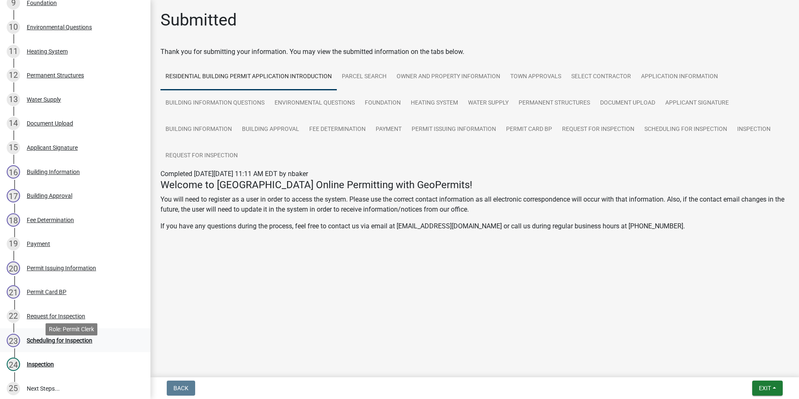
click at [64, 343] on div "Scheduling for Inspection" at bounding box center [60, 340] width 66 height 6
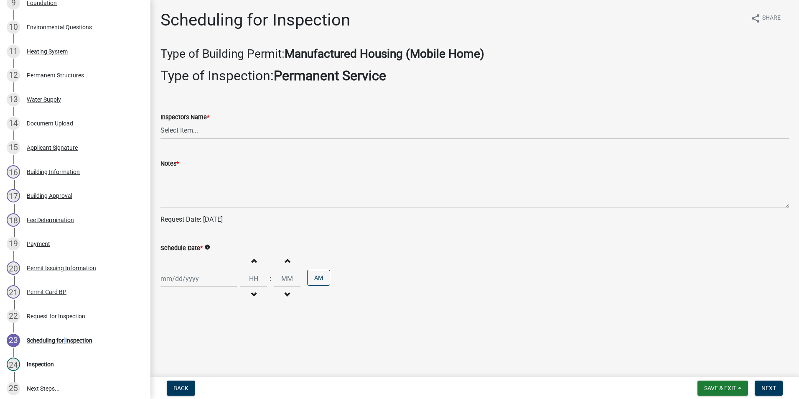
click at [194, 131] on select "Select Item... rberryhill ([PERSON_NAME]) [PERSON_NAME] ([PERSON_NAME]) BBenefi…" at bounding box center [474, 130] width 629 height 17
select select "d7f9a44a-d2ea-4d3c-83b3-1aa71c950bd5"
click at [160, 122] on select "Select Item... rberryhill ([PERSON_NAME]) [PERSON_NAME] ([PERSON_NAME]) BBenefi…" at bounding box center [474, 130] width 629 height 17
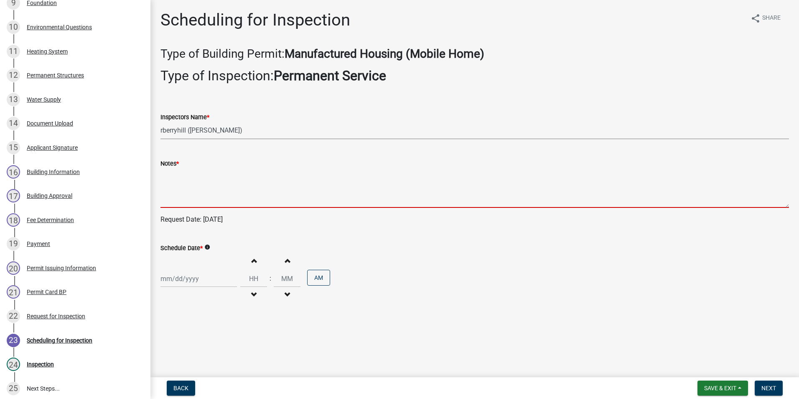
click at [177, 184] on textarea "Notes *" at bounding box center [474, 187] width 629 height 39
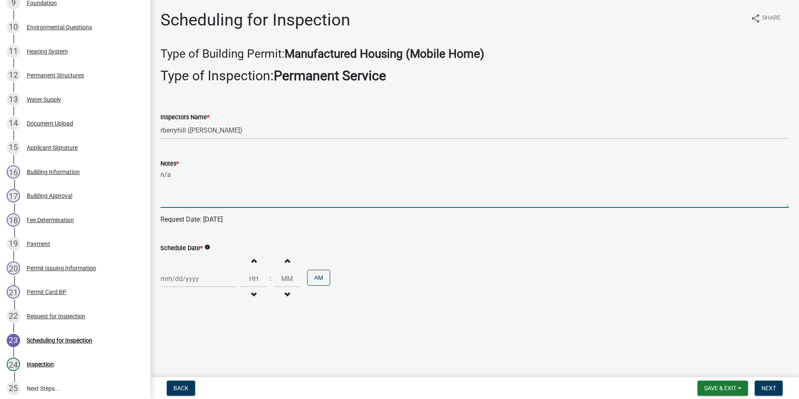
type textarea "n/a"
click at [185, 280] on div at bounding box center [198, 278] width 76 height 17
select select "9"
select select "2025"
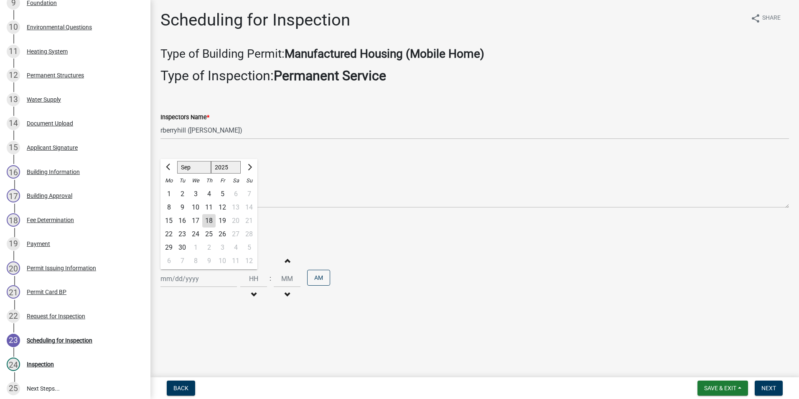
drag, startPoint x: 208, startPoint y: 219, endPoint x: 212, endPoint y: 221, distance: 4.9
click at [209, 219] on div "18" at bounding box center [208, 220] width 13 height 13
type input "[DATE]"
click at [766, 386] on span "Next" at bounding box center [768, 387] width 15 height 7
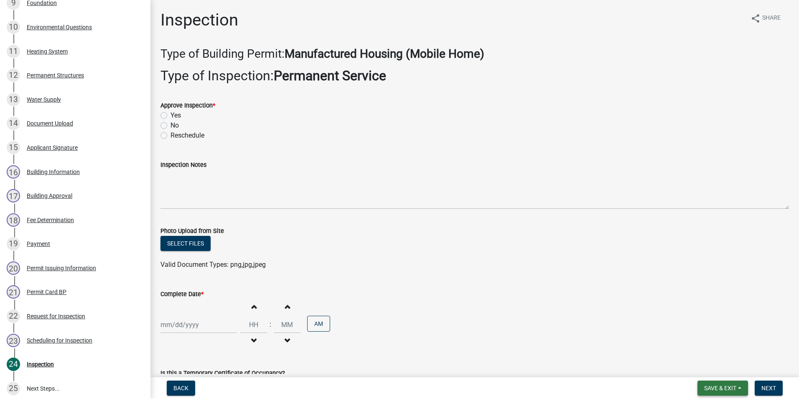
click at [736, 388] on span "Save & Exit" at bounding box center [720, 387] width 32 height 7
click at [727, 373] on button "Save & Exit" at bounding box center [714, 366] width 67 height 20
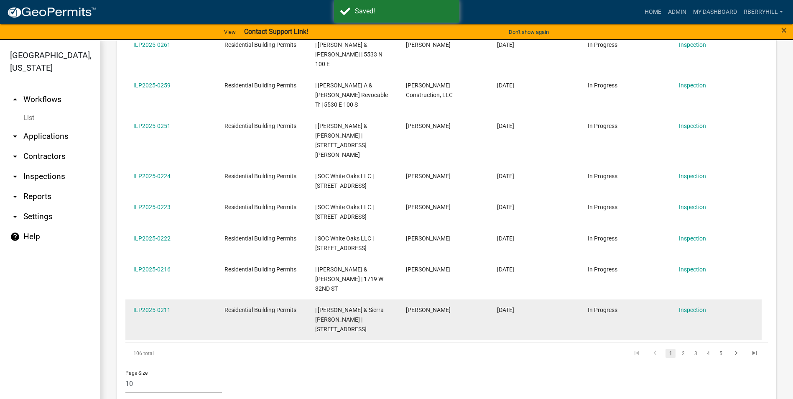
scroll to position [543, 0]
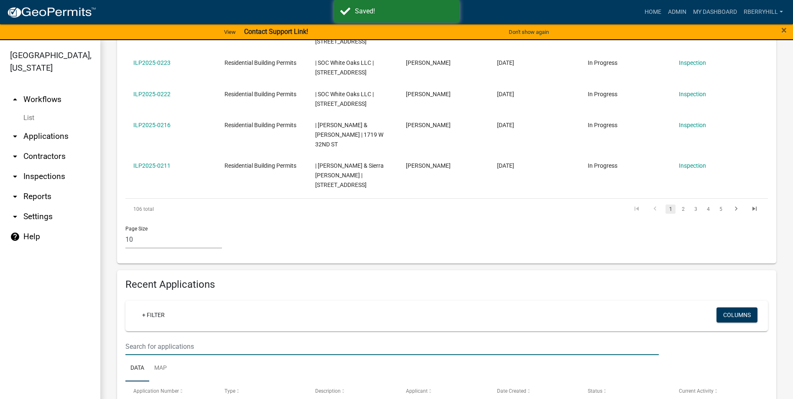
click at [128, 338] on input "text" at bounding box center [391, 346] width 533 height 17
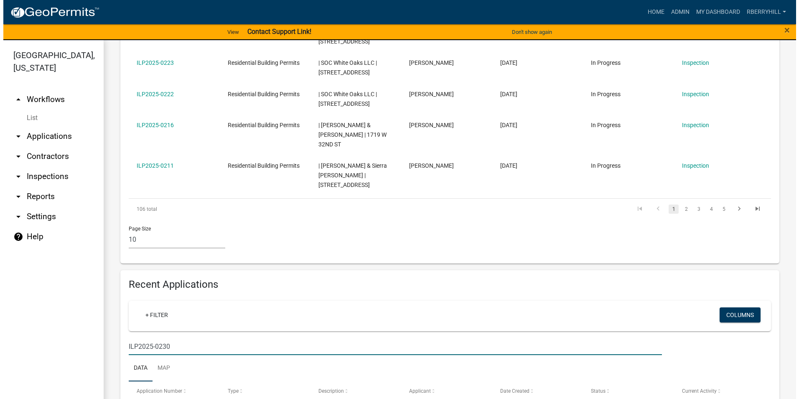
scroll to position [531, 0]
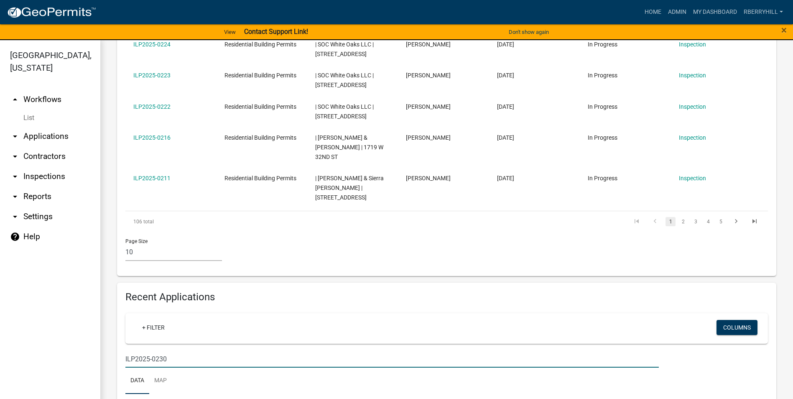
type input "ILP2025-0230"
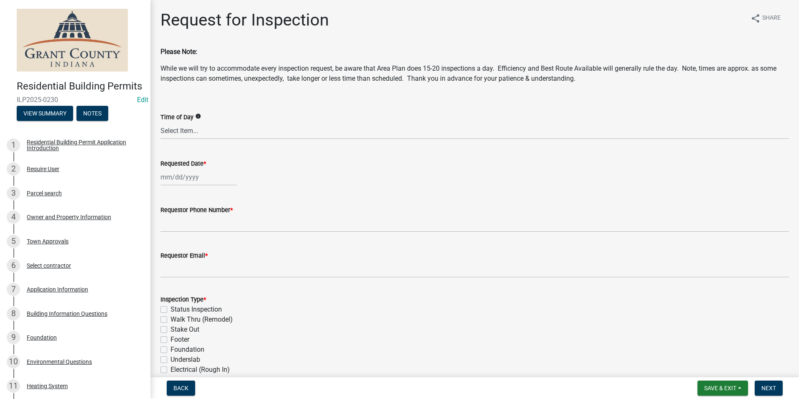
select select "9"
select select "2025"
click at [189, 177] on div "[PERSON_NAME] Feb Mar Apr [PERSON_NAME][DATE] Oct Nov [DATE] 1526 1527 1528 152…" at bounding box center [198, 176] width 76 height 17
click at [206, 249] on div "18" at bounding box center [208, 248] width 13 height 13
type input "[DATE]"
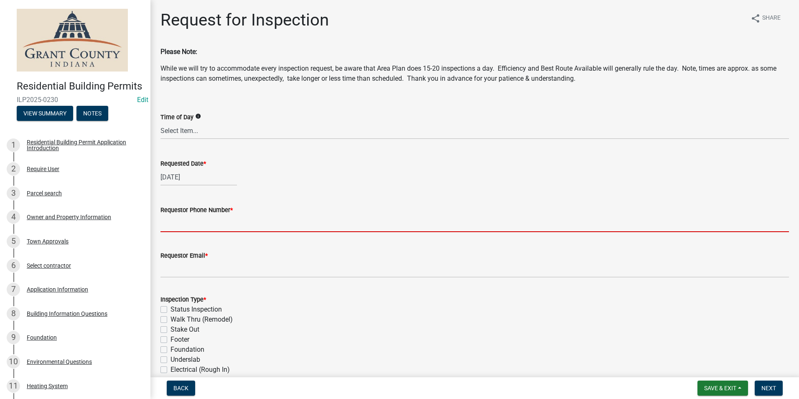
click at [196, 224] on input "Requestor Phone Number *" at bounding box center [474, 223] width 629 height 17
type input "7656684765"
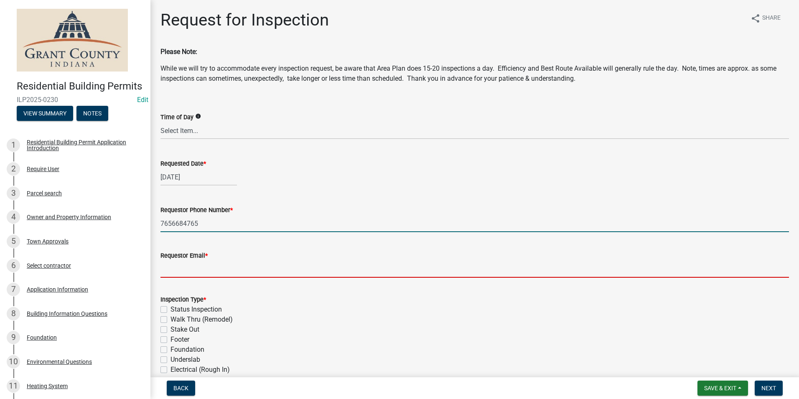
type input "[EMAIL_ADDRESS][DOMAIN_NAME]"
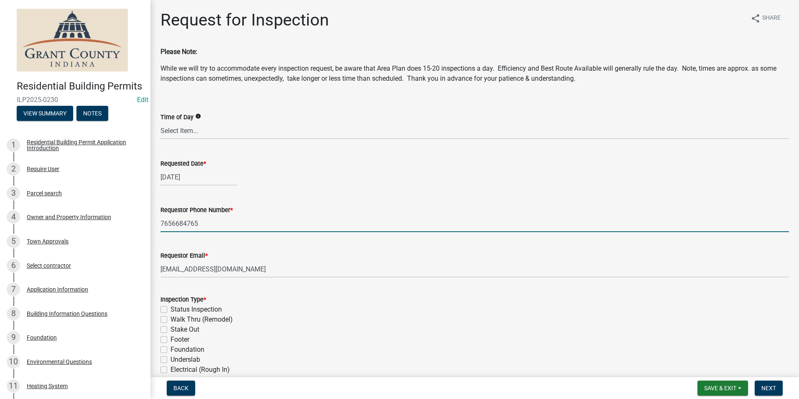
type textarea "n/a"
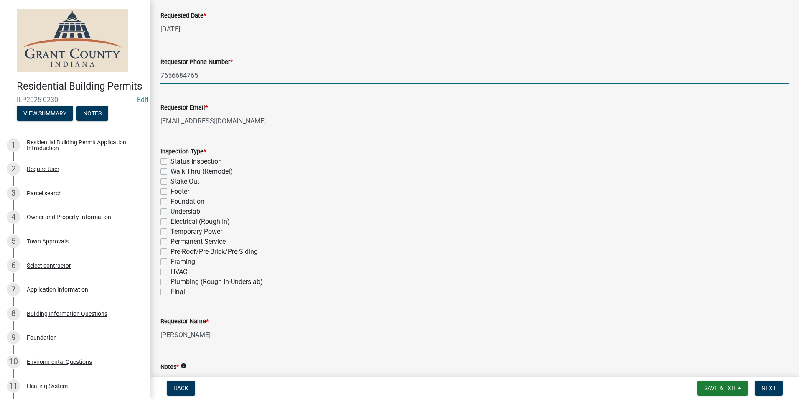
scroll to position [167, 0]
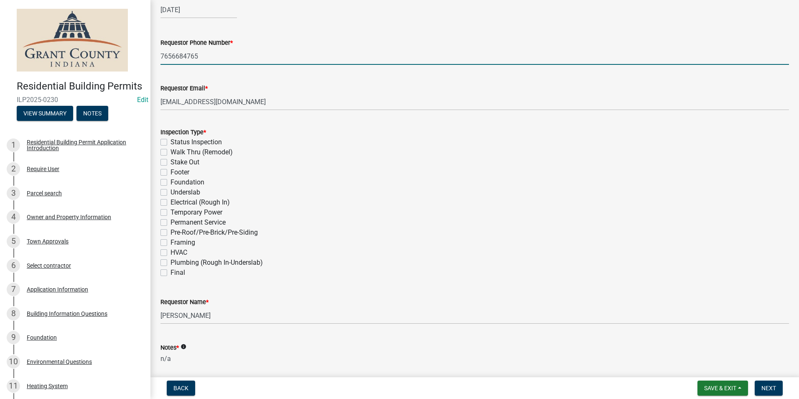
click at [171, 221] on label "Permanent Service" at bounding box center [198, 222] width 55 height 10
click at [171, 221] on input "Permanent Service" at bounding box center [173, 219] width 5 height 5
checkbox input "true"
checkbox input "false"
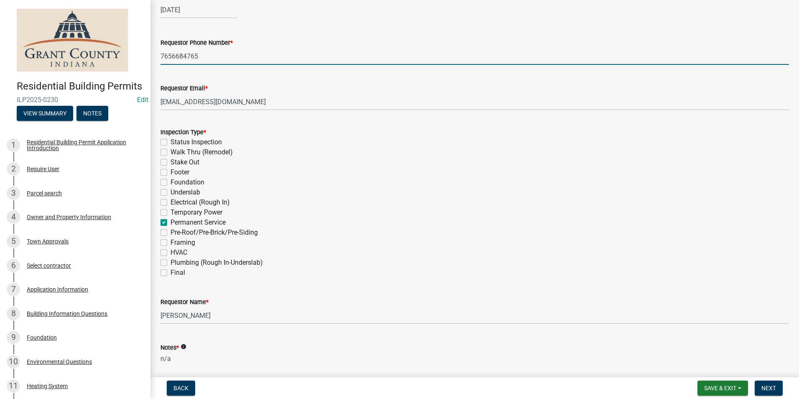
checkbox input "false"
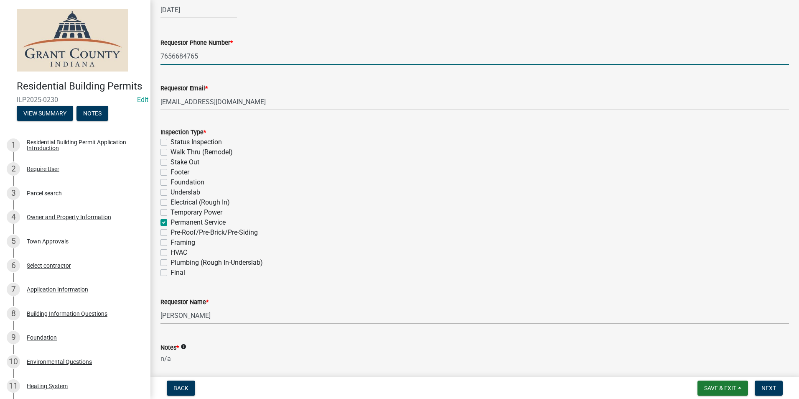
checkbox input "false"
checkbox input "true"
checkbox input "false"
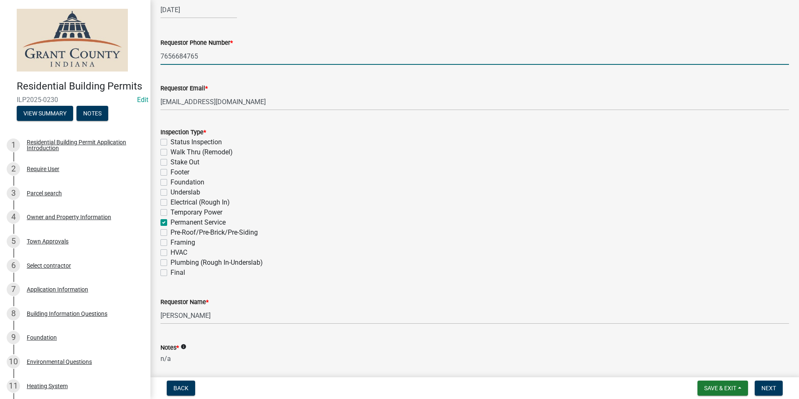
checkbox input "false"
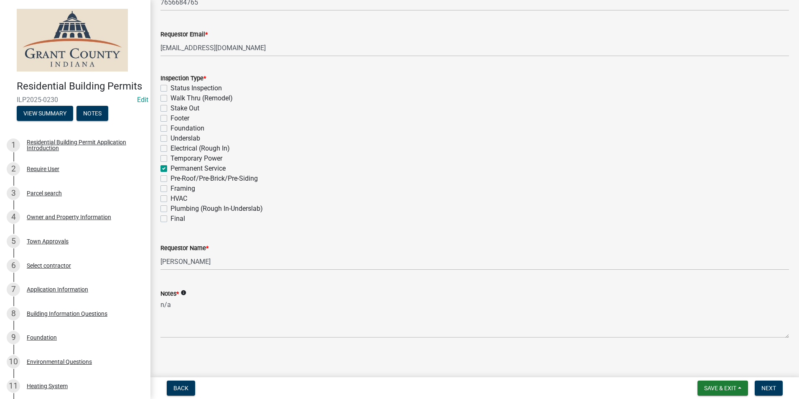
scroll to position [224, 0]
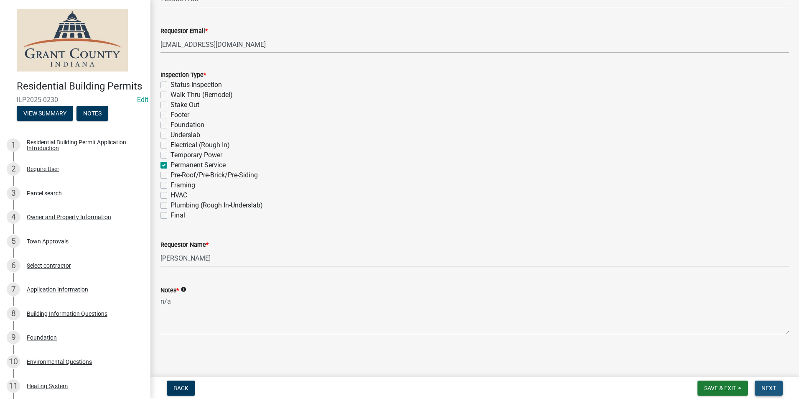
click at [771, 387] on span "Next" at bounding box center [768, 387] width 15 height 7
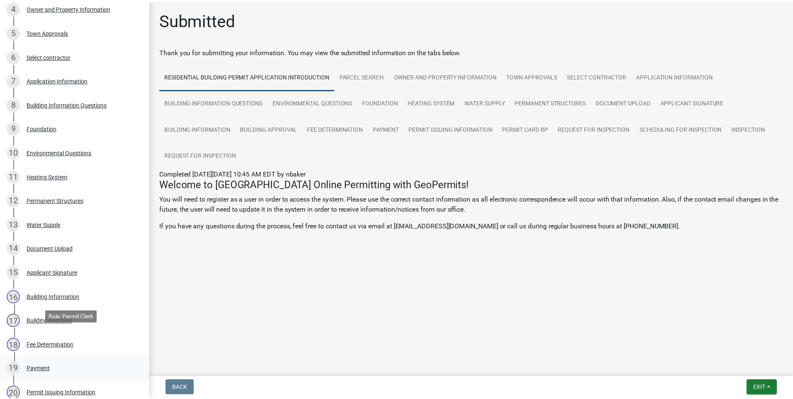
scroll to position [376, 0]
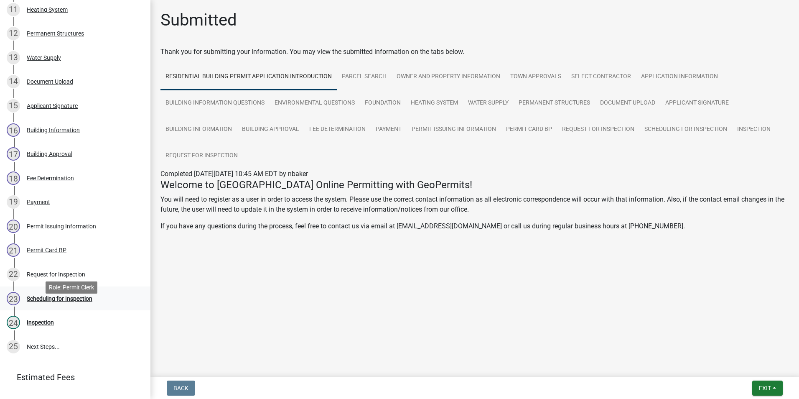
click at [80, 301] on div "Scheduling for Inspection" at bounding box center [60, 298] width 66 height 6
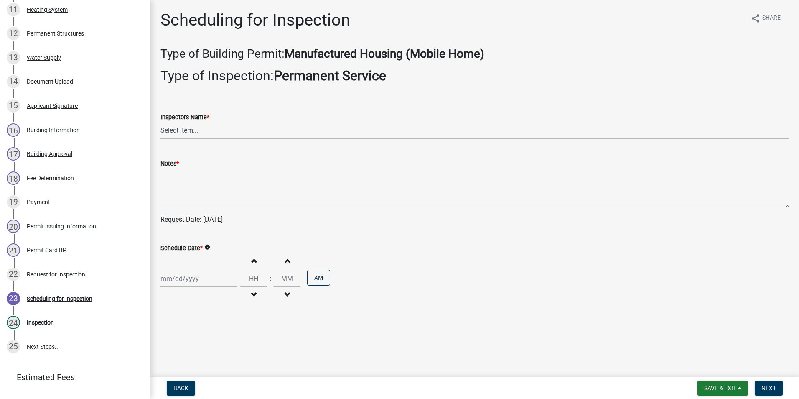
click at [189, 130] on select "Select Item... rberryhill ([PERSON_NAME]) [PERSON_NAME] ([PERSON_NAME]) BBenefi…" at bounding box center [474, 130] width 629 height 17
select select "d7f9a44a-d2ea-4d3c-83b3-1aa71c950bd5"
click at [160, 122] on select "Select Item... rberryhill ([PERSON_NAME]) [PERSON_NAME] ([PERSON_NAME]) BBenefi…" at bounding box center [474, 130] width 629 height 17
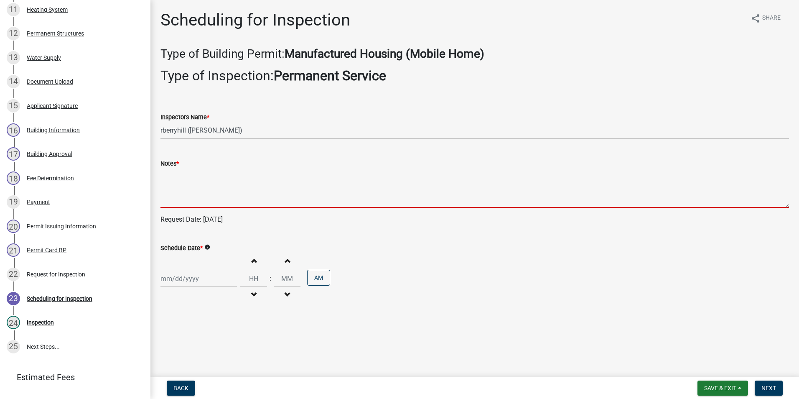
click at [173, 187] on textarea "Notes *" at bounding box center [474, 187] width 629 height 39
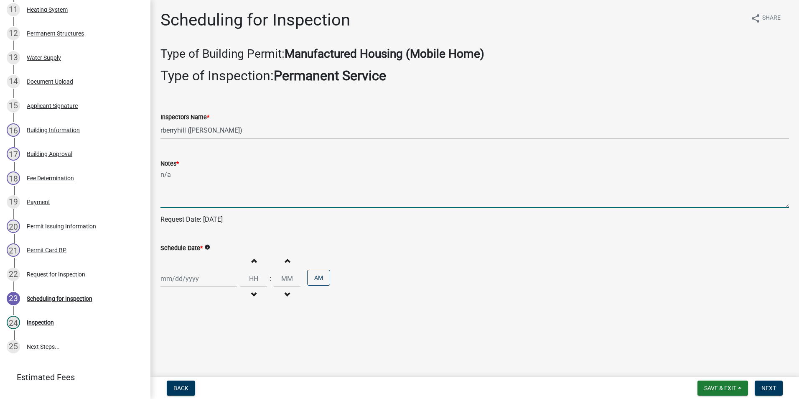
type textarea "n/a"
click at [185, 277] on div at bounding box center [198, 278] width 76 height 17
select select "9"
select select "2025"
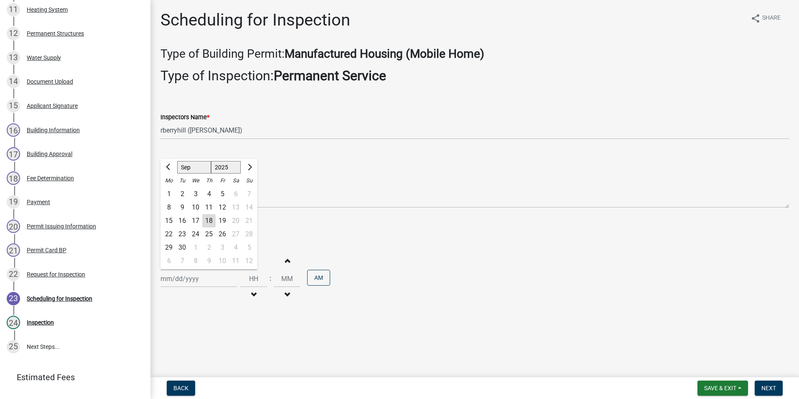
click at [211, 219] on div "18" at bounding box center [208, 220] width 13 height 13
type input "[DATE]"
click at [771, 389] on span "Next" at bounding box center [768, 387] width 15 height 7
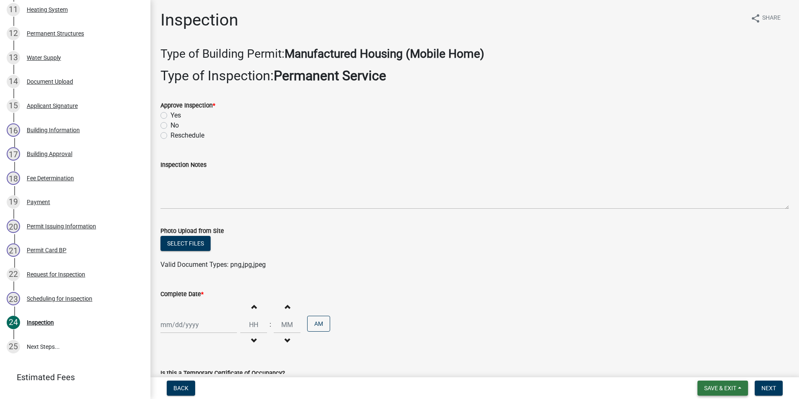
click at [719, 384] on span "Save & Exit" at bounding box center [720, 387] width 32 height 7
click at [715, 367] on button "Save & Exit" at bounding box center [714, 366] width 67 height 20
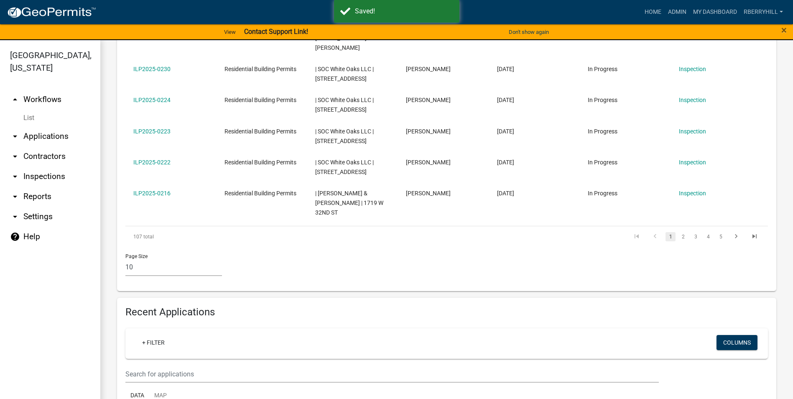
scroll to position [543, 0]
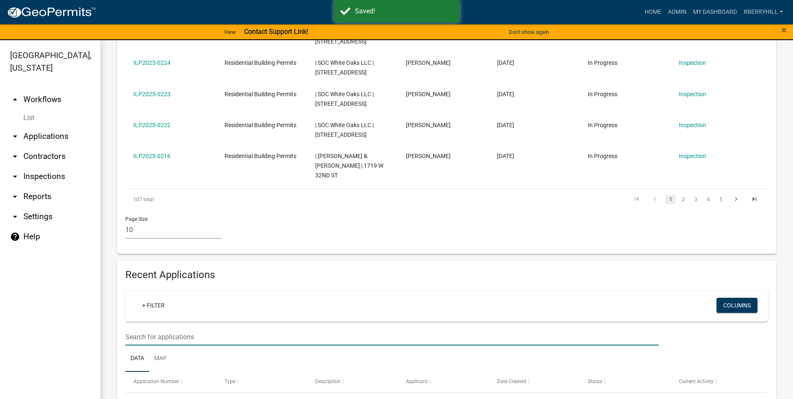
click at [127, 328] on input "text" at bounding box center [391, 336] width 533 height 17
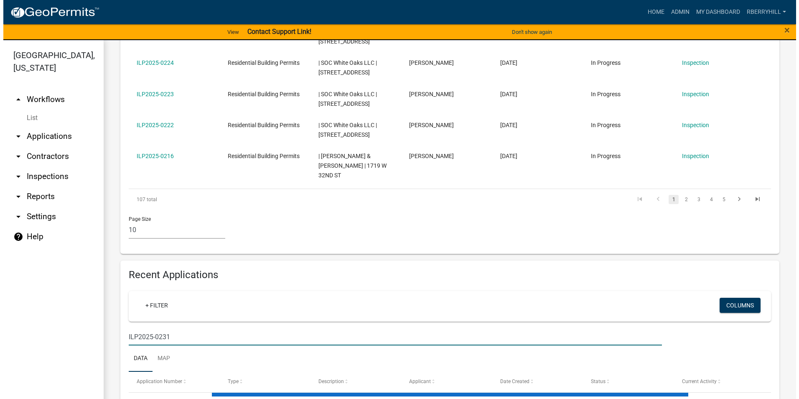
scroll to position [521, 0]
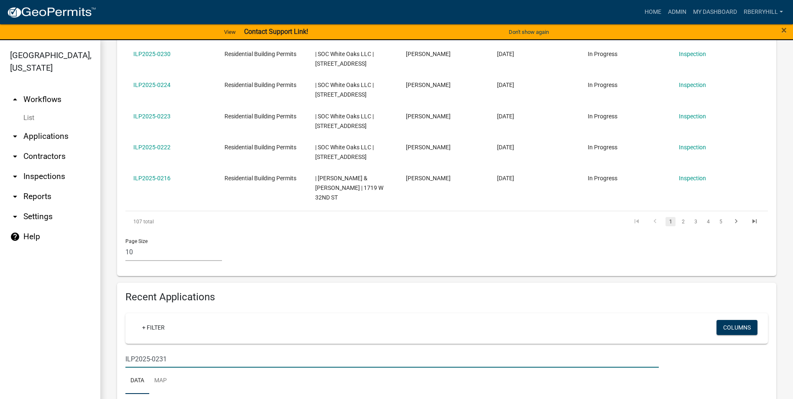
type input "ILP2025-0231"
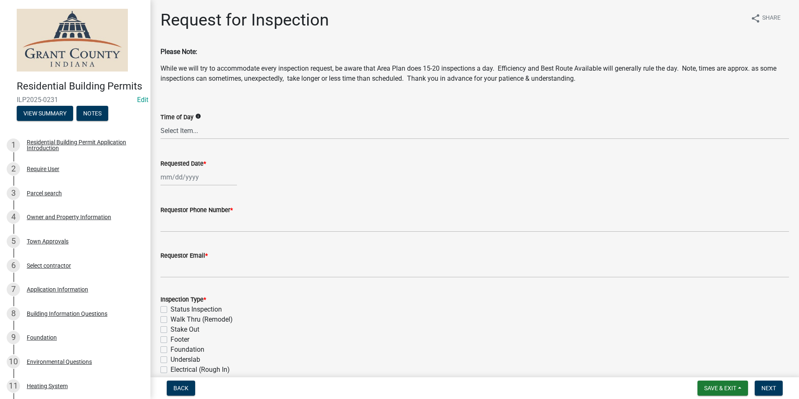
click at [189, 180] on div at bounding box center [198, 176] width 76 height 17
select select "9"
select select "2025"
click at [207, 247] on div "18" at bounding box center [208, 248] width 13 height 13
type input "[DATE]"
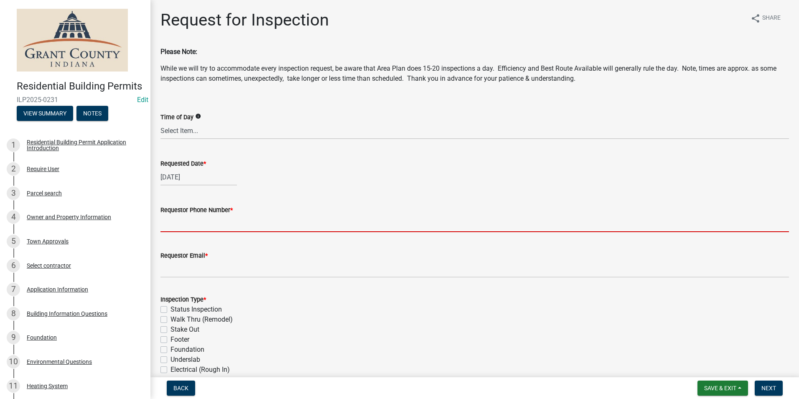
click at [198, 219] on input "Requestor Phone Number *" at bounding box center [474, 223] width 629 height 17
type input "7656684765"
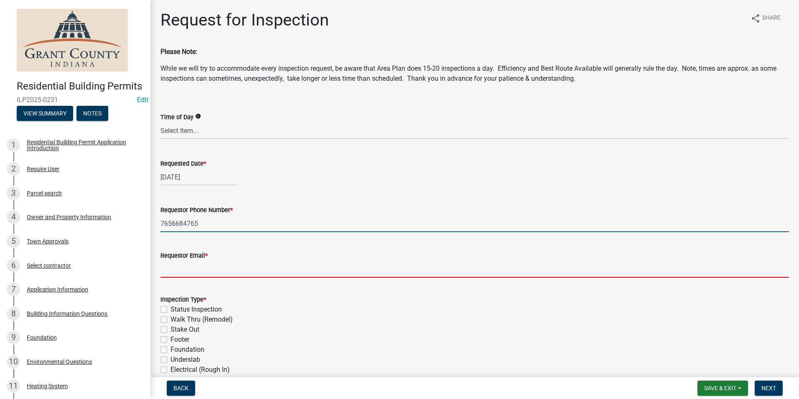
type input "[EMAIL_ADDRESS][DOMAIN_NAME]"
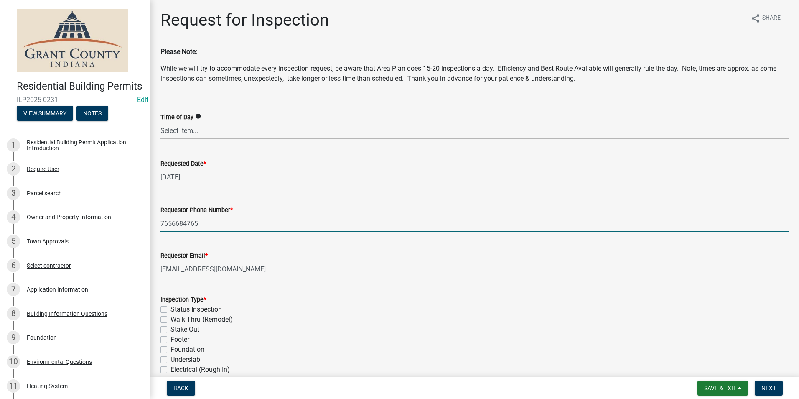
type textarea "n/a"
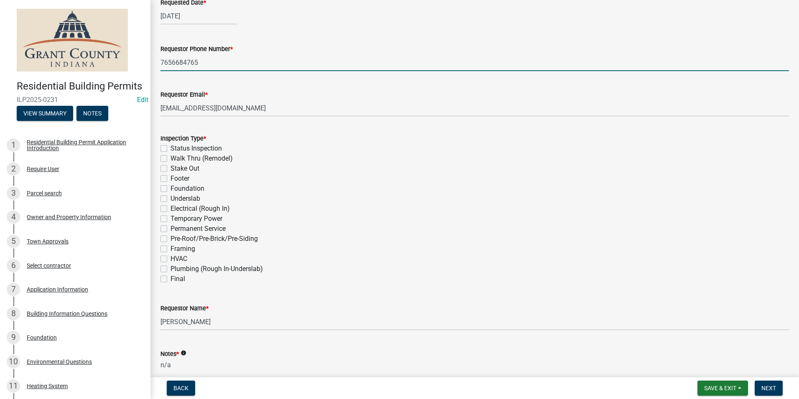
scroll to position [167, 0]
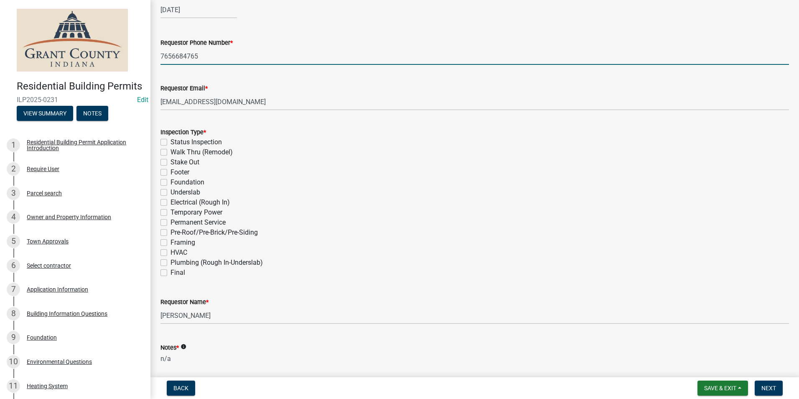
click at [171, 222] on label "Permanent Service" at bounding box center [198, 222] width 55 height 10
click at [171, 222] on input "Permanent Service" at bounding box center [173, 219] width 5 height 5
checkbox input "true"
checkbox input "false"
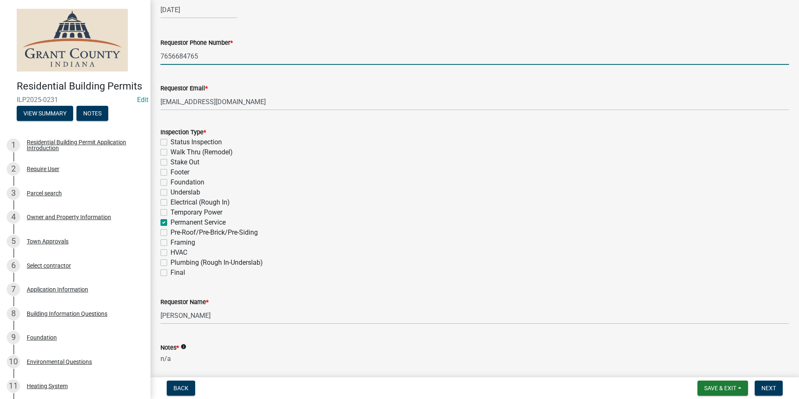
checkbox input "false"
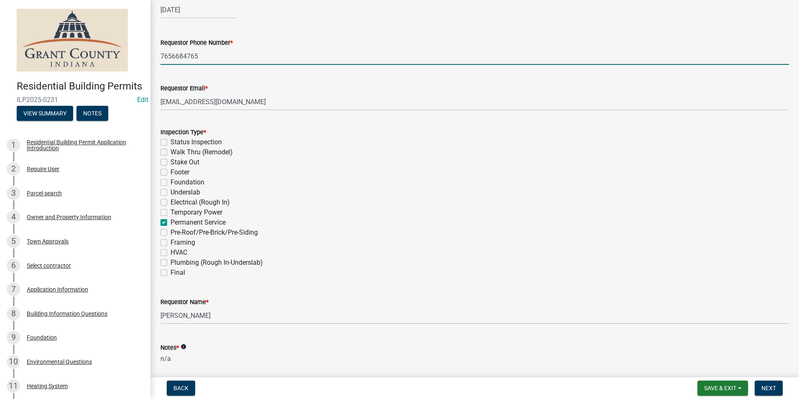
checkbox input "false"
checkbox input "true"
checkbox input "false"
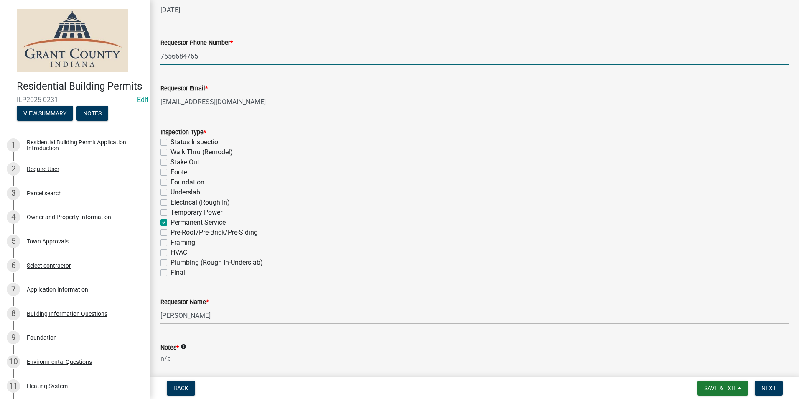
checkbox input "false"
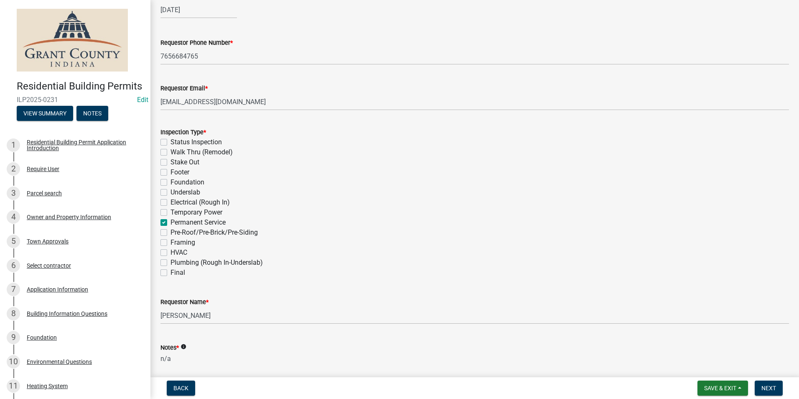
scroll to position [224, 0]
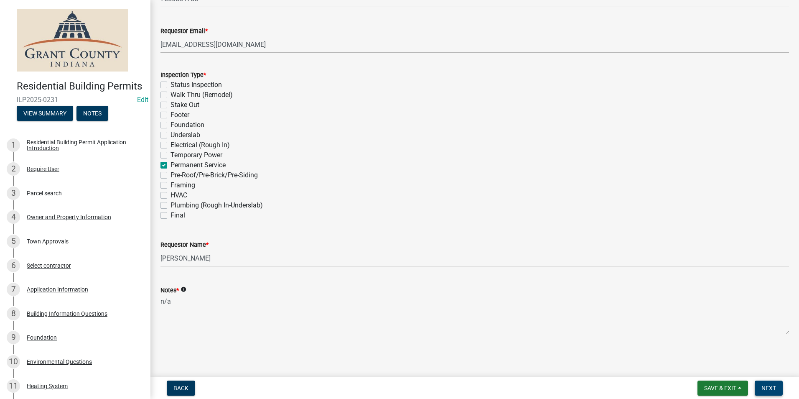
click at [764, 388] on span "Next" at bounding box center [768, 387] width 15 height 7
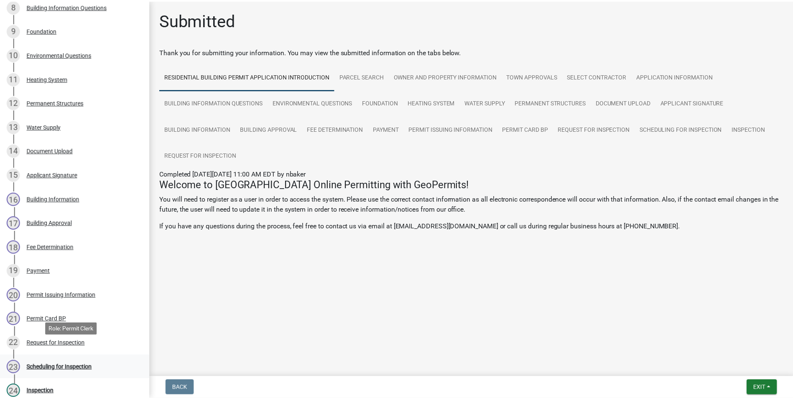
scroll to position [334, 0]
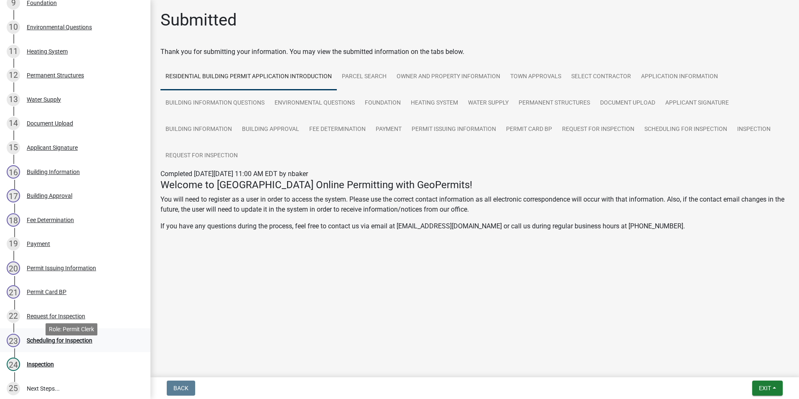
click at [75, 343] on div "Scheduling for Inspection" at bounding box center [60, 340] width 66 height 6
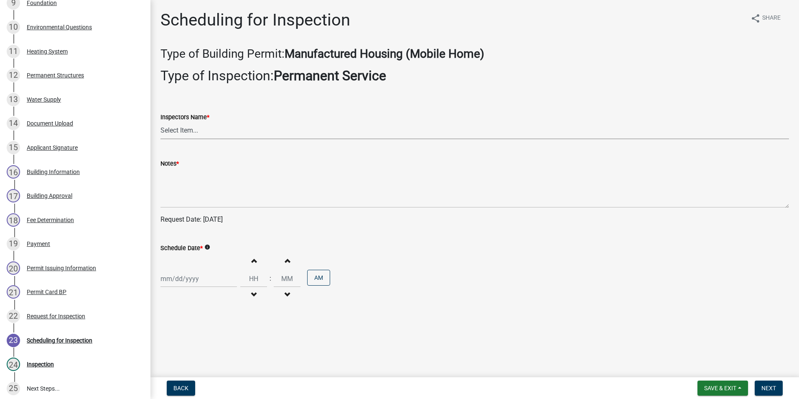
click at [191, 131] on select "Select Item... rberryhill ([PERSON_NAME]) [PERSON_NAME] ([PERSON_NAME]) BBenefi…" at bounding box center [474, 130] width 629 height 17
select select "d7f9a44a-d2ea-4d3c-83b3-1aa71c950bd5"
click at [160, 122] on select "Select Item... rberryhill ([PERSON_NAME]) [PERSON_NAME] ([PERSON_NAME]) BBenefi…" at bounding box center [474, 130] width 629 height 17
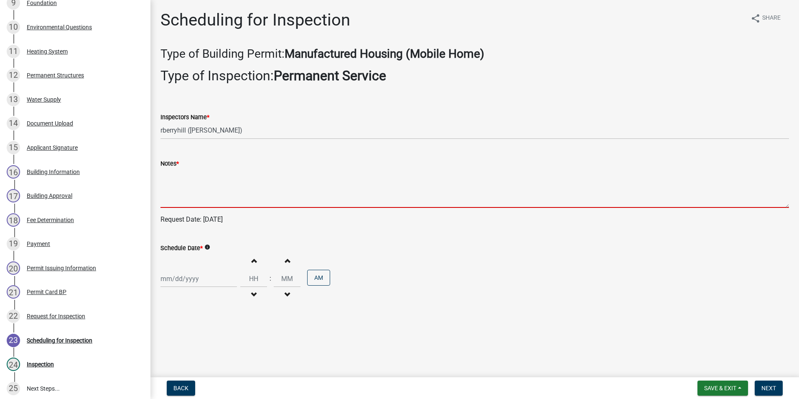
click at [168, 183] on textarea "Notes *" at bounding box center [474, 187] width 629 height 39
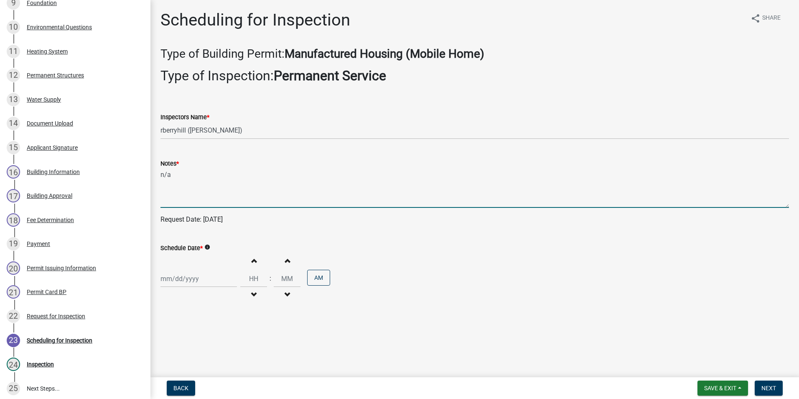
type textarea "n/a"
click at [194, 280] on div at bounding box center [198, 278] width 76 height 17
select select "9"
select select "2025"
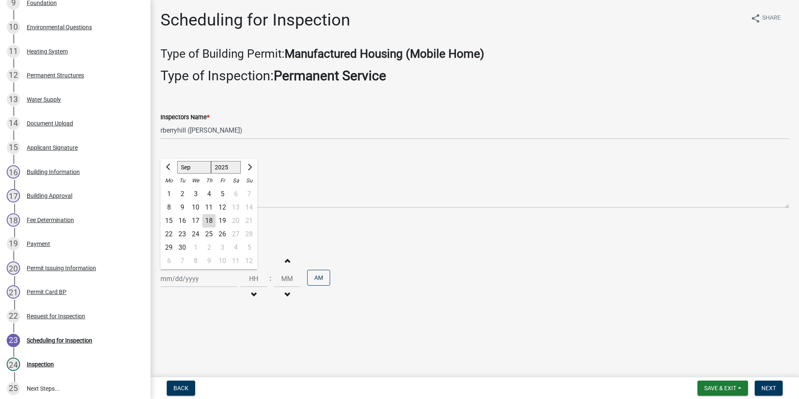
click at [210, 220] on div "18" at bounding box center [208, 220] width 13 height 13
type input "[DATE]"
click at [771, 387] on span "Next" at bounding box center [768, 387] width 15 height 7
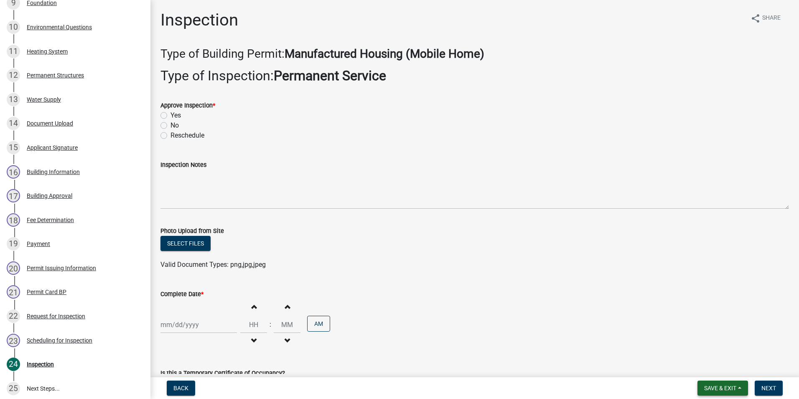
drag, startPoint x: 710, startPoint y: 387, endPoint x: 705, endPoint y: 377, distance: 11.0
click at [708, 387] on span "Save & Exit" at bounding box center [720, 387] width 32 height 7
drag, startPoint x: 704, startPoint y: 370, endPoint x: 703, endPoint y: 365, distance: 5.2
click at [704, 370] on button "Save & Exit" at bounding box center [714, 366] width 67 height 20
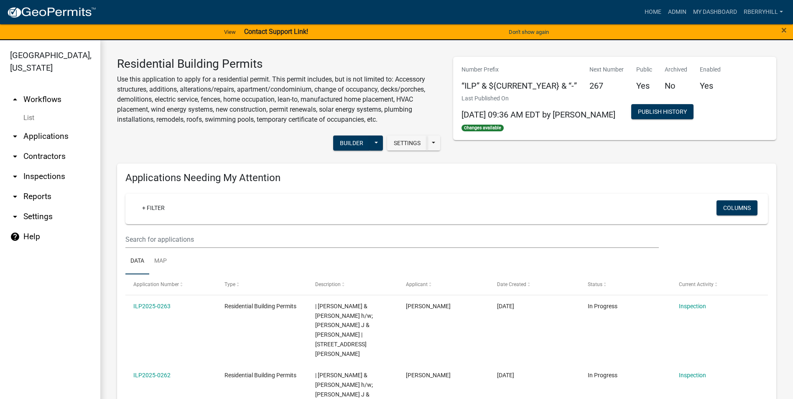
click at [52, 166] on link "arrow_drop_down Inspections" at bounding box center [50, 176] width 100 height 20
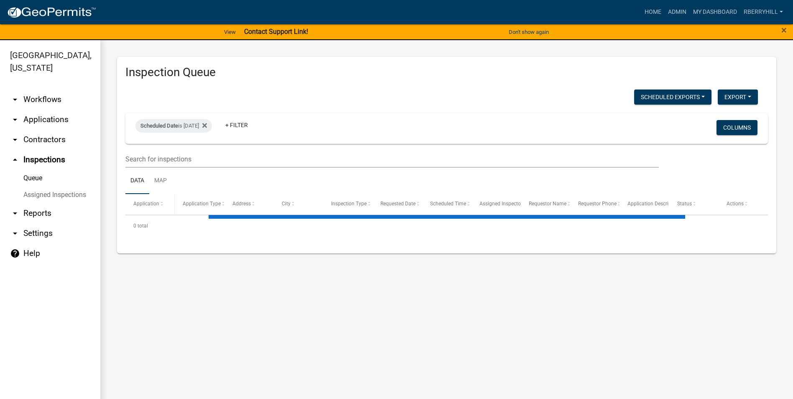
select select "1: 25"
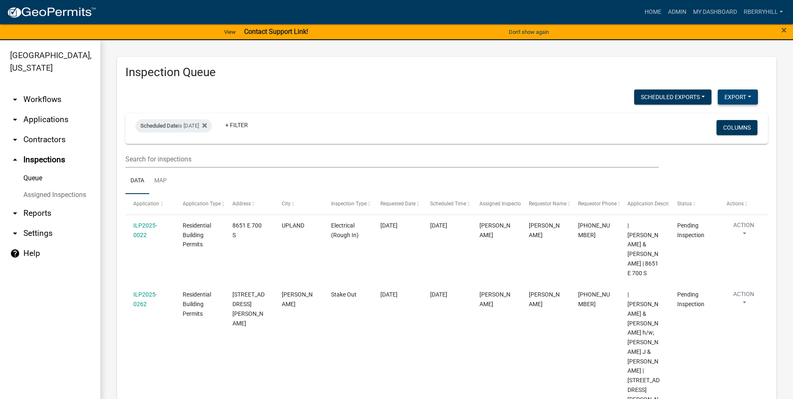
click at [730, 97] on button "Export" at bounding box center [738, 96] width 40 height 15
click at [720, 119] on button "Excel Format (.xlsx)" at bounding box center [719, 119] width 78 height 20
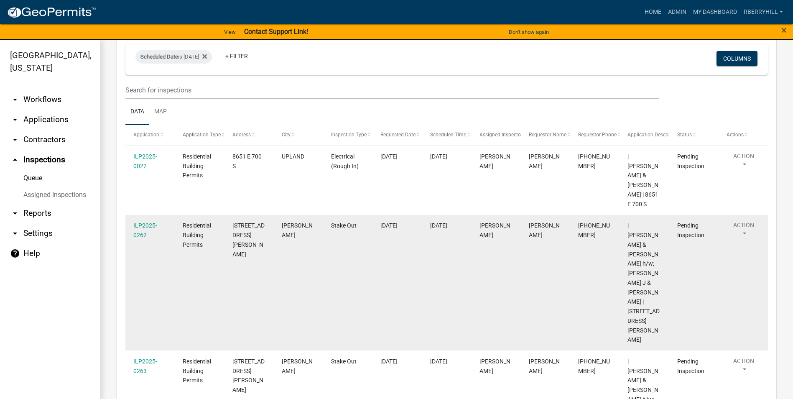
scroll to position [84, 0]
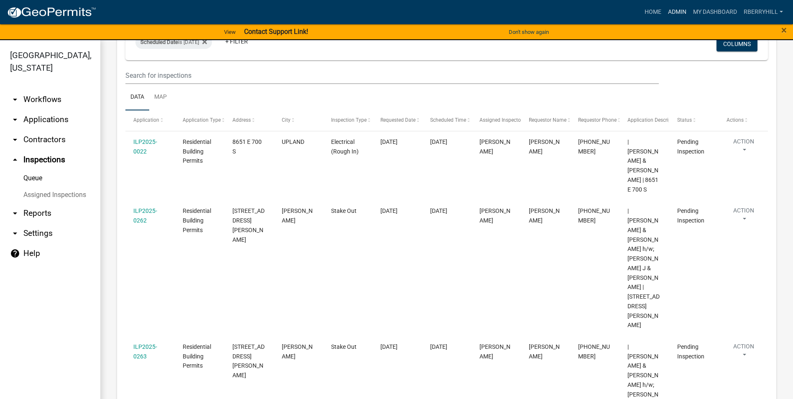
click at [673, 11] on link "Admin" at bounding box center [676, 12] width 25 height 16
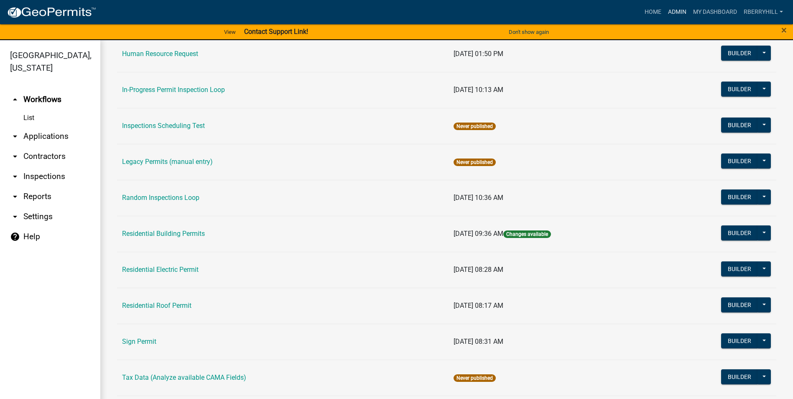
scroll to position [584, 0]
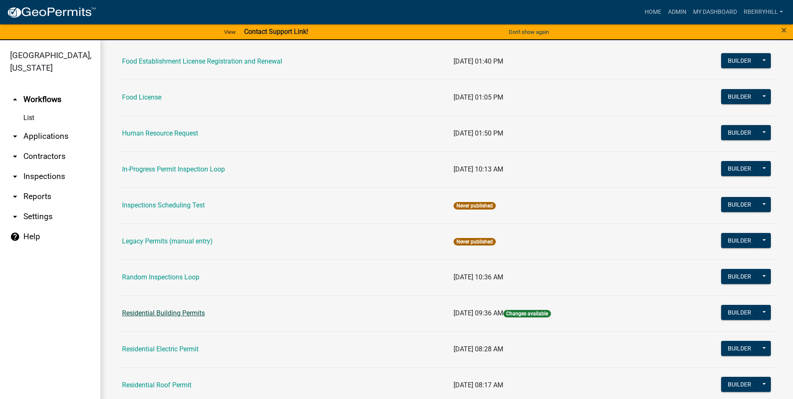
click at [165, 313] on link "Residential Building Permits" at bounding box center [163, 313] width 83 height 8
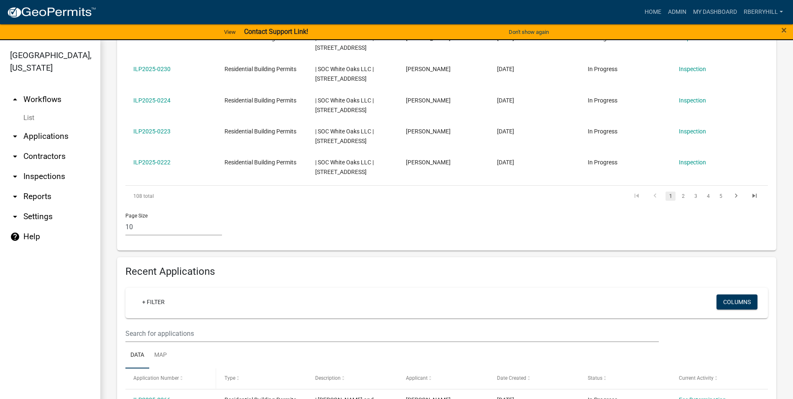
scroll to position [543, 0]
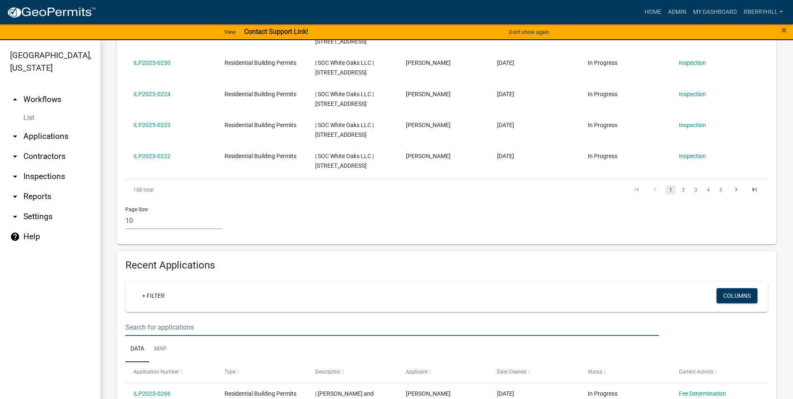
click at [135, 318] on input "text" at bounding box center [391, 326] width 533 height 17
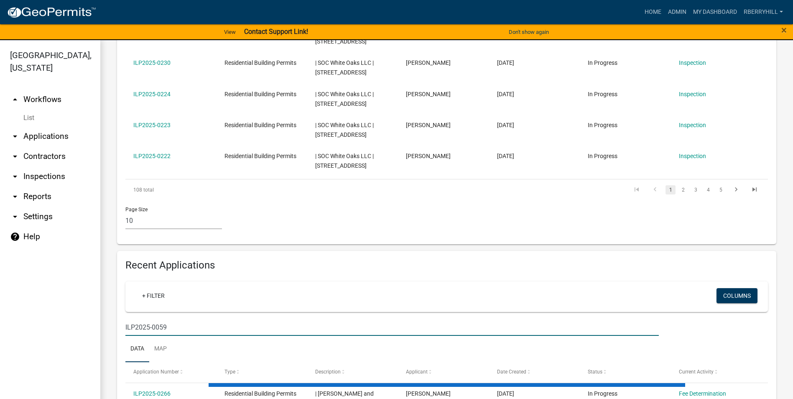
scroll to position [521, 0]
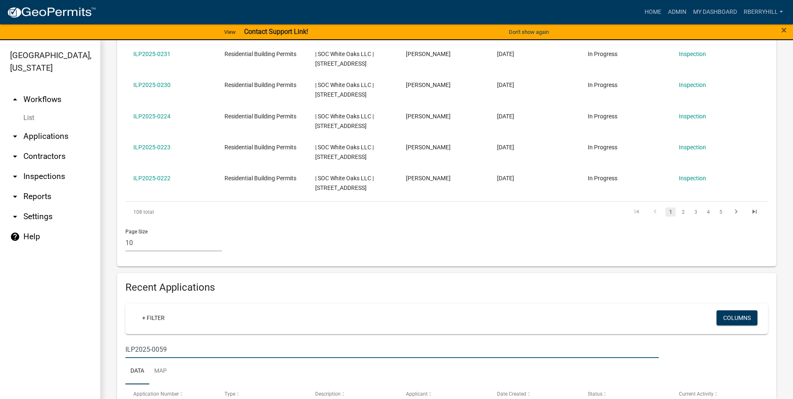
type input "ILP2025-0059"
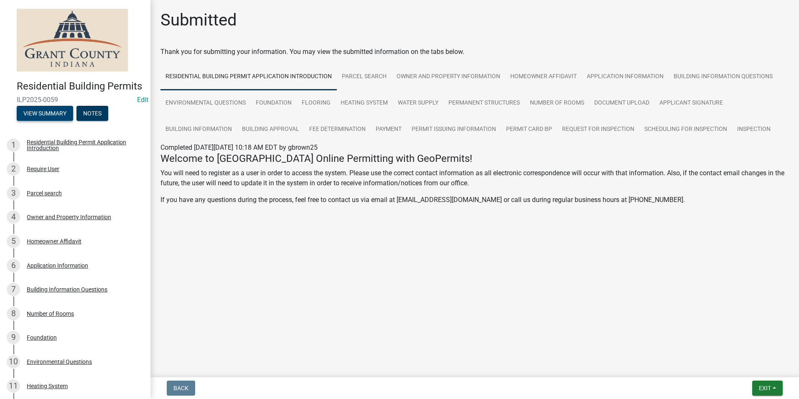
click at [50, 121] on button "View Summary" at bounding box center [45, 113] width 56 height 15
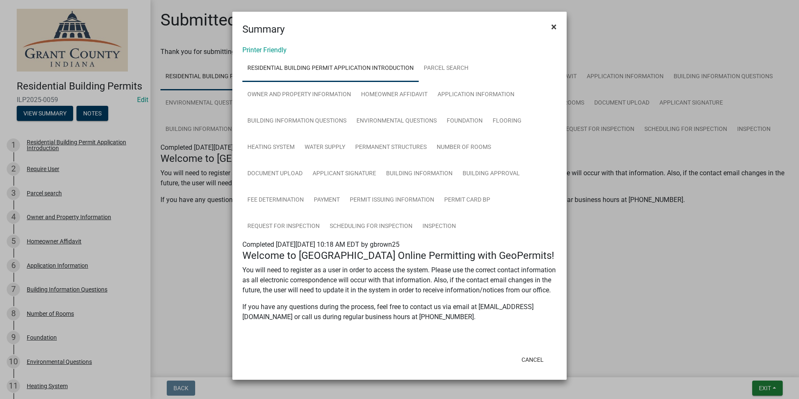
click at [551, 26] on span "×" at bounding box center [553, 27] width 5 height 12
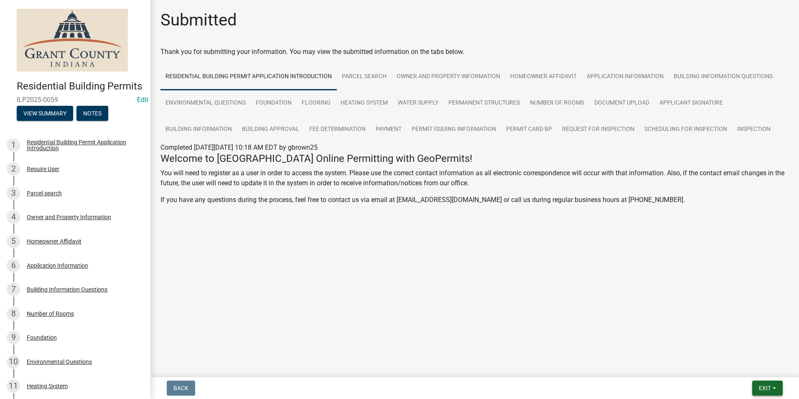
click at [769, 389] on span "Exit" at bounding box center [765, 387] width 12 height 7
click at [766, 367] on button "Save & Exit" at bounding box center [749, 366] width 67 height 20
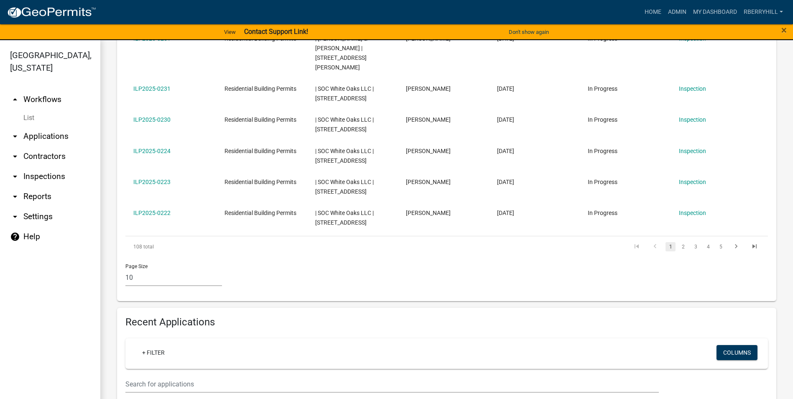
scroll to position [501, 0]
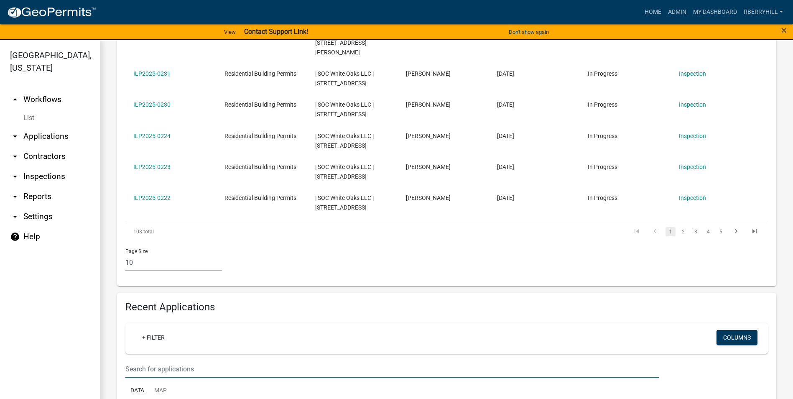
click at [128, 360] on input "text" at bounding box center [391, 368] width 533 height 17
type input "2809 n coats"
